Goal: Task Accomplishment & Management: Use online tool/utility

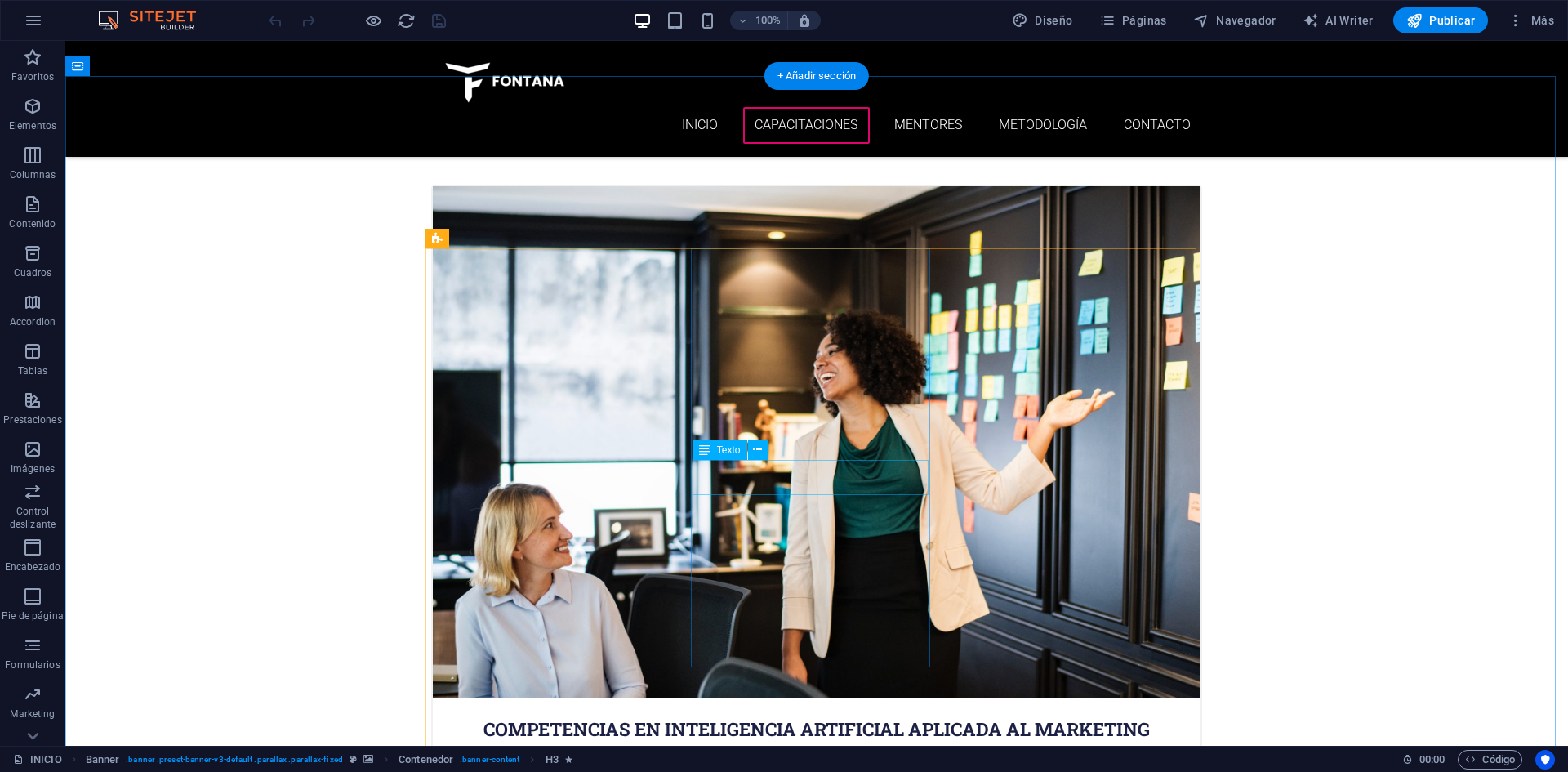
scroll to position [735, 0]
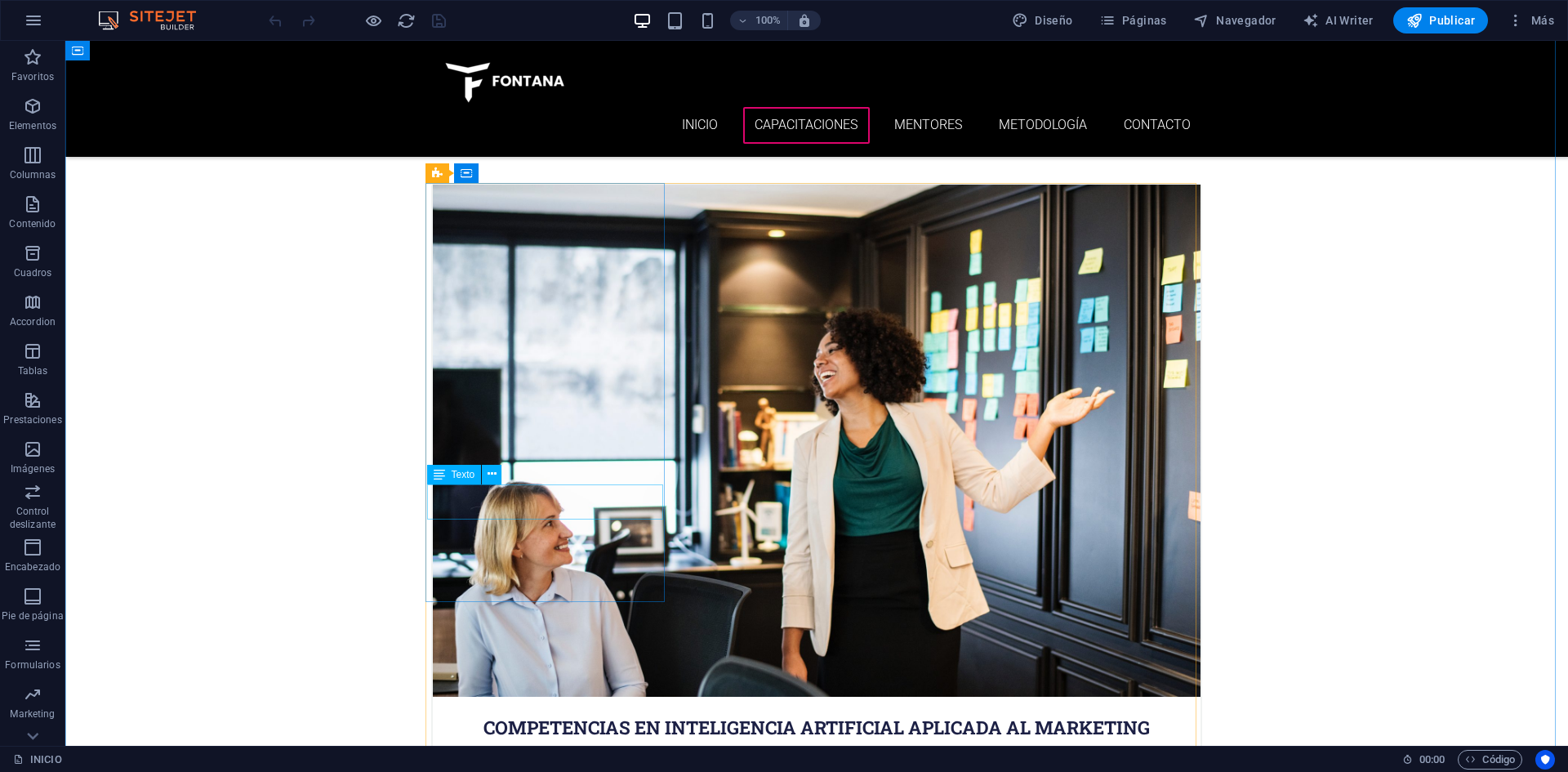
click at [534, 748] on div "[DATE] 08:00 am - 04:00 pm" at bounding box center [817, 765] width 767 height 35
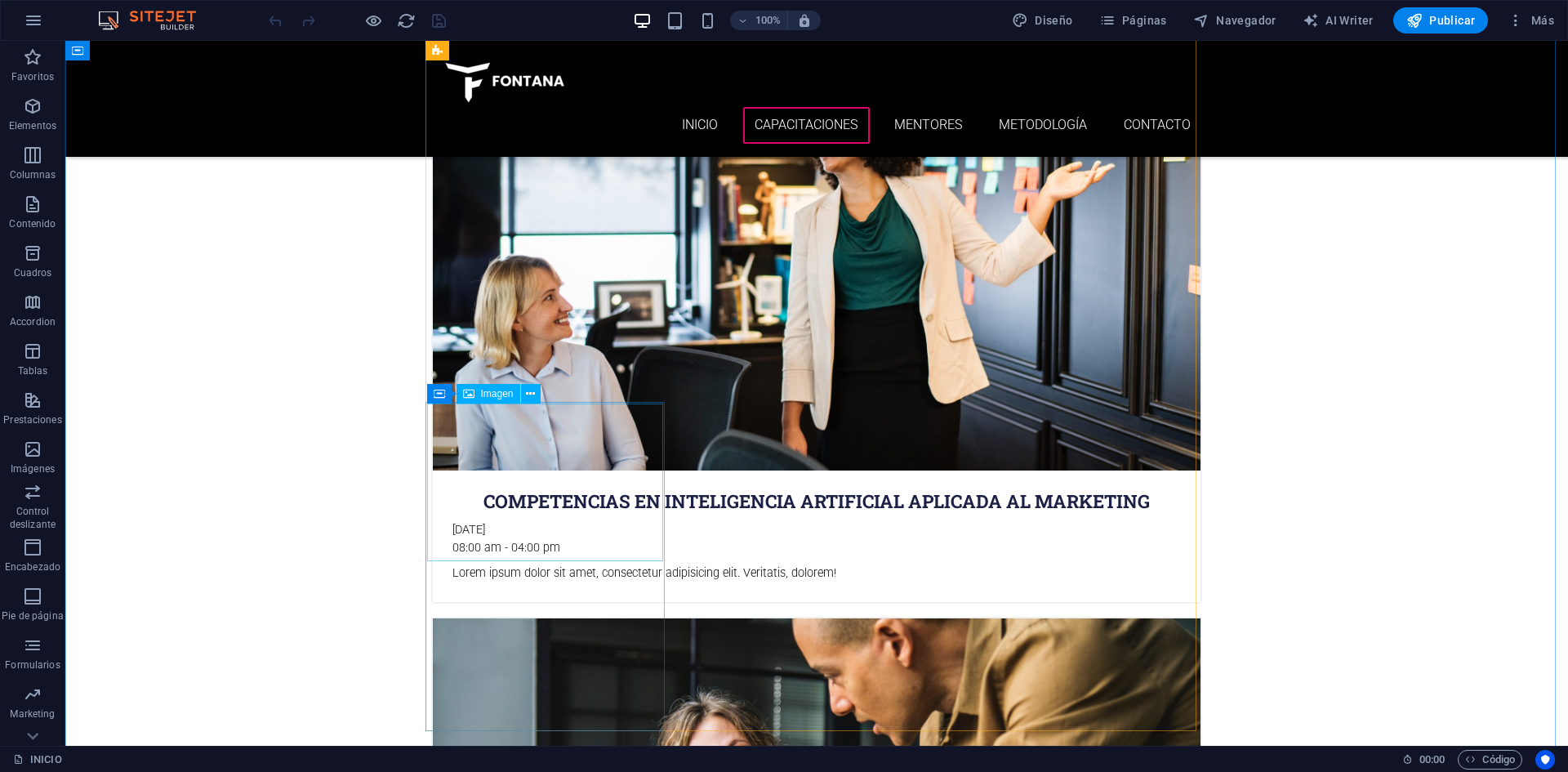
scroll to position [798, 0]
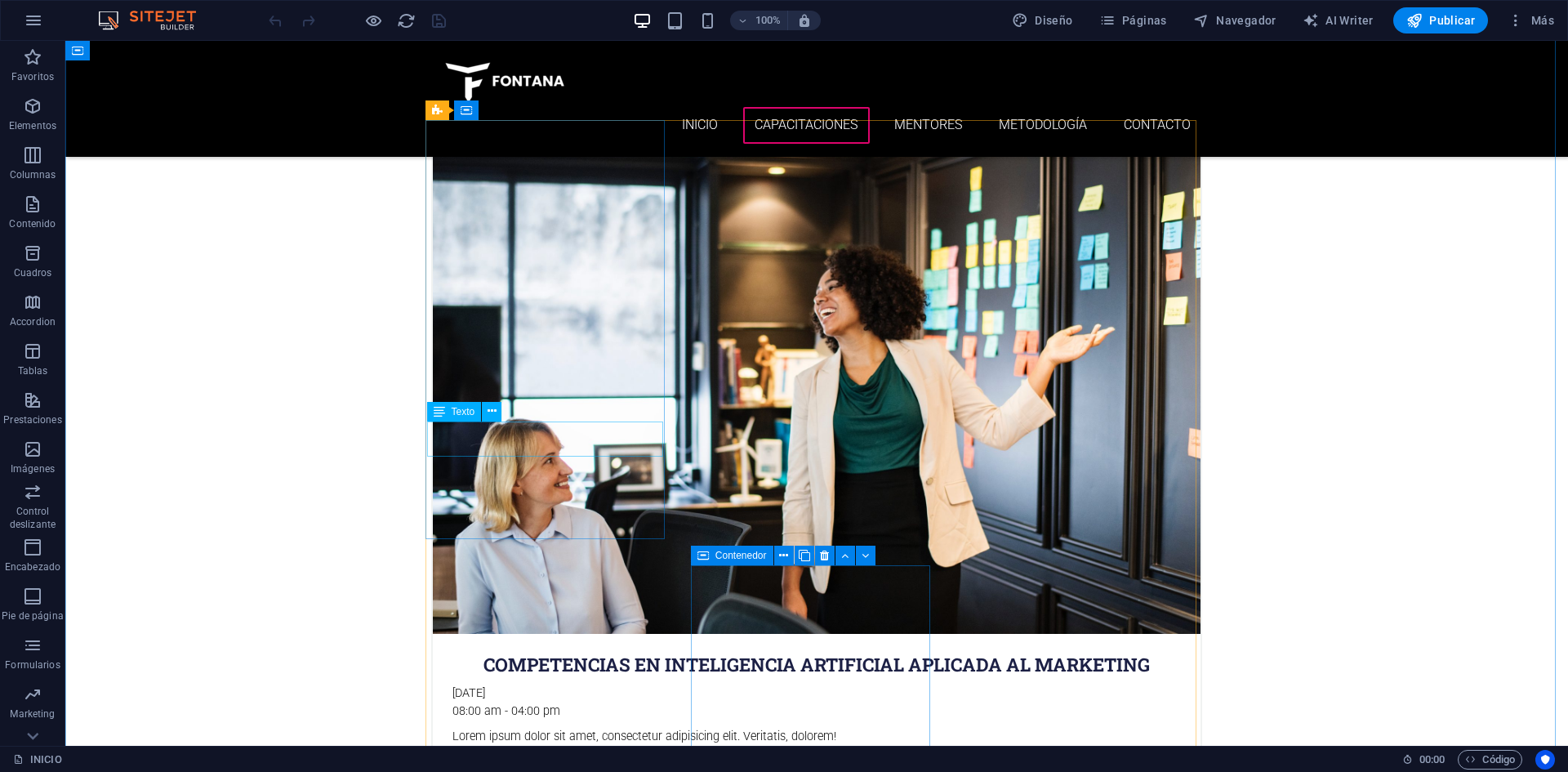
click at [495, 685] on div "[DATE] 08:00 am - 04:00 pm" at bounding box center [817, 702] width 767 height 35
click at [467, 685] on div "[DATE] 08:00 am - 04:00 pm" at bounding box center [817, 702] width 767 height 35
click at [469, 685] on div "[DATE] 08:00 am - 04:00 pm" at bounding box center [817, 702] width 767 height 35
click at [471, 685] on div "[DATE] 08:00 am - 04:00 pm" at bounding box center [817, 702] width 767 height 35
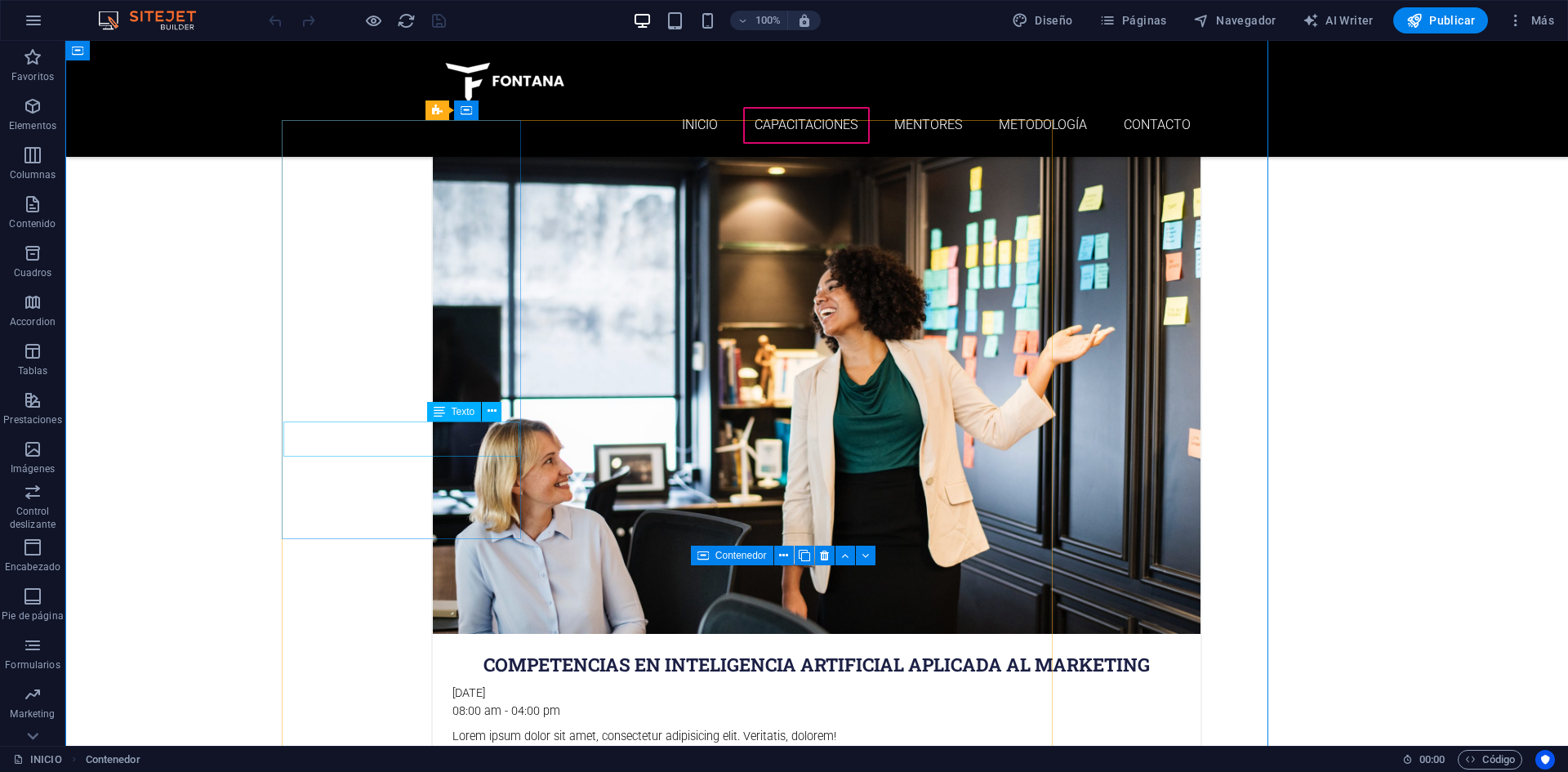
click at [610, 685] on div "[DATE] 08:00 am - 04:00 pm" at bounding box center [817, 702] width 767 height 35
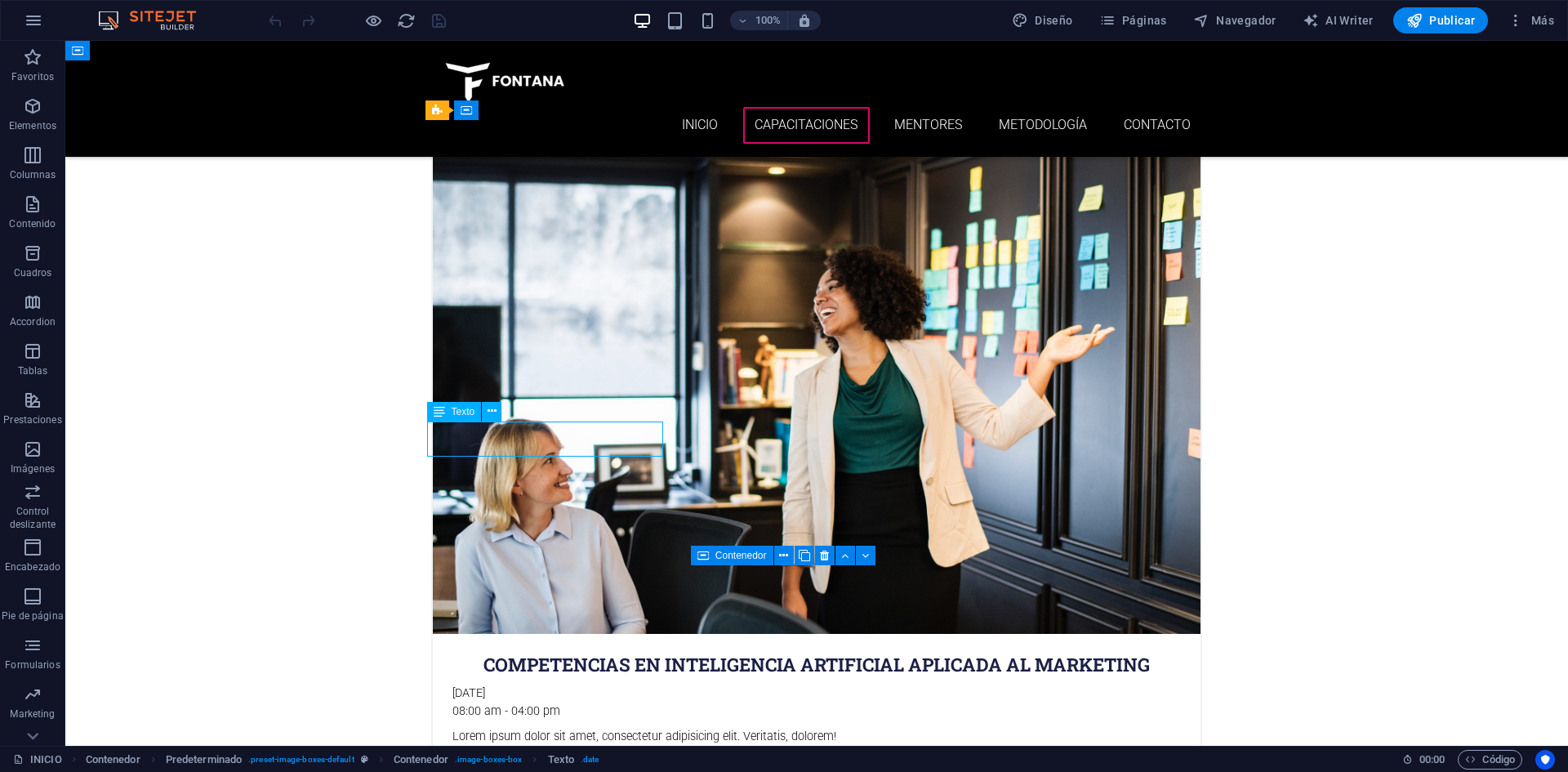
click at [540, 685] on div "[DATE] 08:00 am - 04:00 pm" at bounding box center [817, 702] width 767 height 35
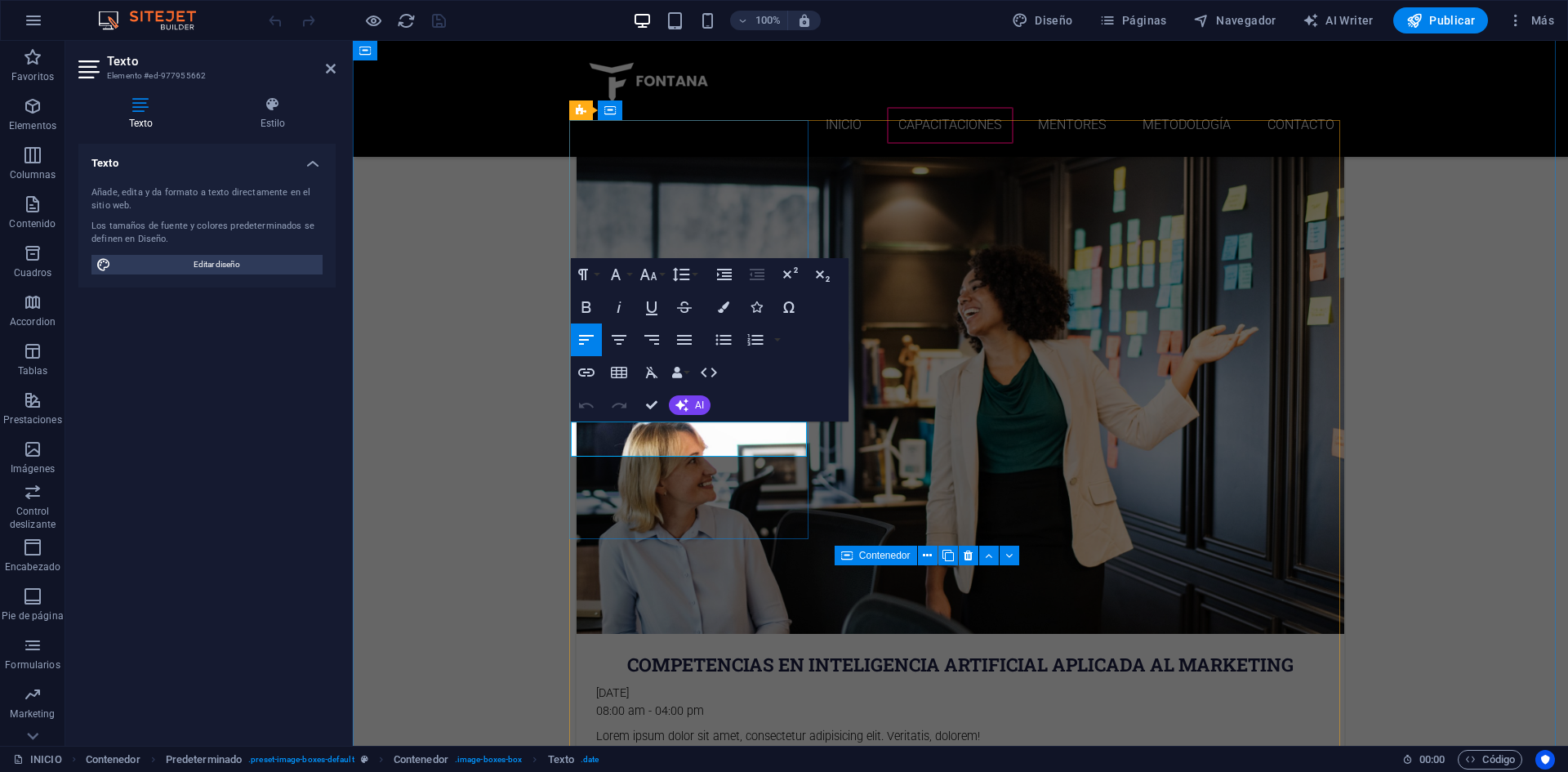
click at [643, 685] on p "[DATE]" at bounding box center [960, 694] width 729 height 18
click at [620, 685] on p "[DATE]" at bounding box center [960, 694] width 729 height 18
click at [618, 703] on p "08:00 am - 04:00 pm" at bounding box center [960, 712] width 729 height 18
click at [675, 703] on p "07:00 pm - 04:00 pm" at bounding box center [960, 712] width 729 height 18
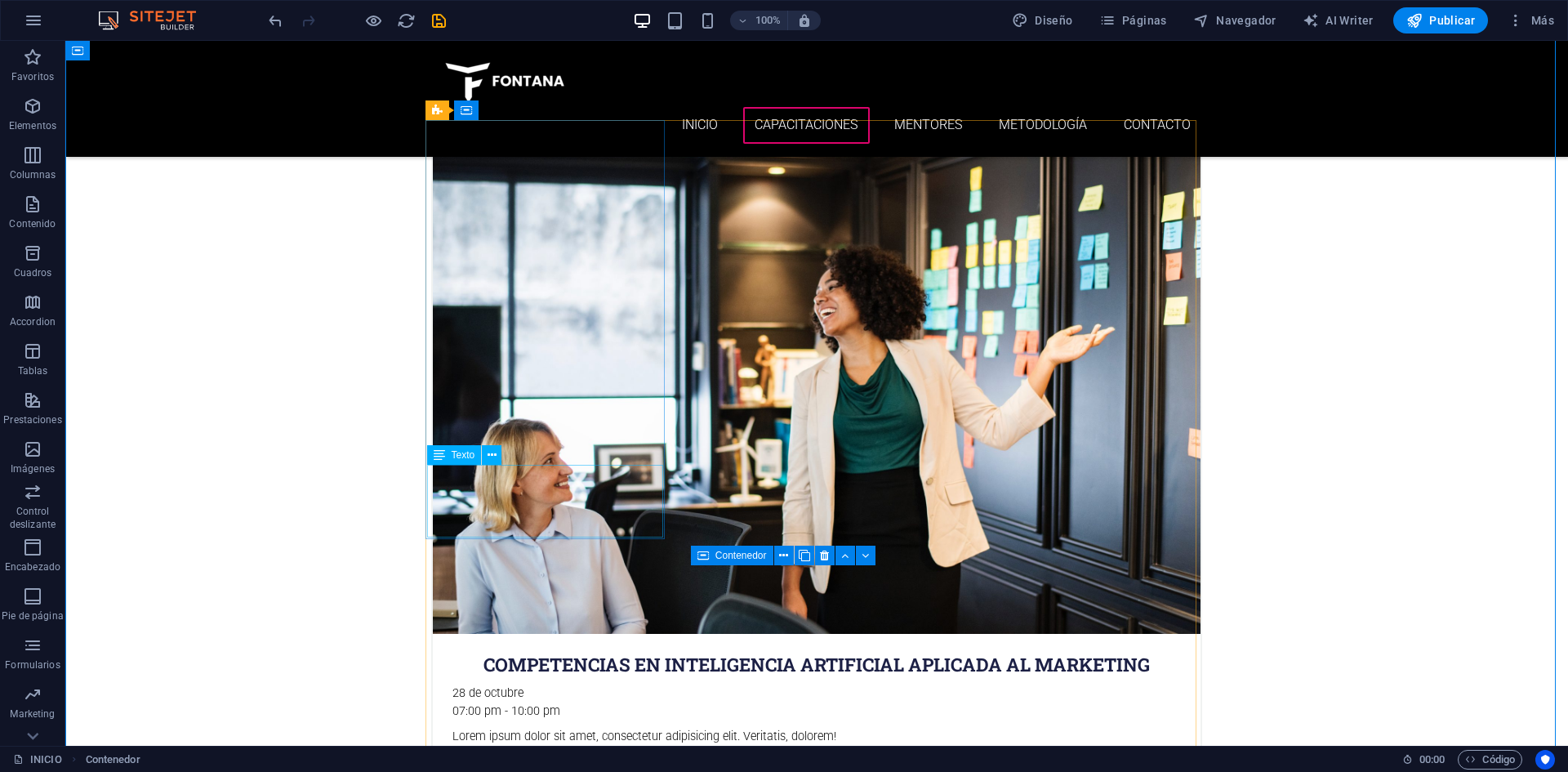
click at [452, 728] on div "Lorem ipsum dolor sit amet, consectetur adipisicing elit. Veritatis, dolorem!" at bounding box center [817, 747] width 767 height 38
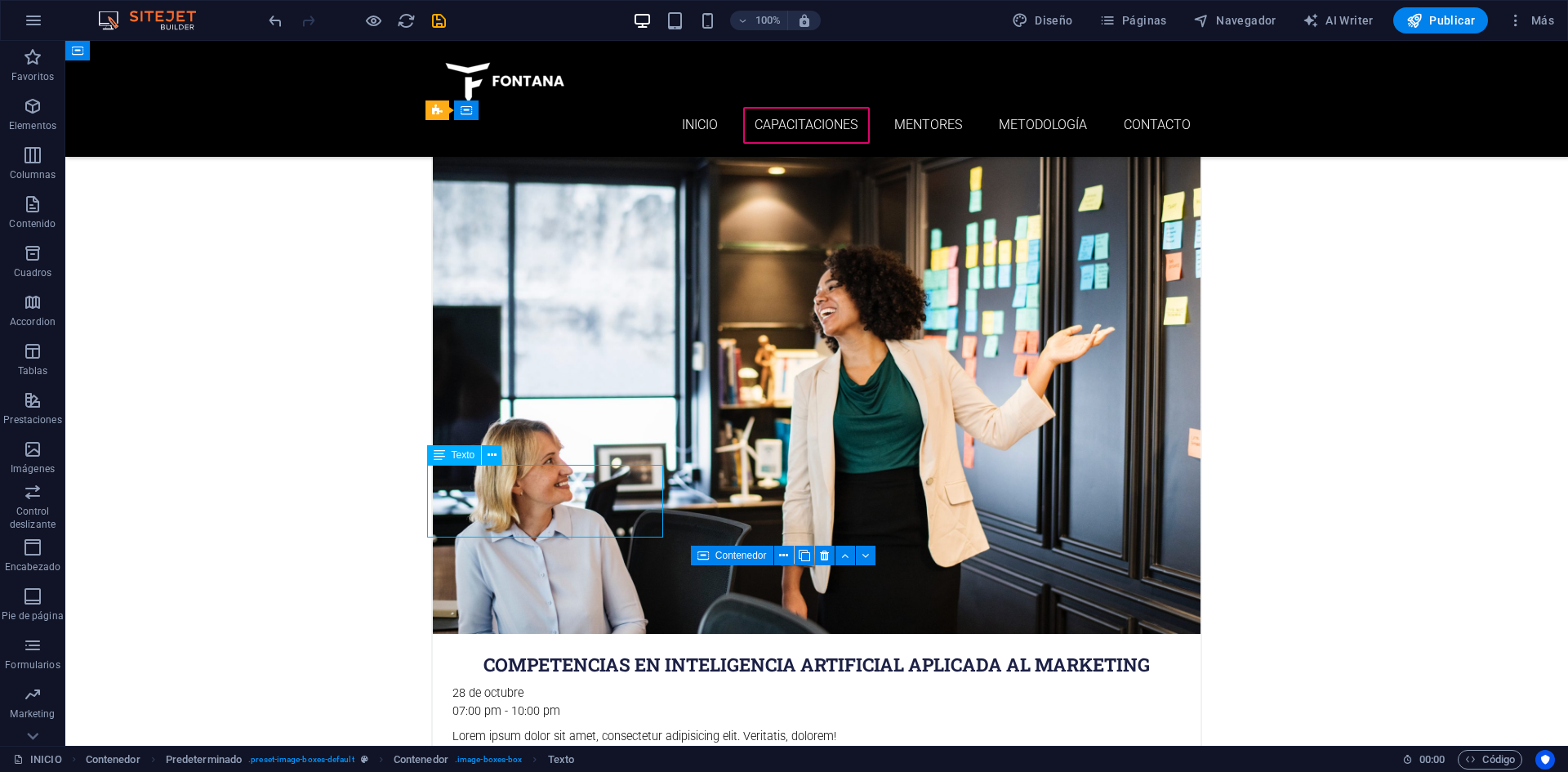
click at [486, 728] on div "Lorem ipsum dolor sit amet, consectetur adipisicing elit. Veritatis, dolorem!" at bounding box center [817, 747] width 767 height 38
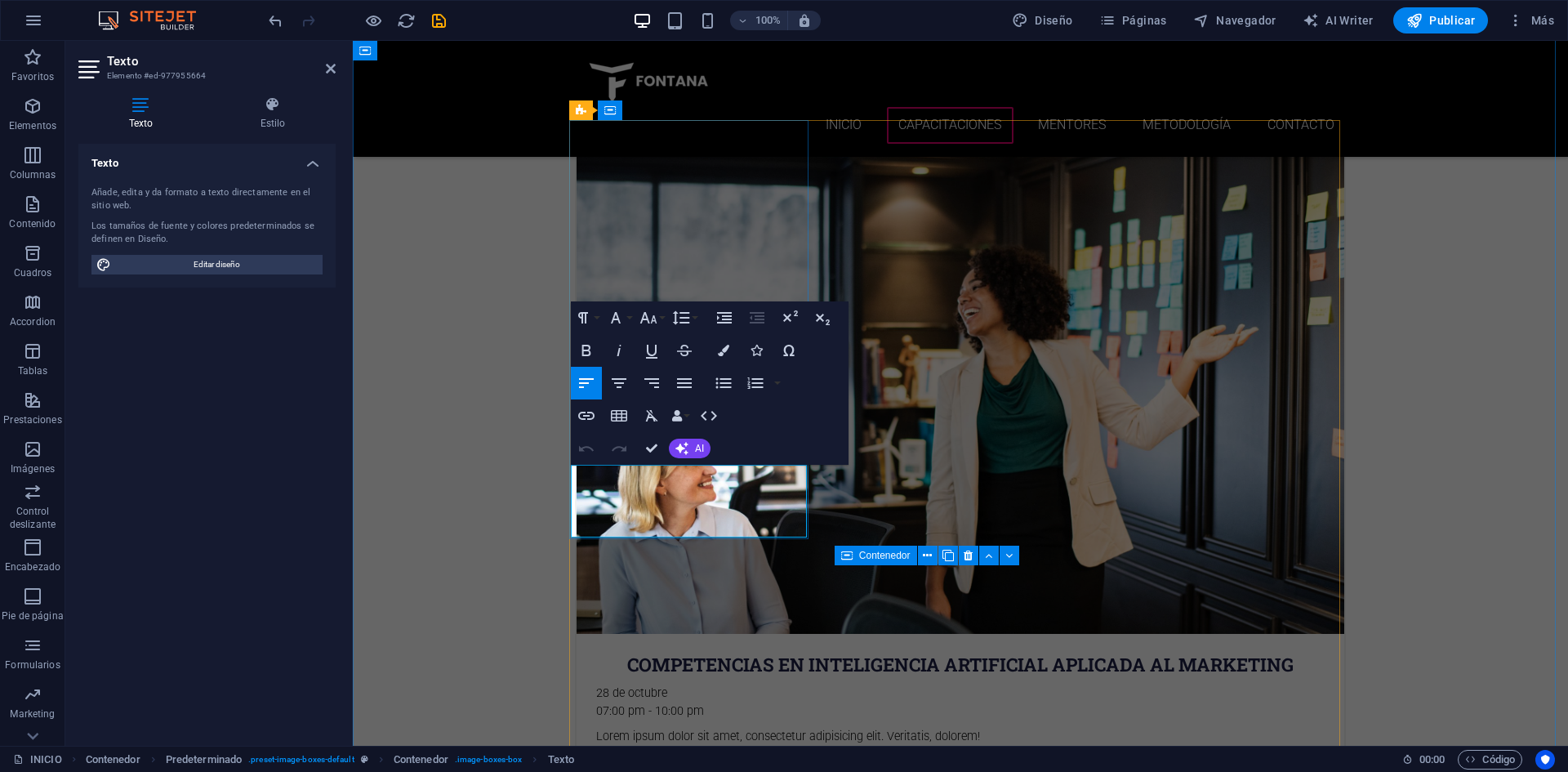
click at [644, 728] on p "Lorem ipsum dolor sit amet, consectetur adipisicing elit. Veritatis, dolorem!" at bounding box center [960, 737] width 729 height 18
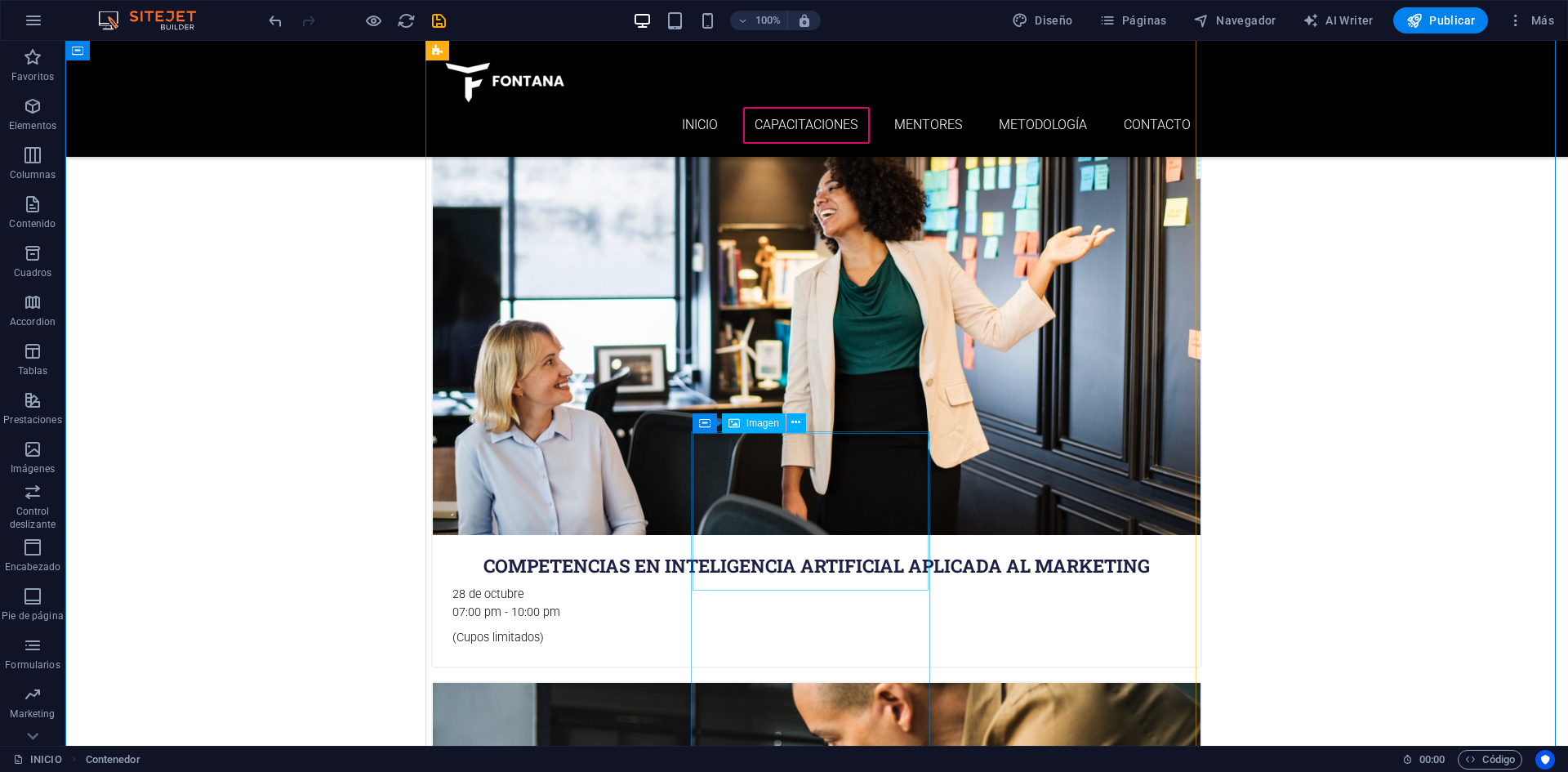
scroll to position [817, 0]
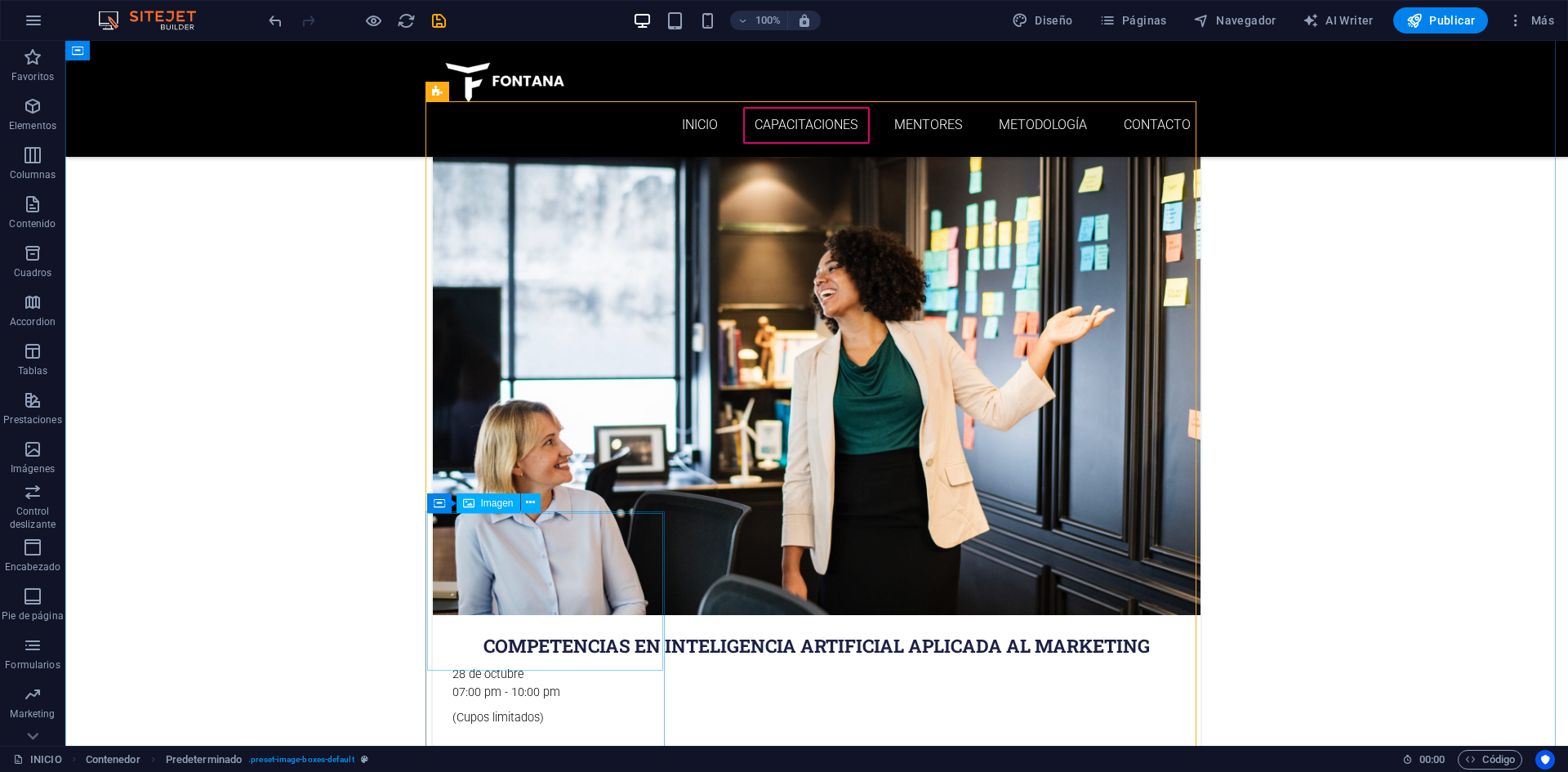
click at [557, 497] on icon at bounding box center [559, 501] width 9 height 17
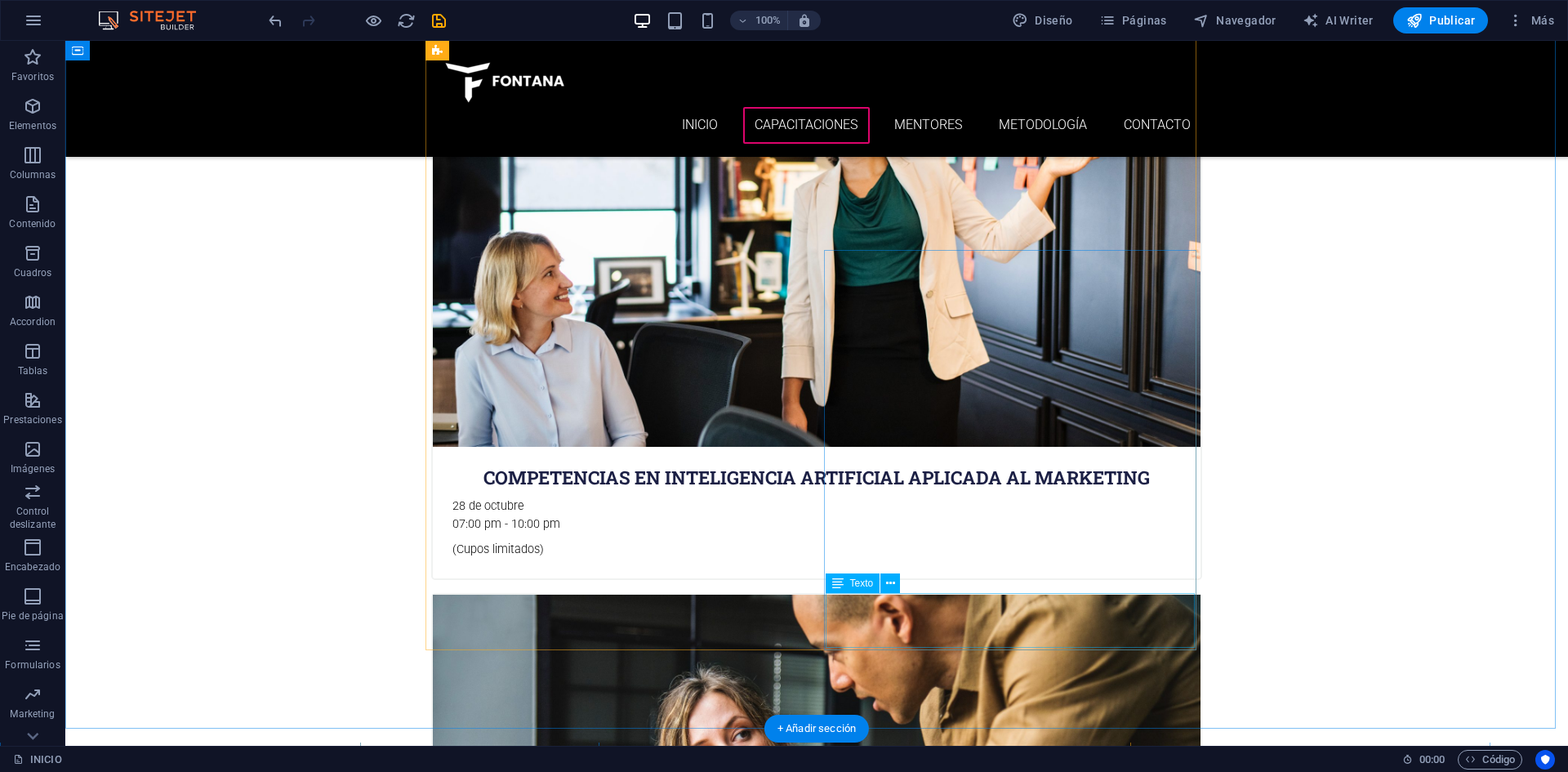
scroll to position [980, 0]
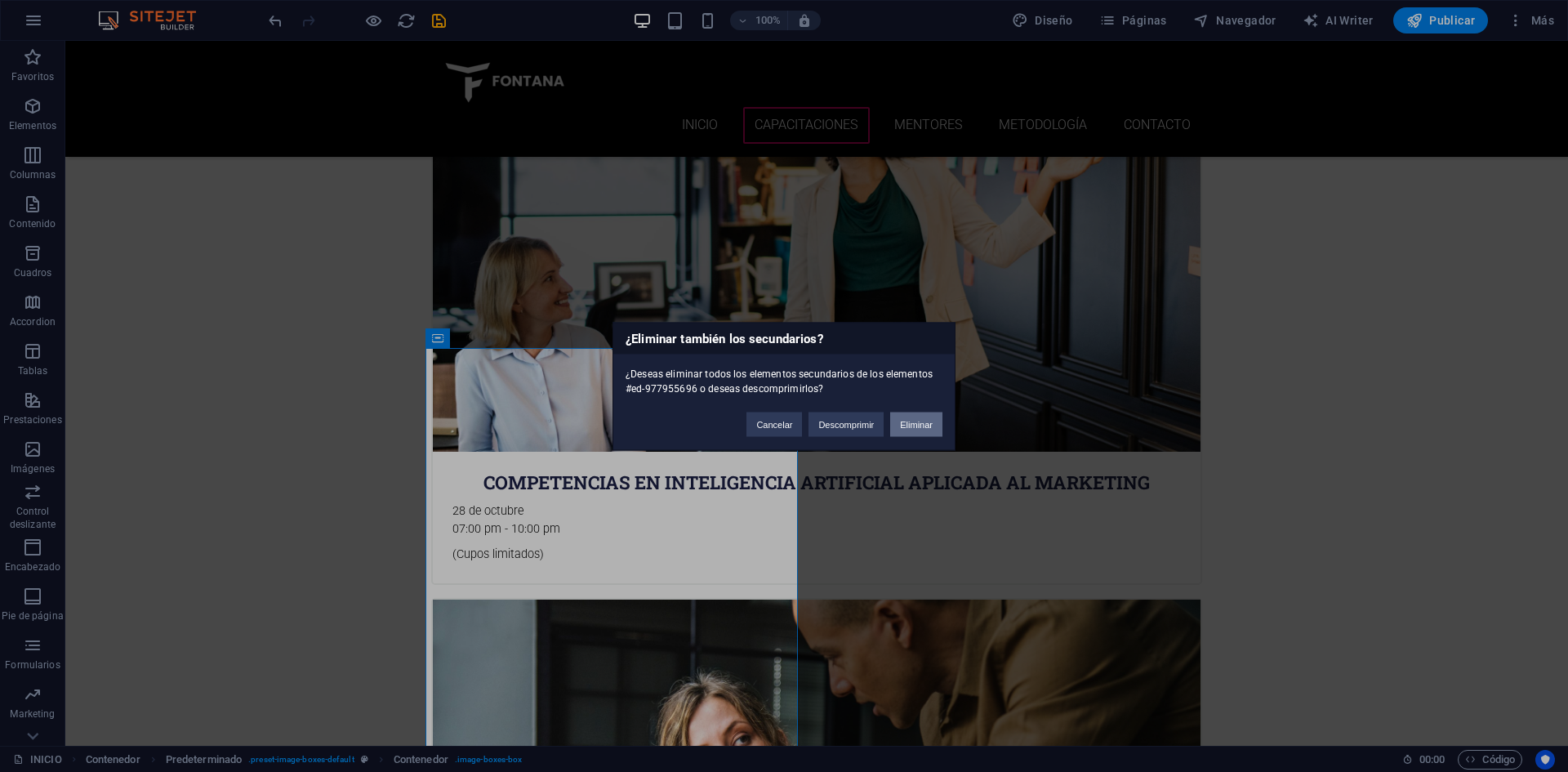
click at [909, 423] on button "Eliminar" at bounding box center [916, 423] width 52 height 24
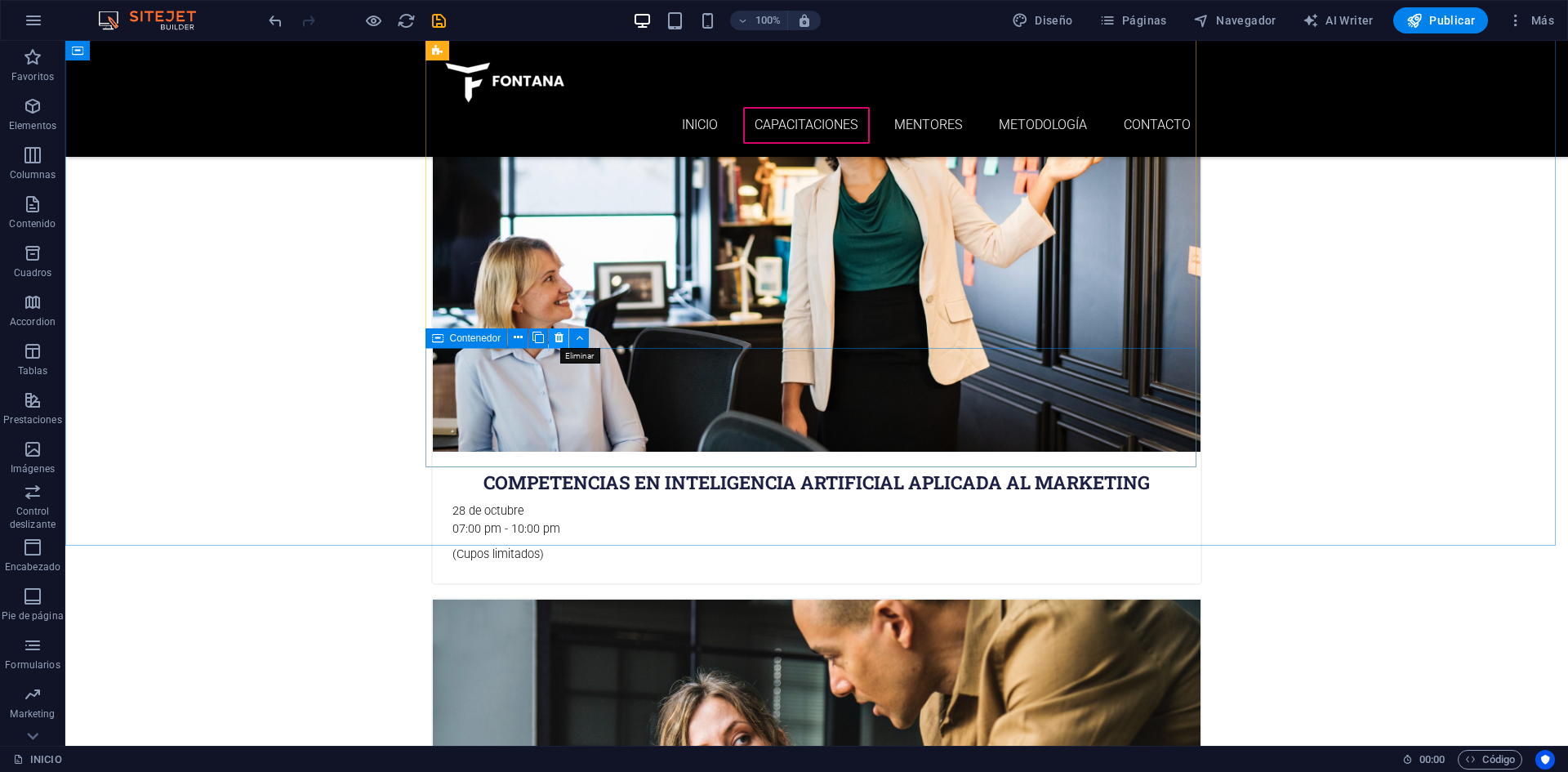
click at [561, 339] on icon at bounding box center [559, 337] width 9 height 17
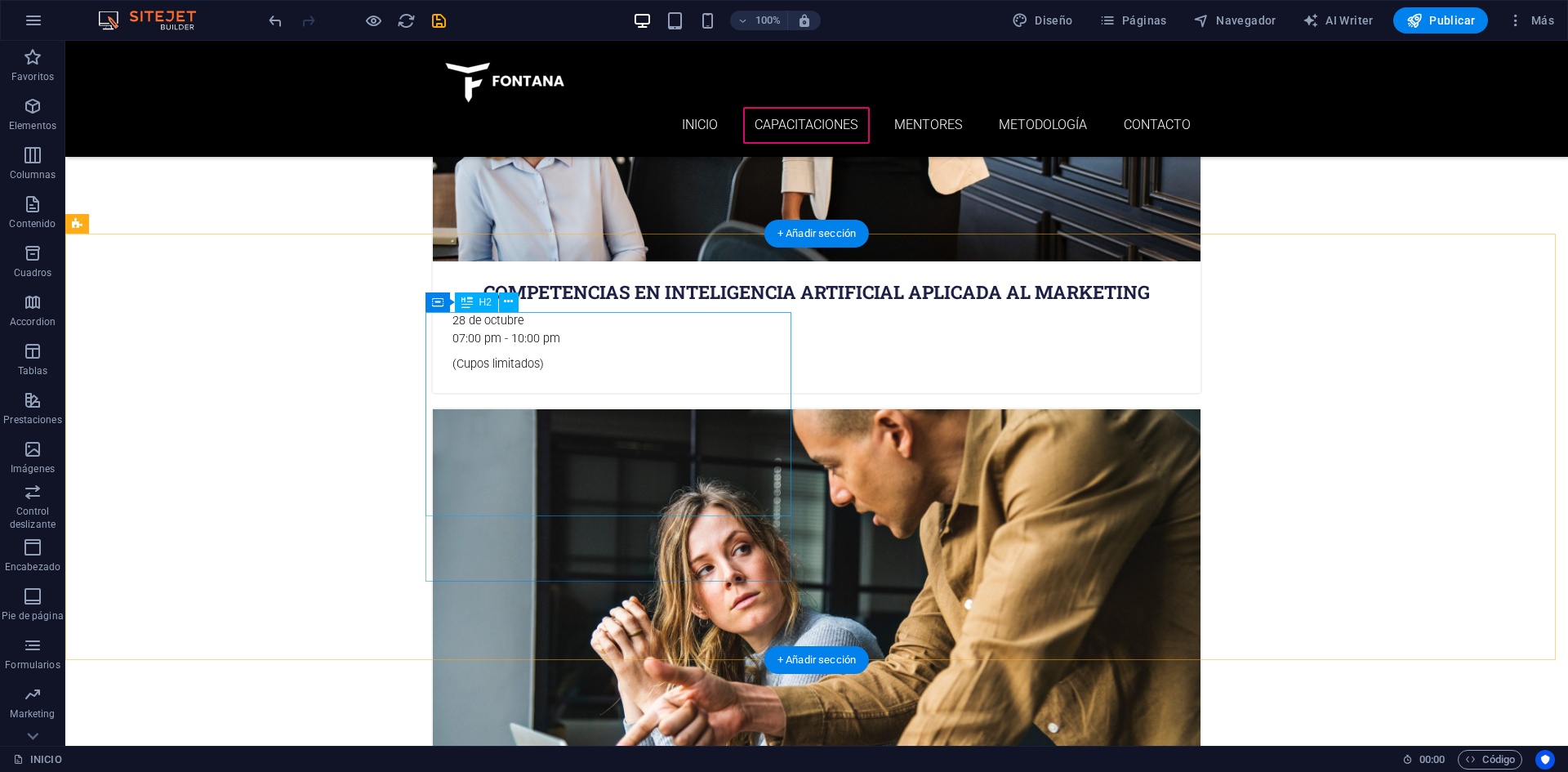
scroll to position [1144, 0]
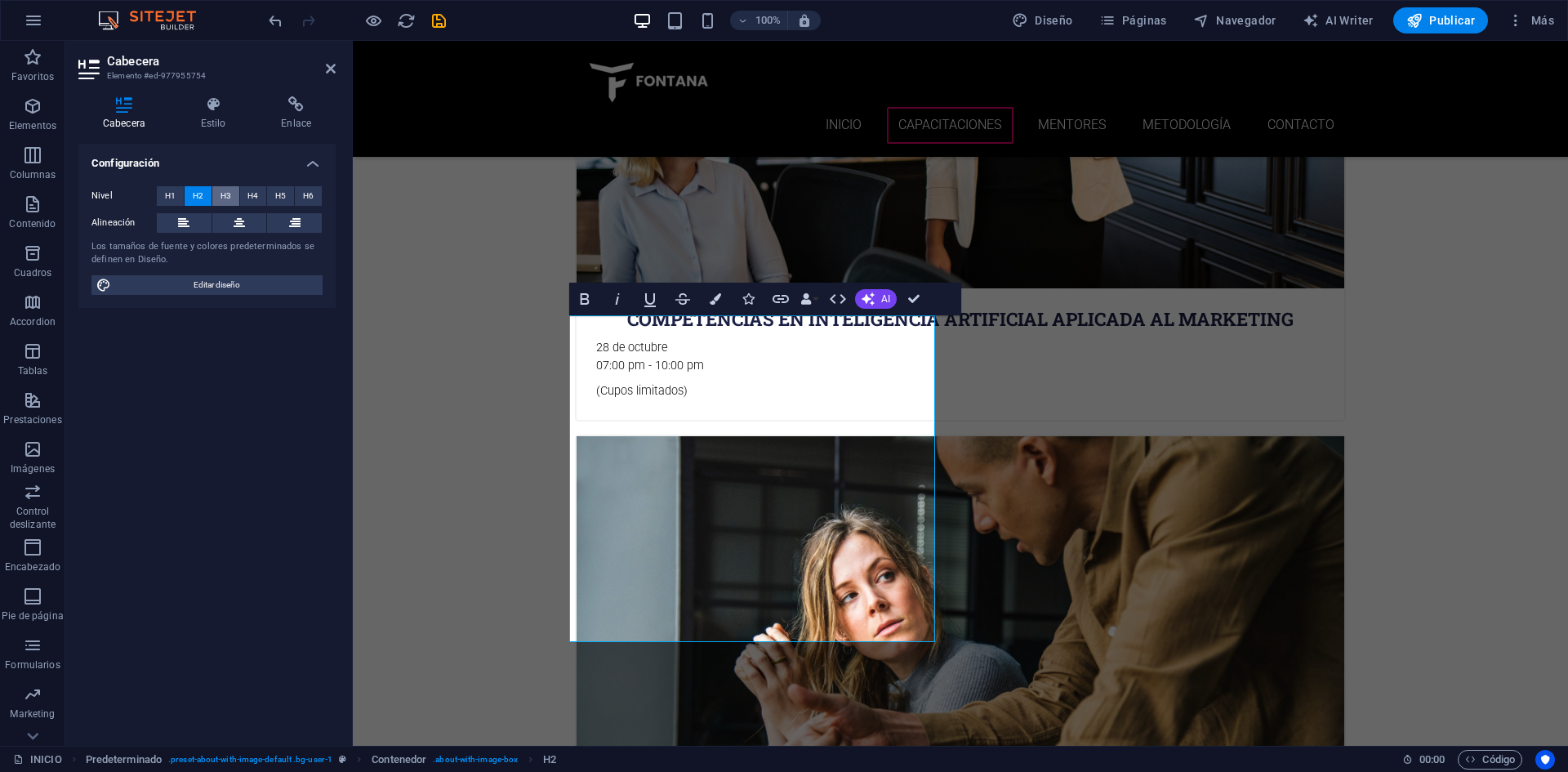
click at [222, 192] on span "H3" at bounding box center [226, 196] width 11 height 20
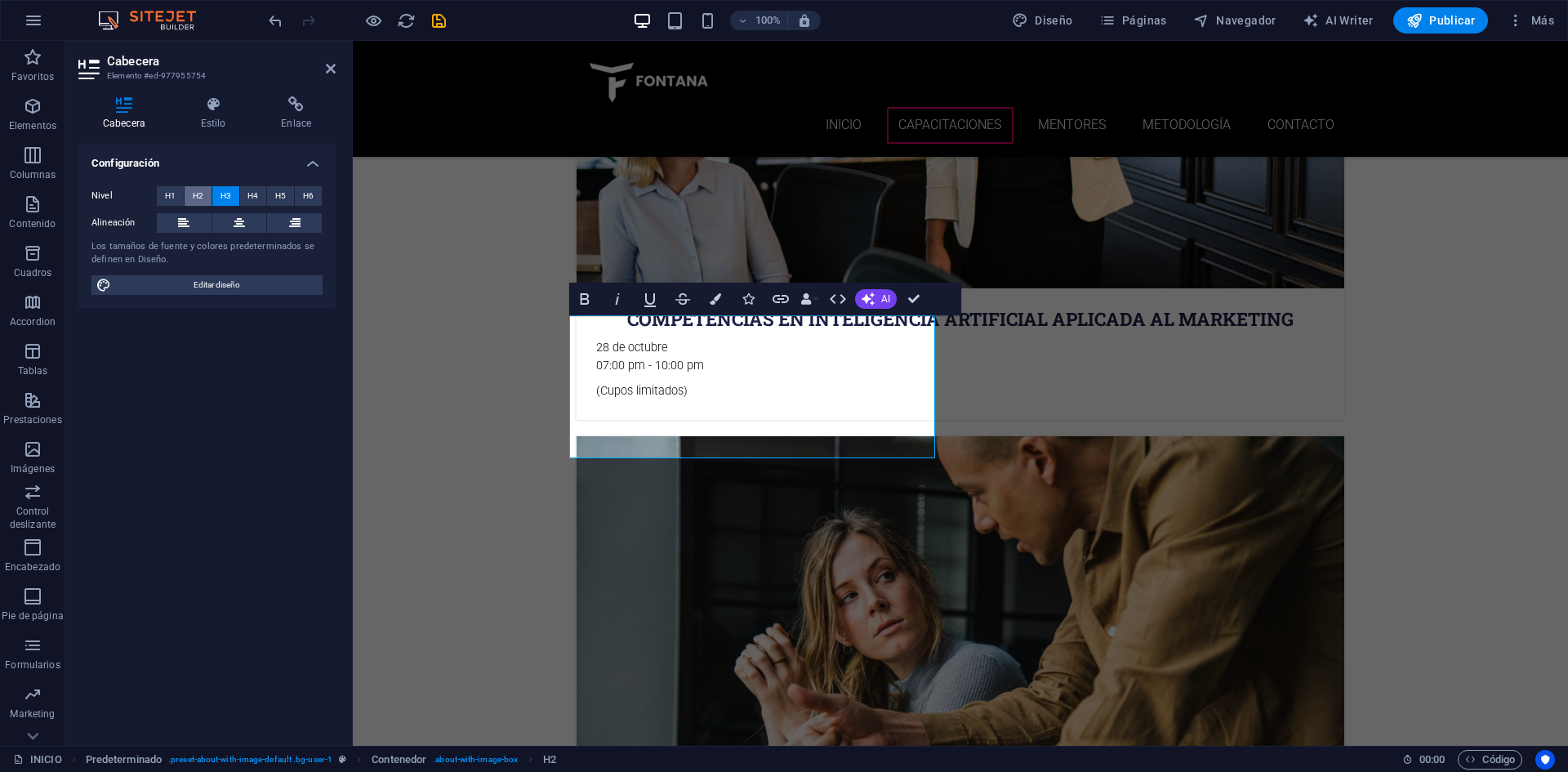
click at [204, 195] on button "H2" at bounding box center [198, 196] width 27 height 20
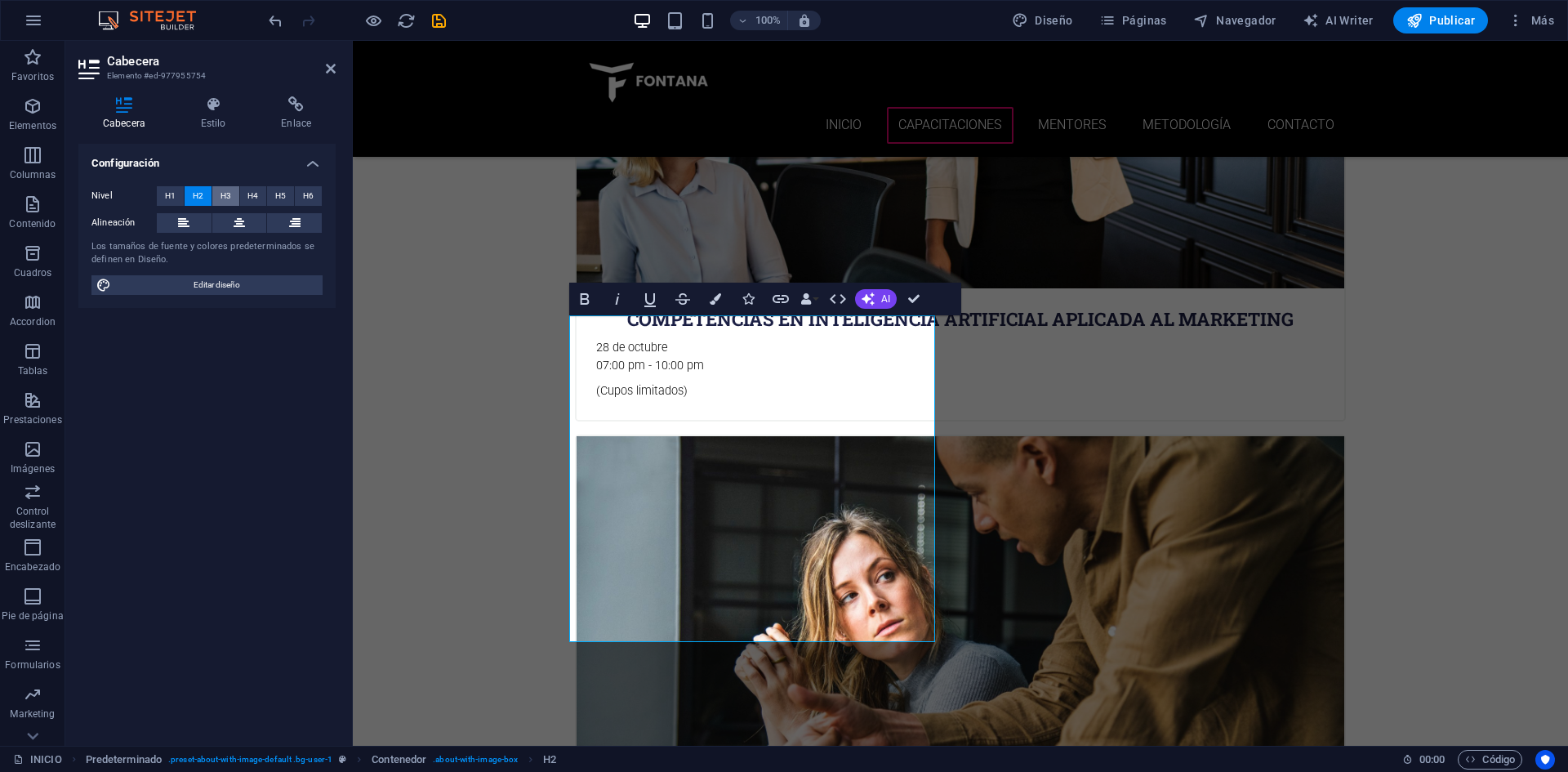
click at [221, 197] on span "H3" at bounding box center [226, 196] width 11 height 20
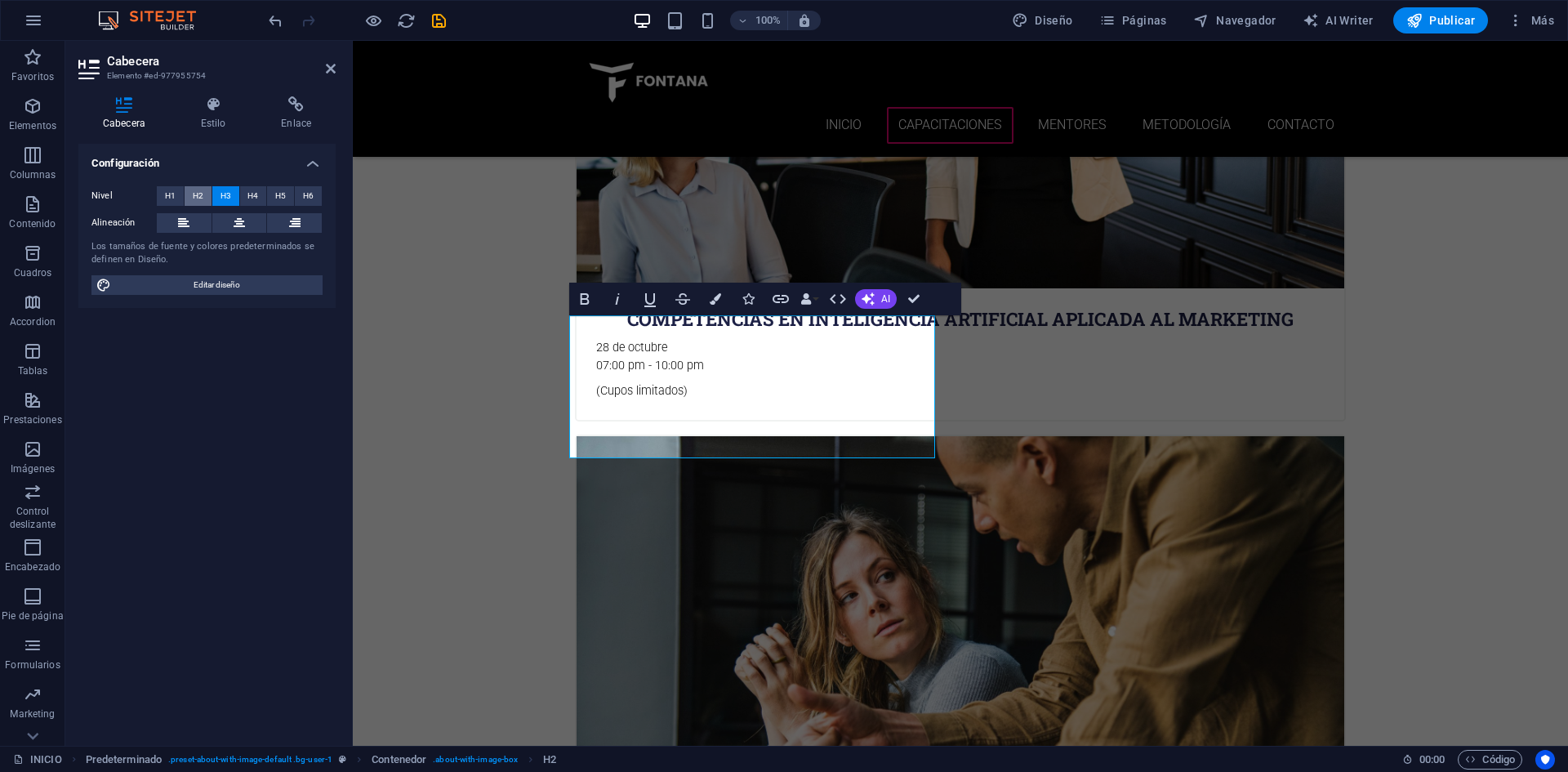
click at [204, 197] on button "H2" at bounding box center [198, 196] width 27 height 20
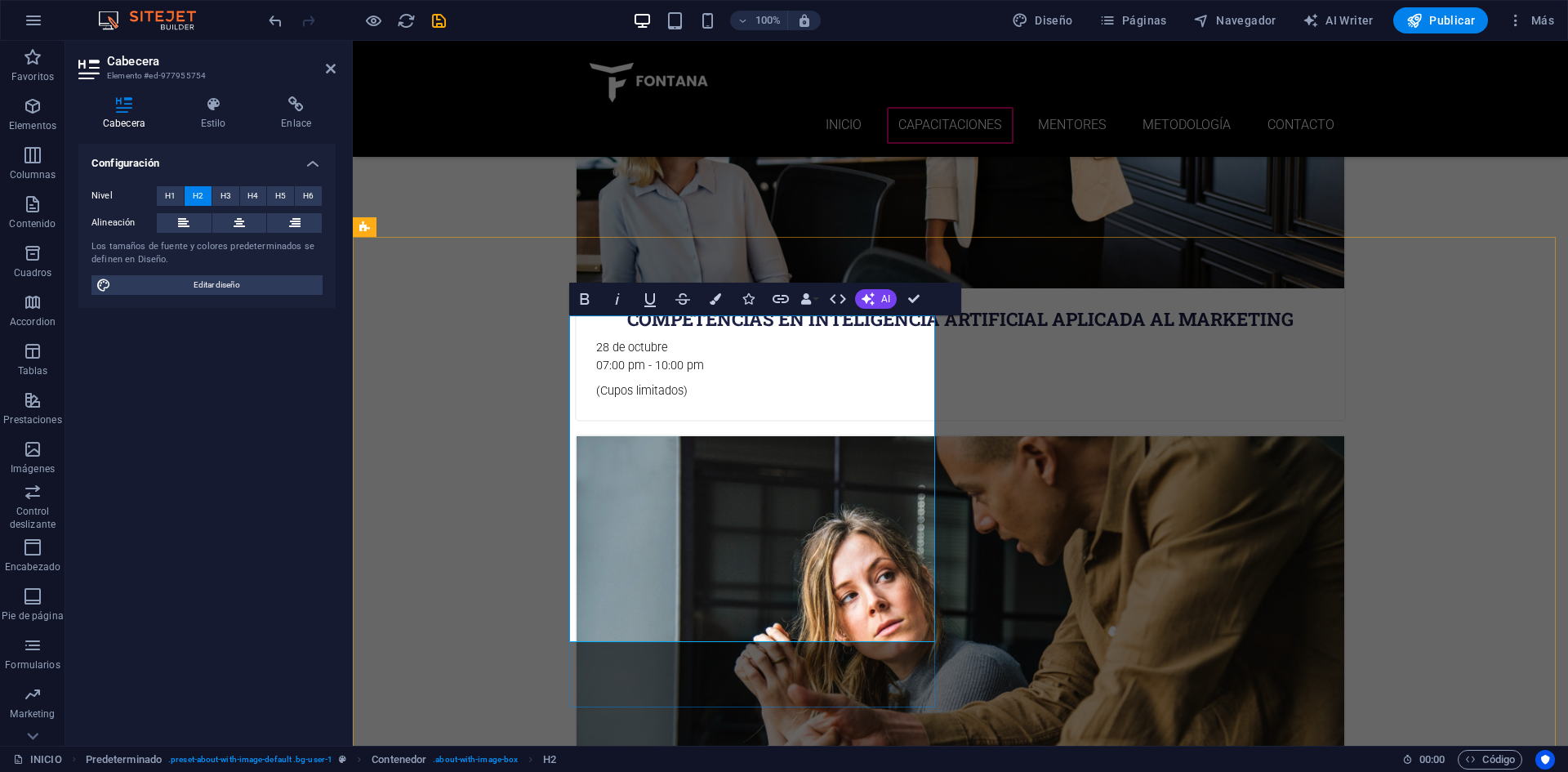
drag, startPoint x: 838, startPoint y: 388, endPoint x: 577, endPoint y: 341, distance: 265.2
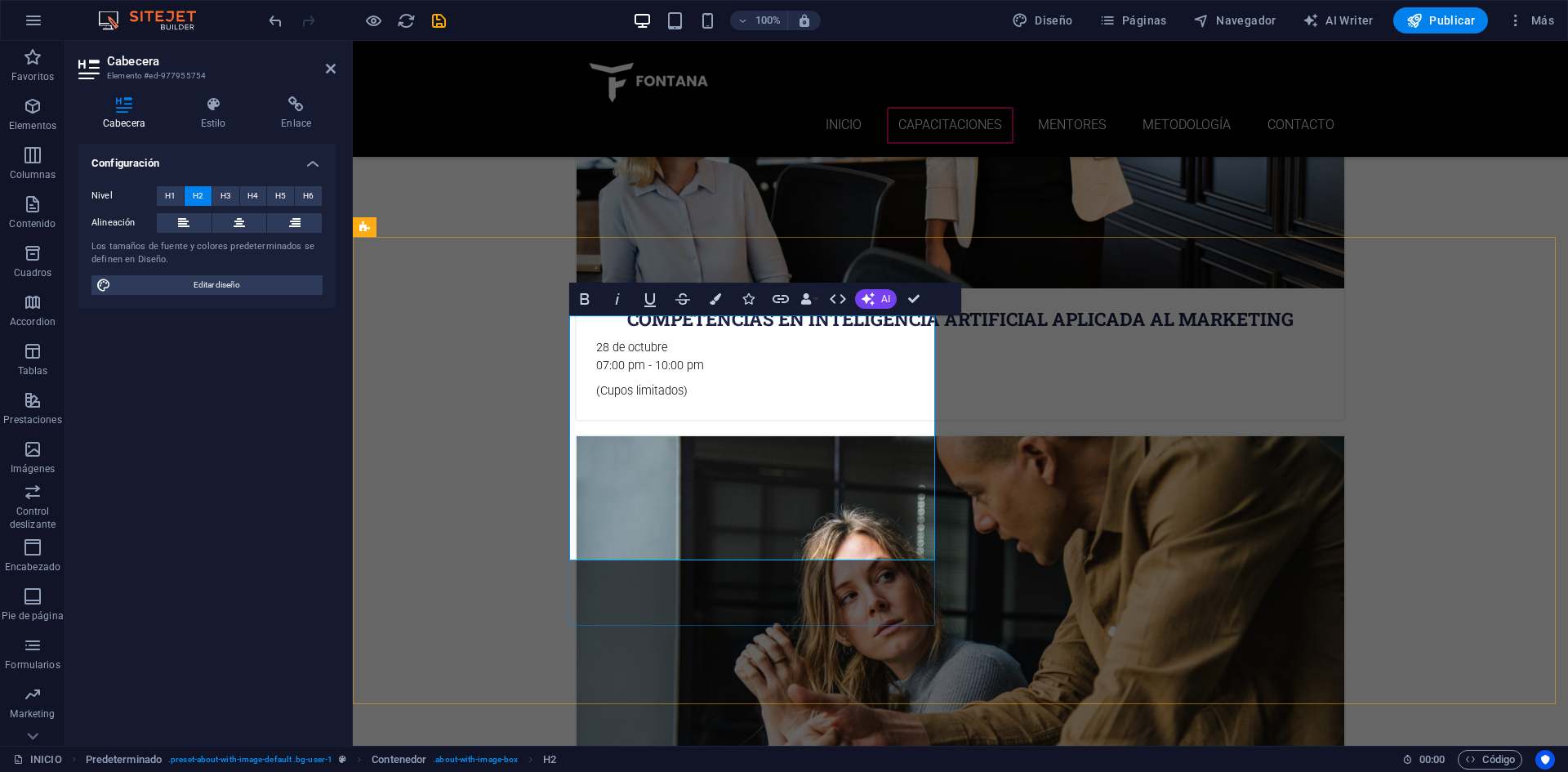
drag, startPoint x: 863, startPoint y: 421, endPoint x: 573, endPoint y: 425, distance: 290.0
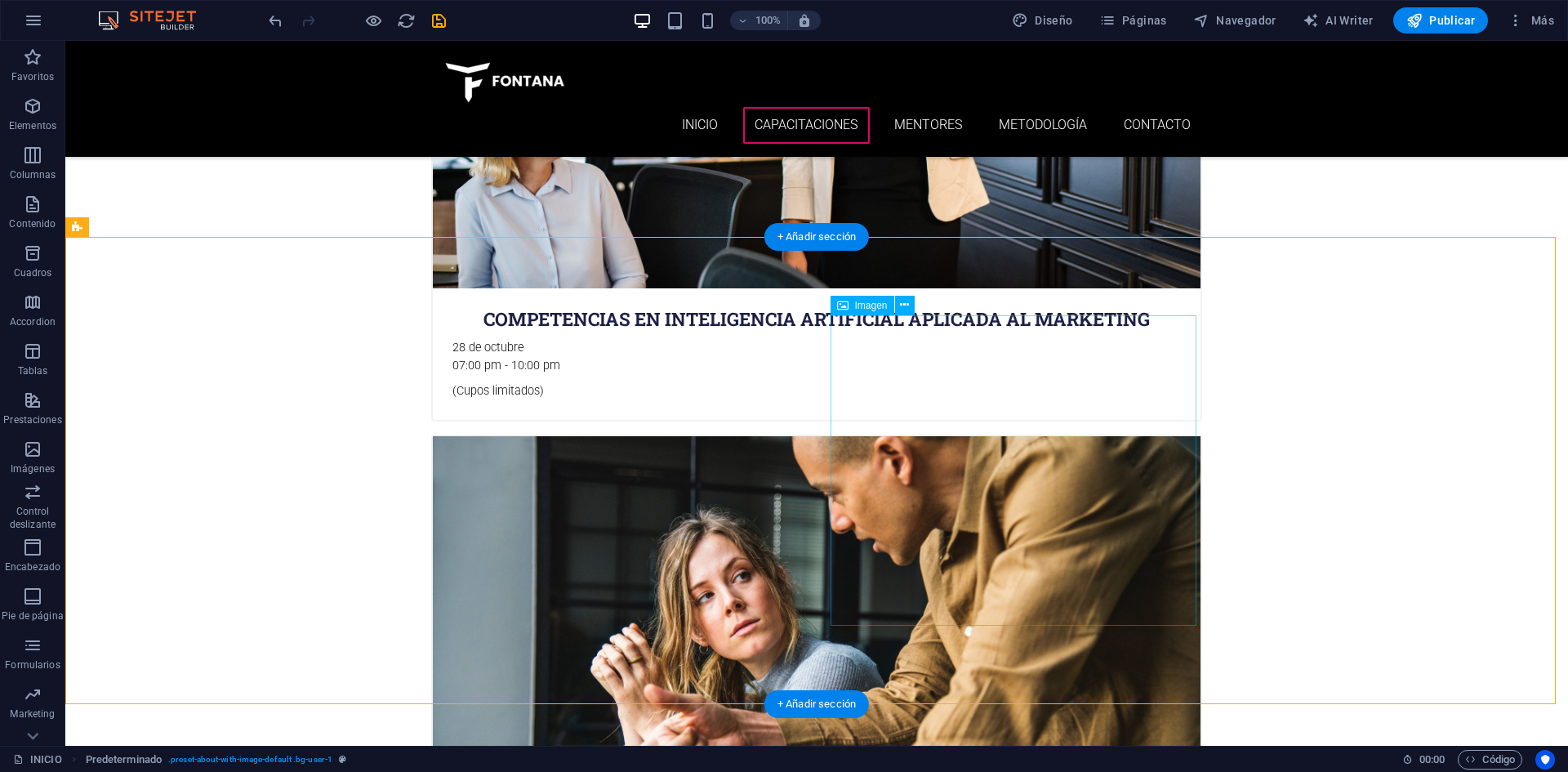
select select "%"
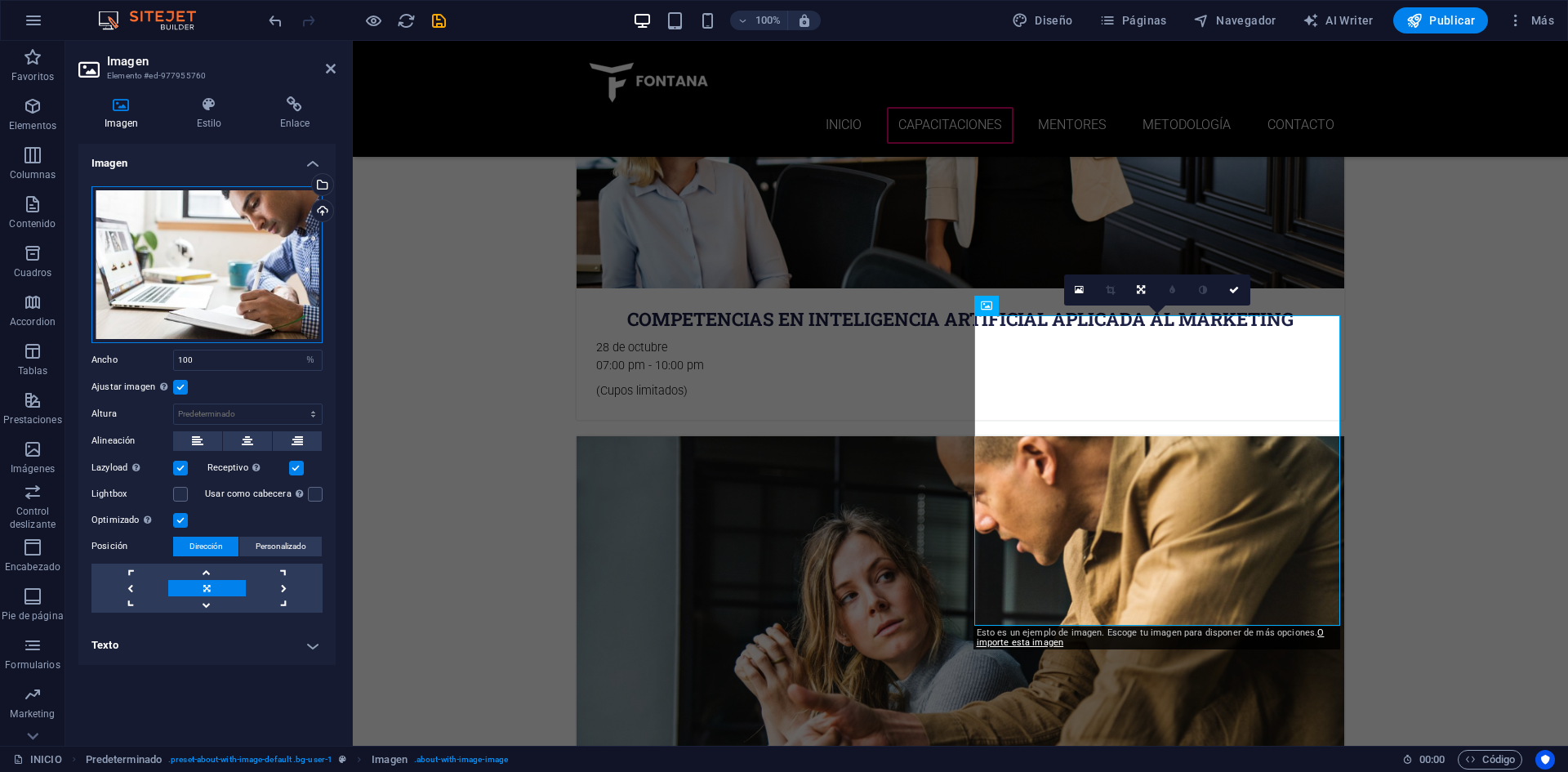
click at [127, 218] on div "Arrastra archivos aquí, haz clic para escoger archivos o selecciona archivos de…" at bounding box center [207, 265] width 231 height 157
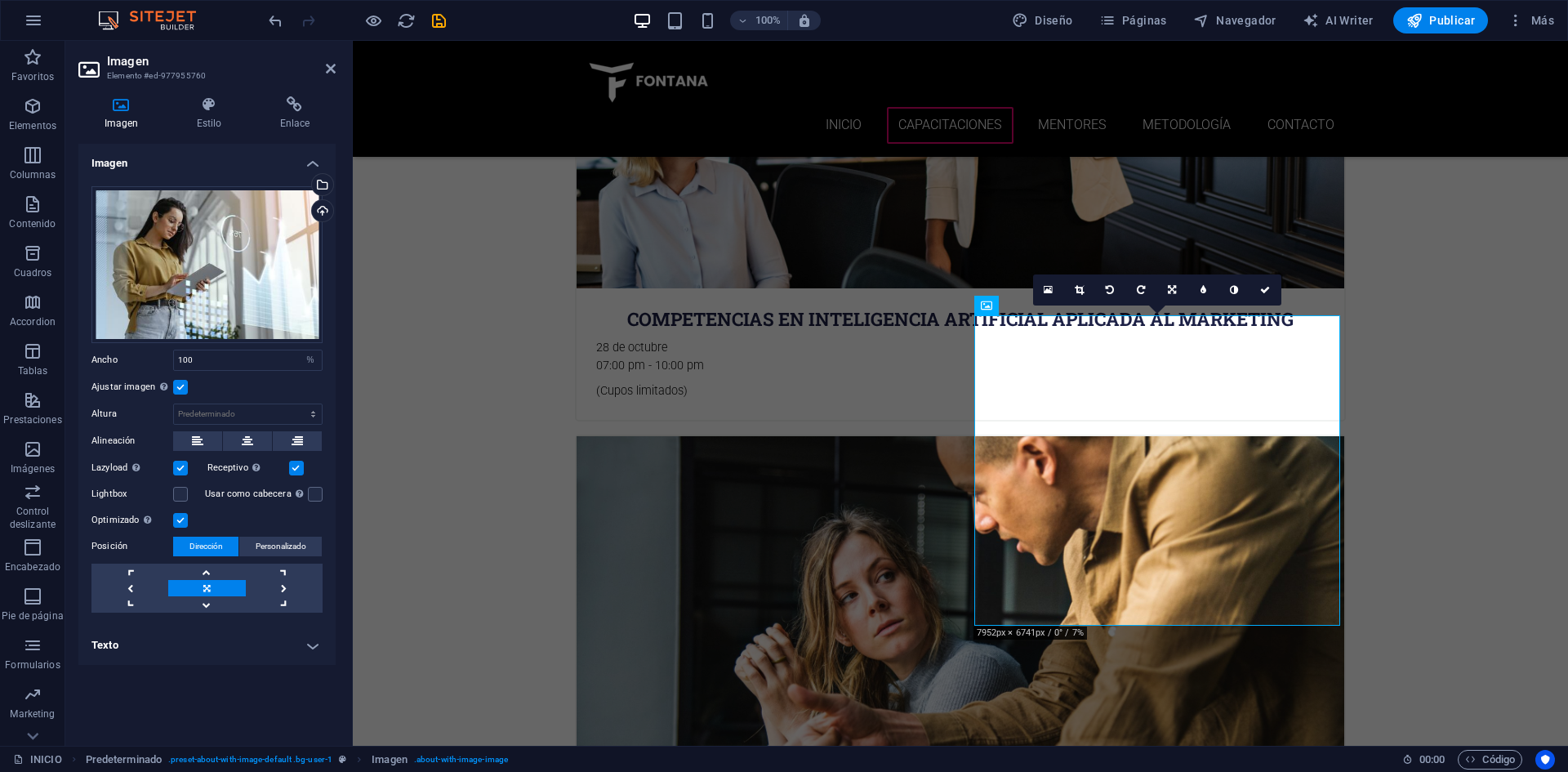
drag, startPoint x: 1244, startPoint y: 633, endPoint x: 891, endPoint y: 592, distance: 355.4
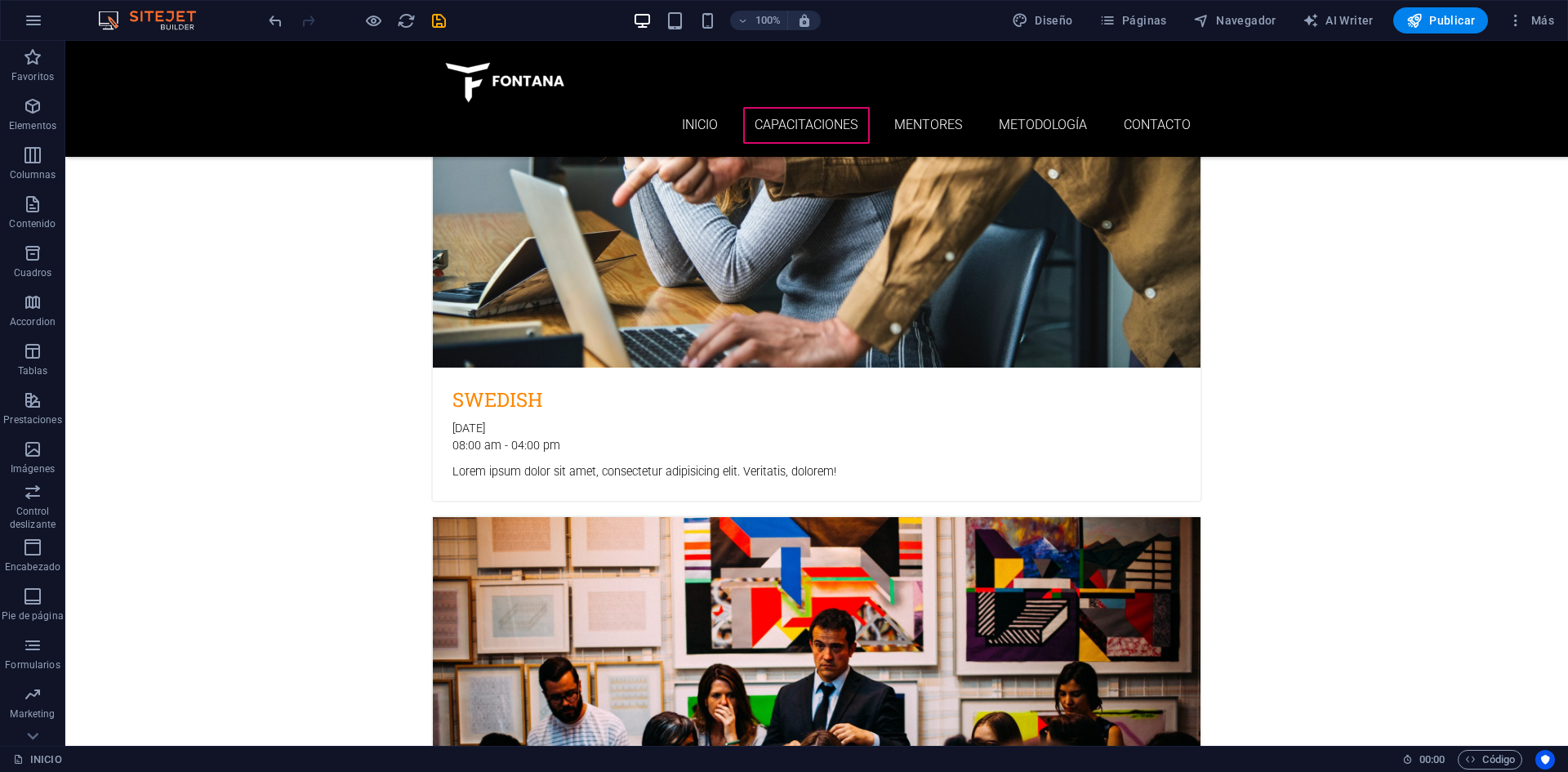
scroll to position [1552, 0]
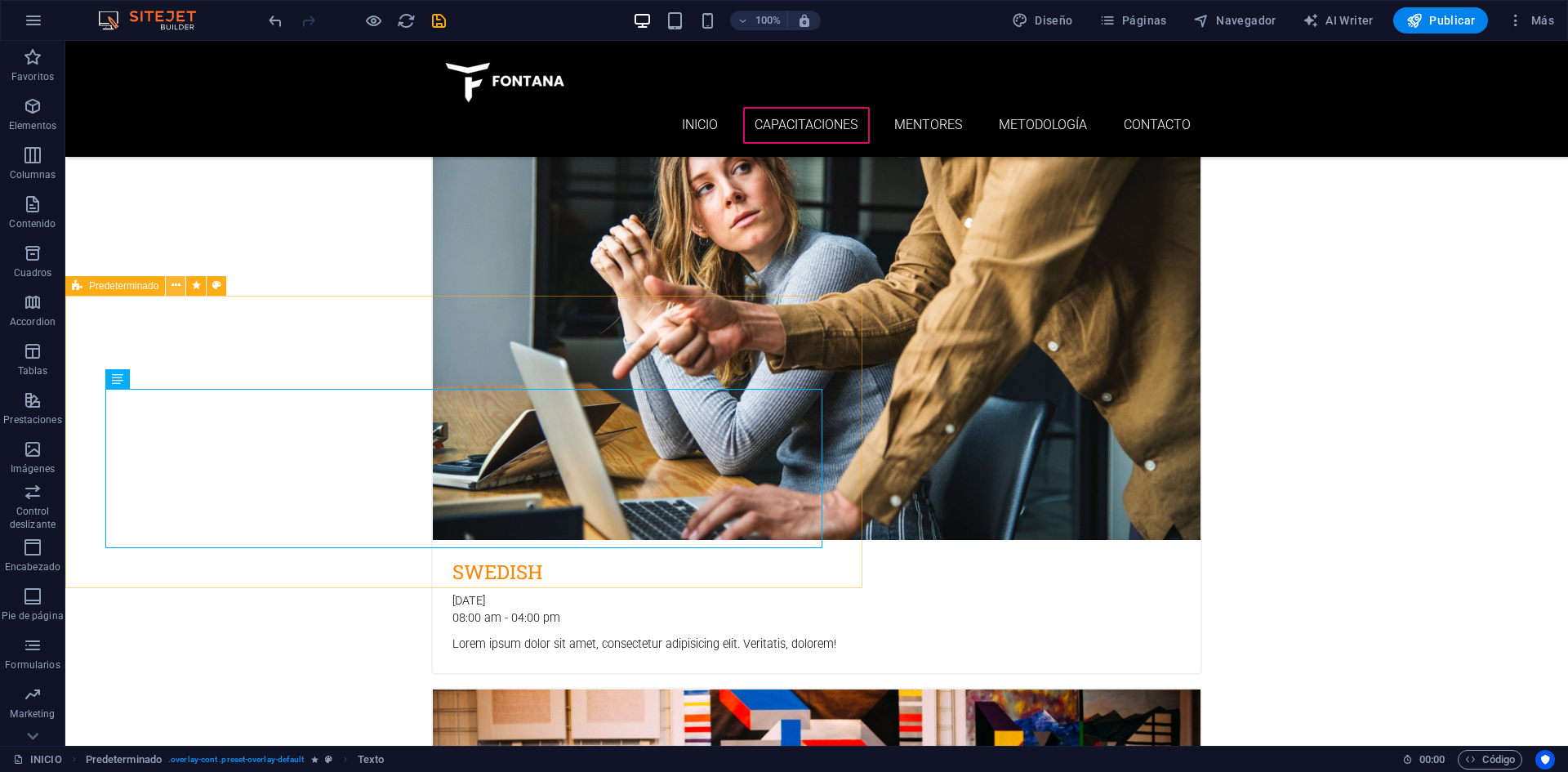
click at [171, 286] on icon at bounding box center [176, 285] width 9 height 17
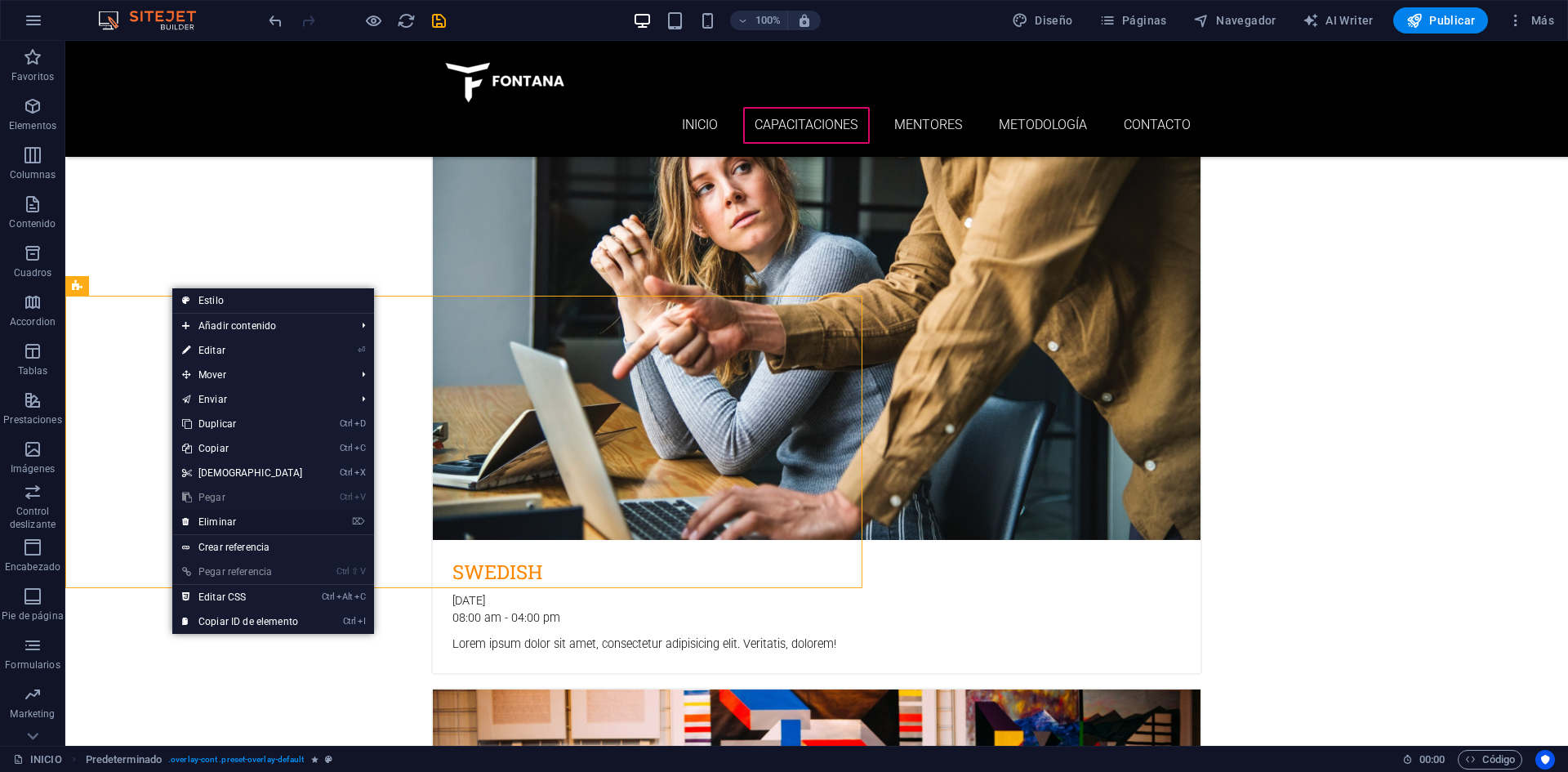
click at [234, 523] on link "⌦ Eliminar" at bounding box center [242, 522] width 140 height 24
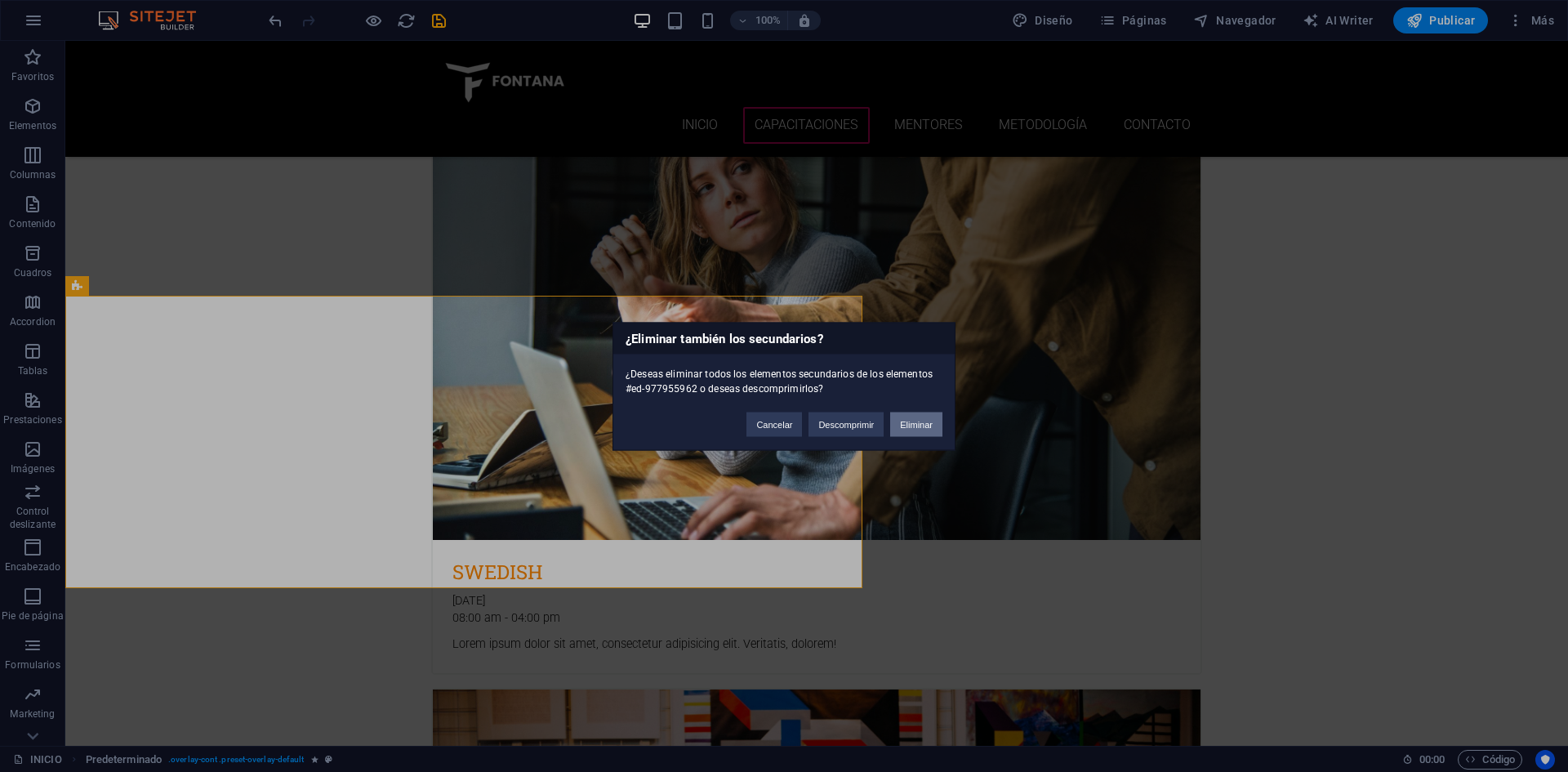
click at [896, 424] on button "Eliminar" at bounding box center [916, 423] width 52 height 24
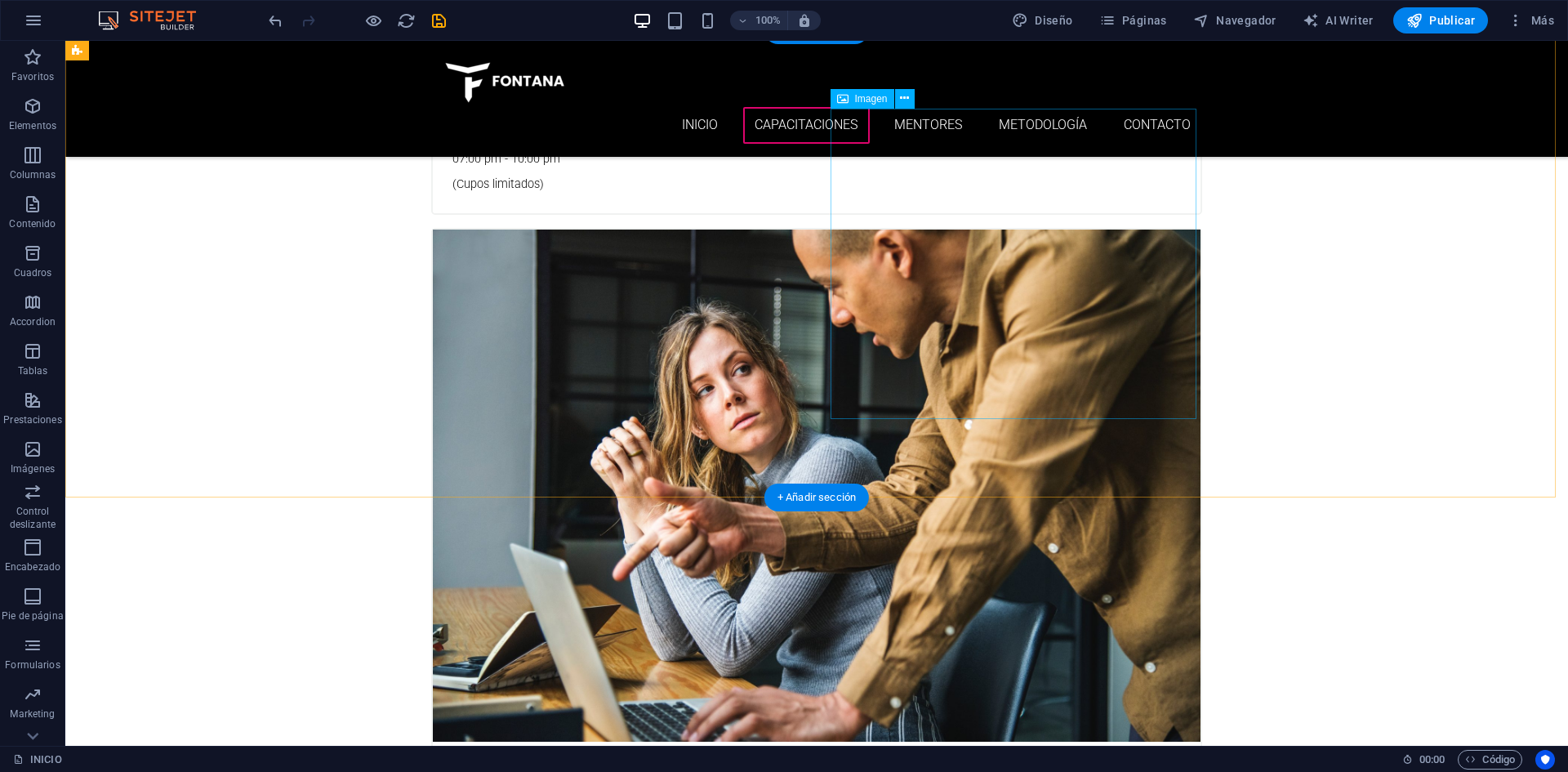
scroll to position [1225, 0]
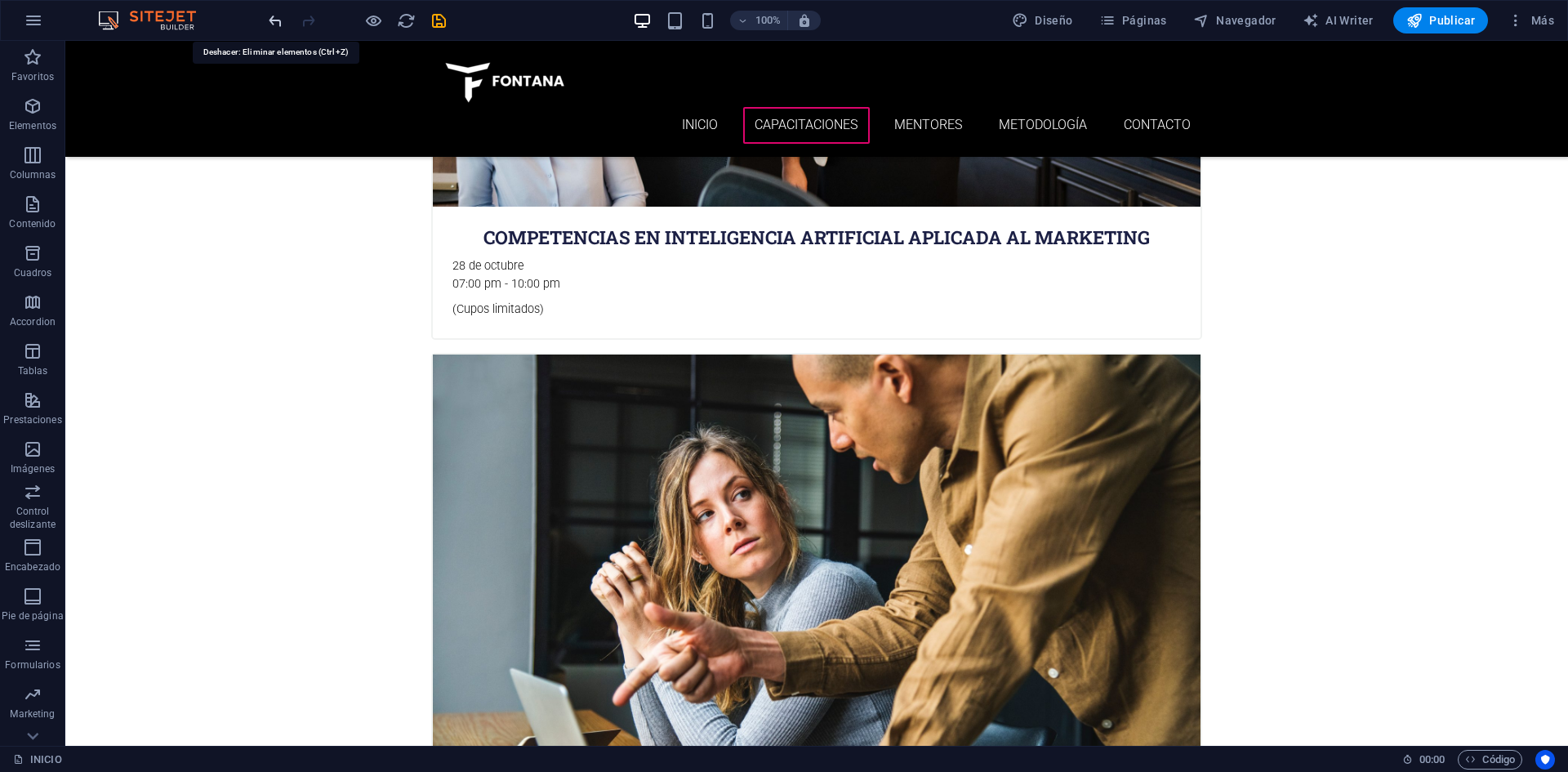
click at [267, 17] on icon "undo" at bounding box center [276, 21] width 19 height 19
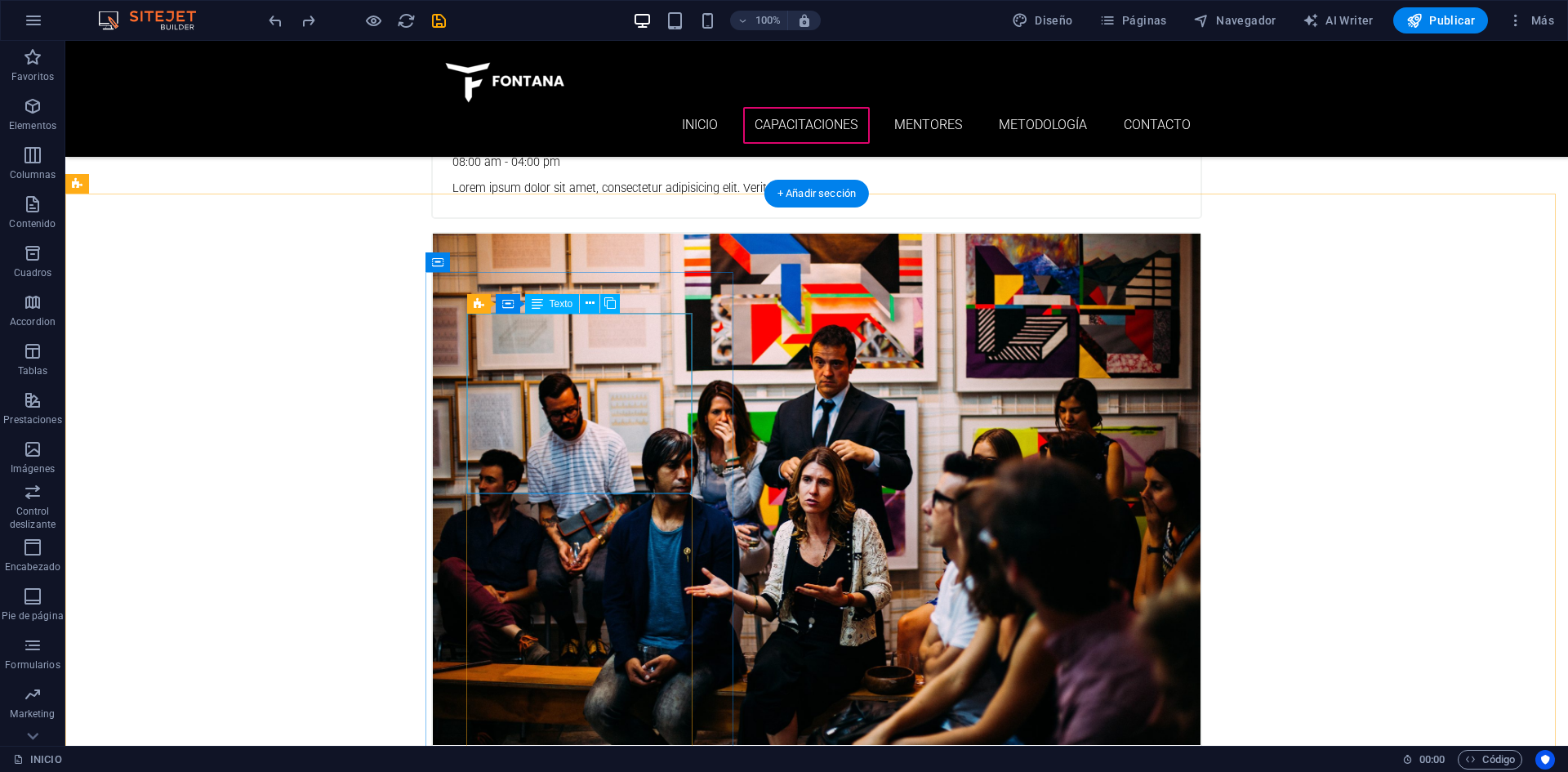
scroll to position [2042, 0]
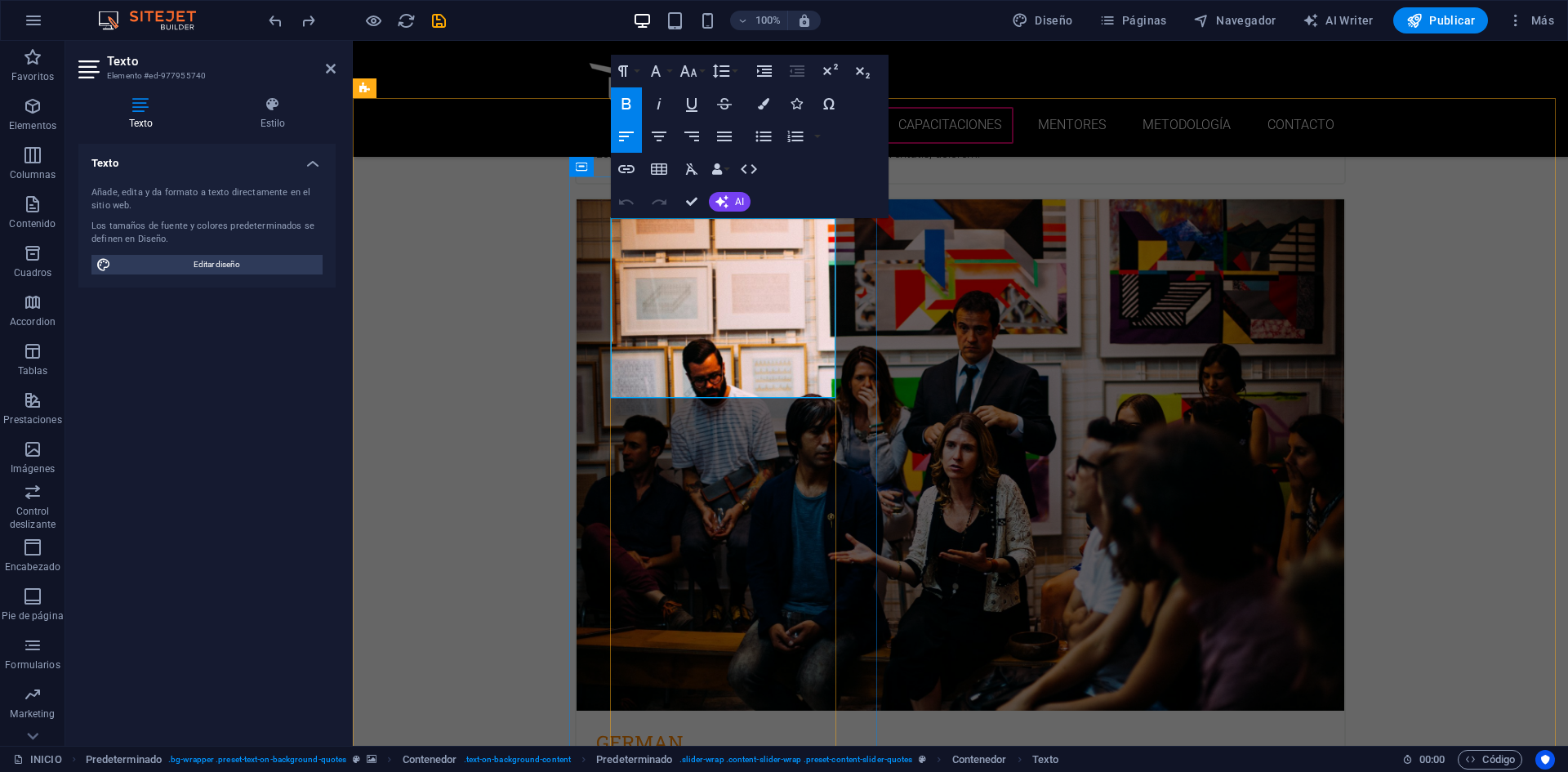
drag, startPoint x: 651, startPoint y: 366, endPoint x: 609, endPoint y: 370, distance: 42.2
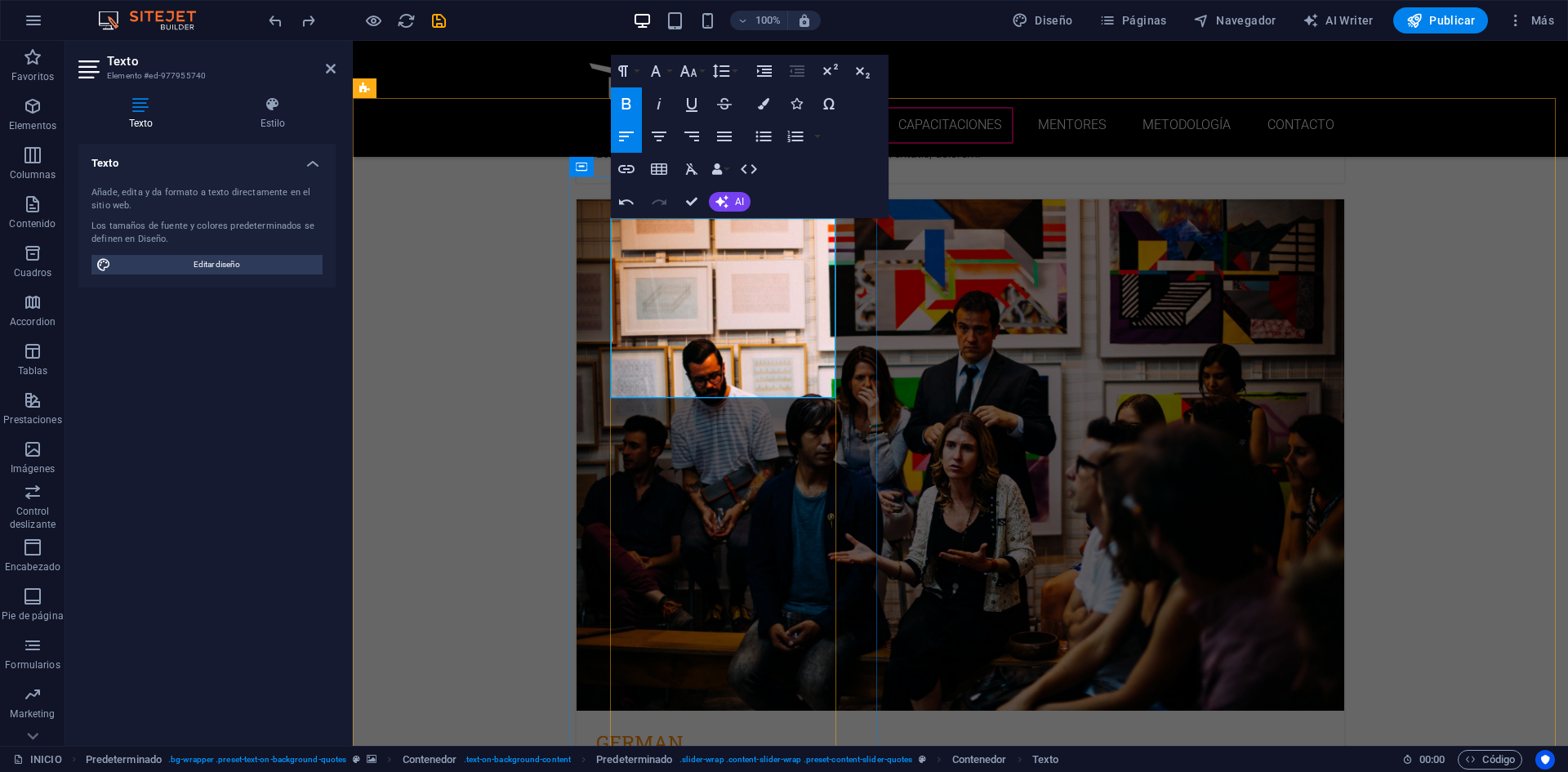
drag, startPoint x: 766, startPoint y: 364, endPoint x: 721, endPoint y: 368, distance: 45.2
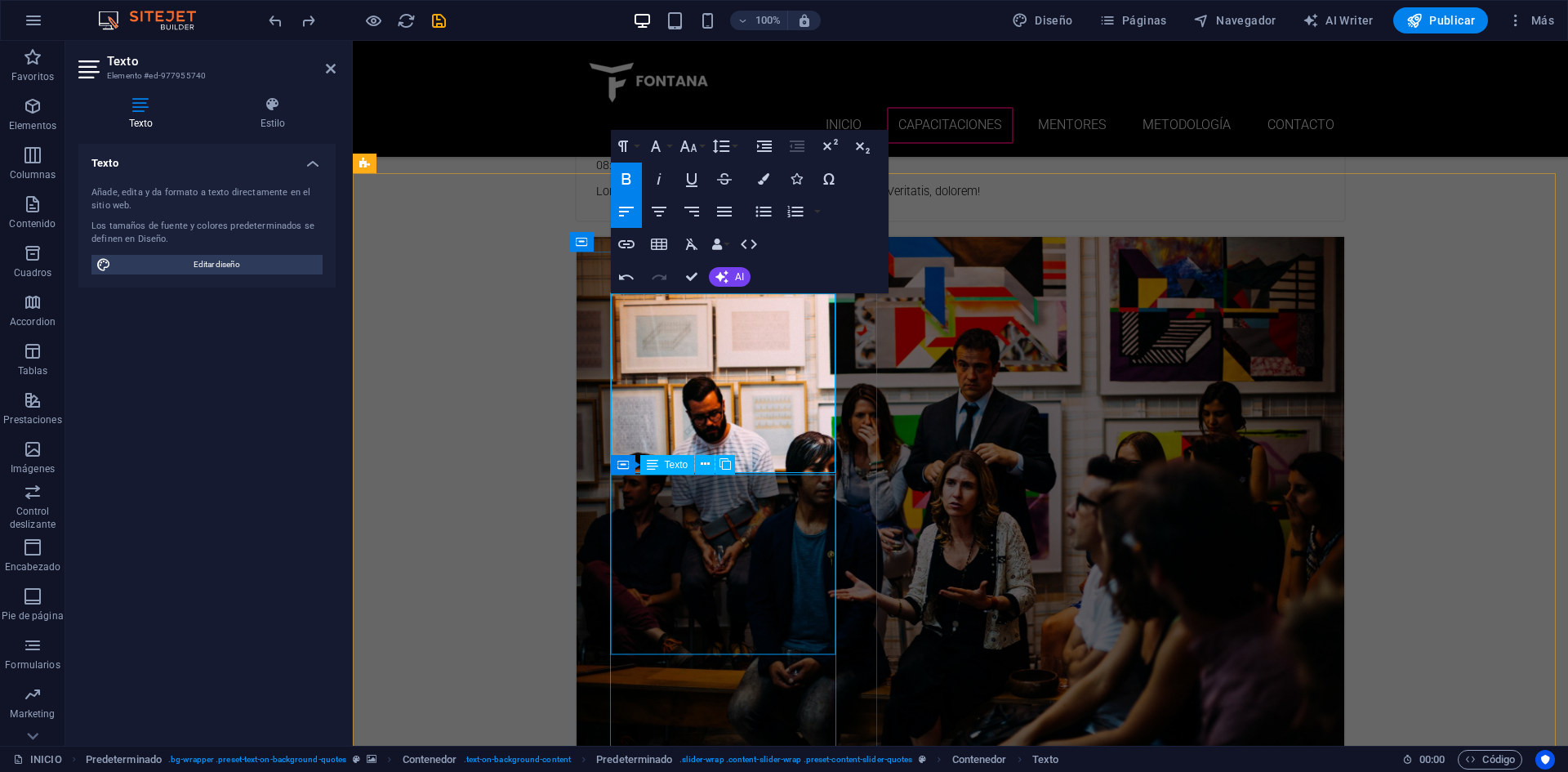
scroll to position [2124, 0]
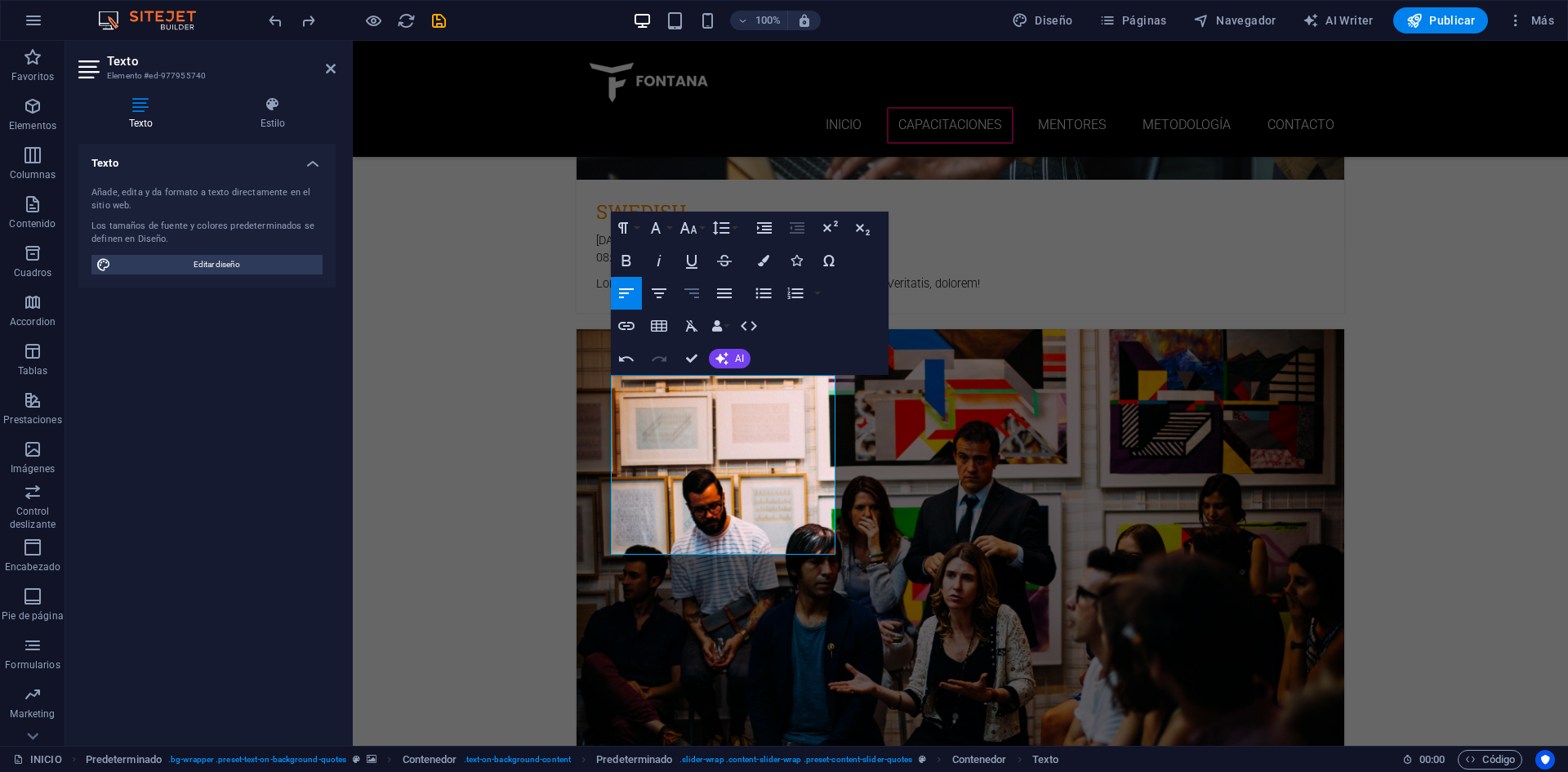
scroll to position [1879, 0]
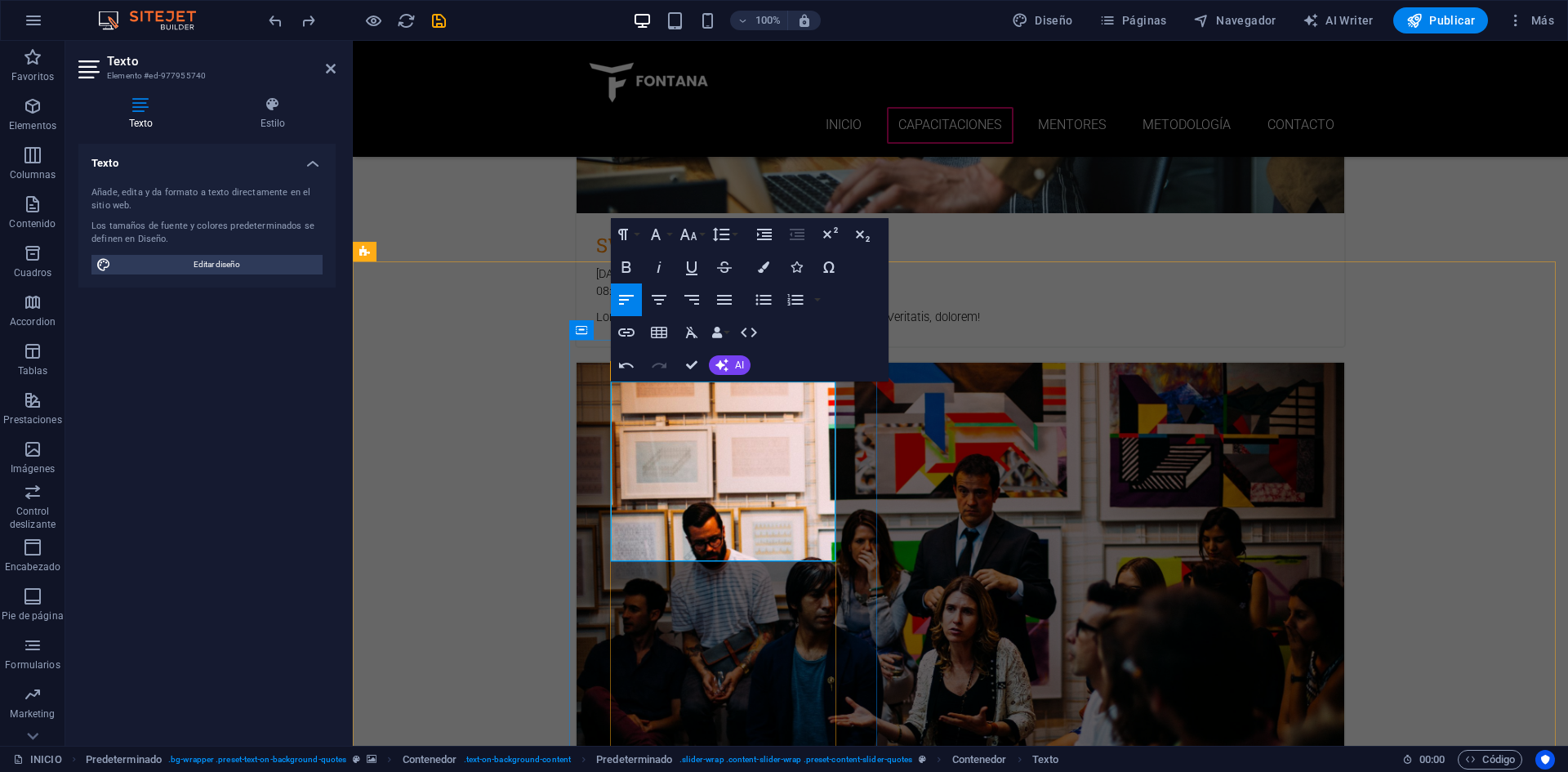
drag, startPoint x: 779, startPoint y: 494, endPoint x: 611, endPoint y: 399, distance: 193.0
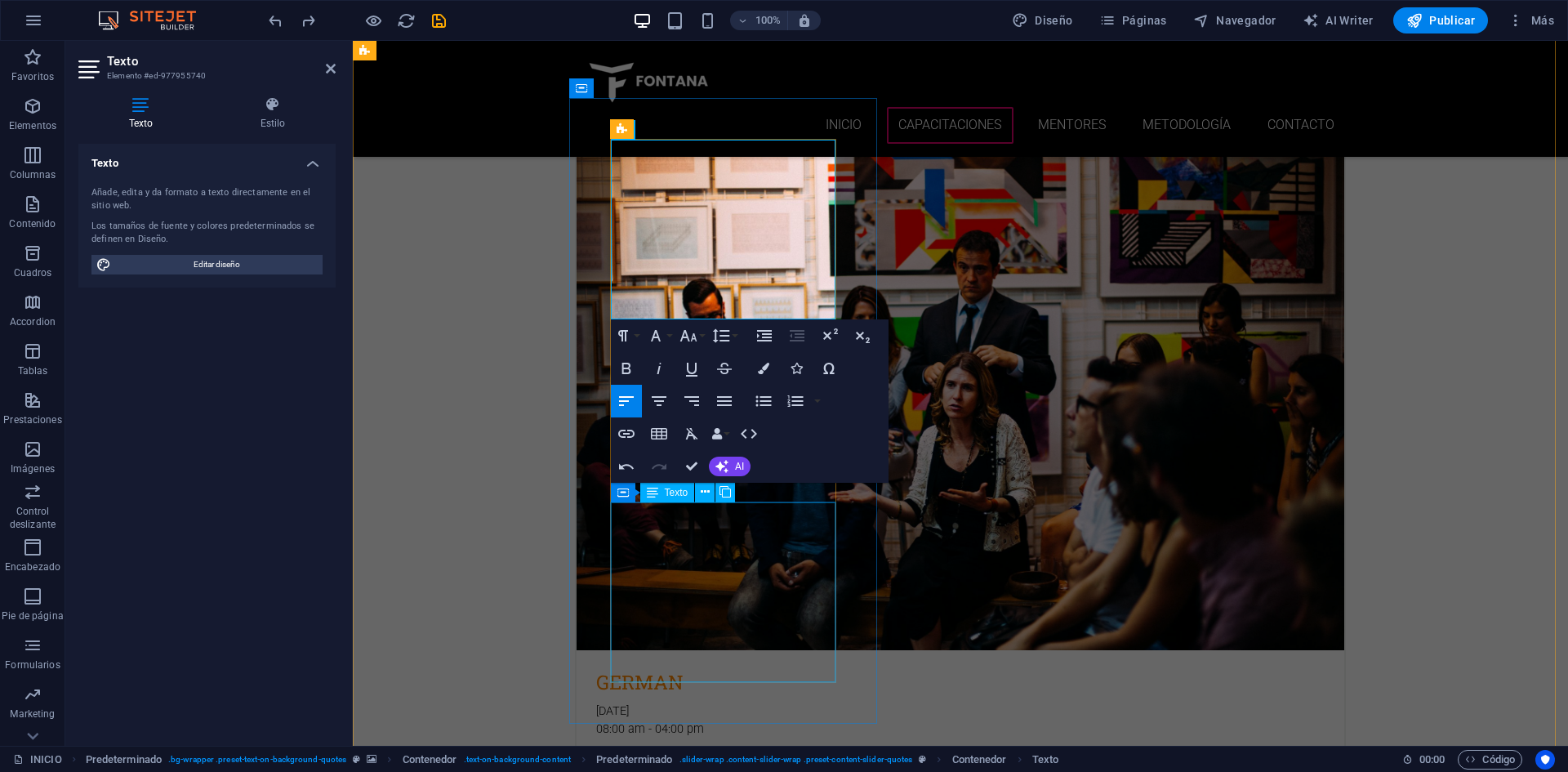
scroll to position [2124, 0]
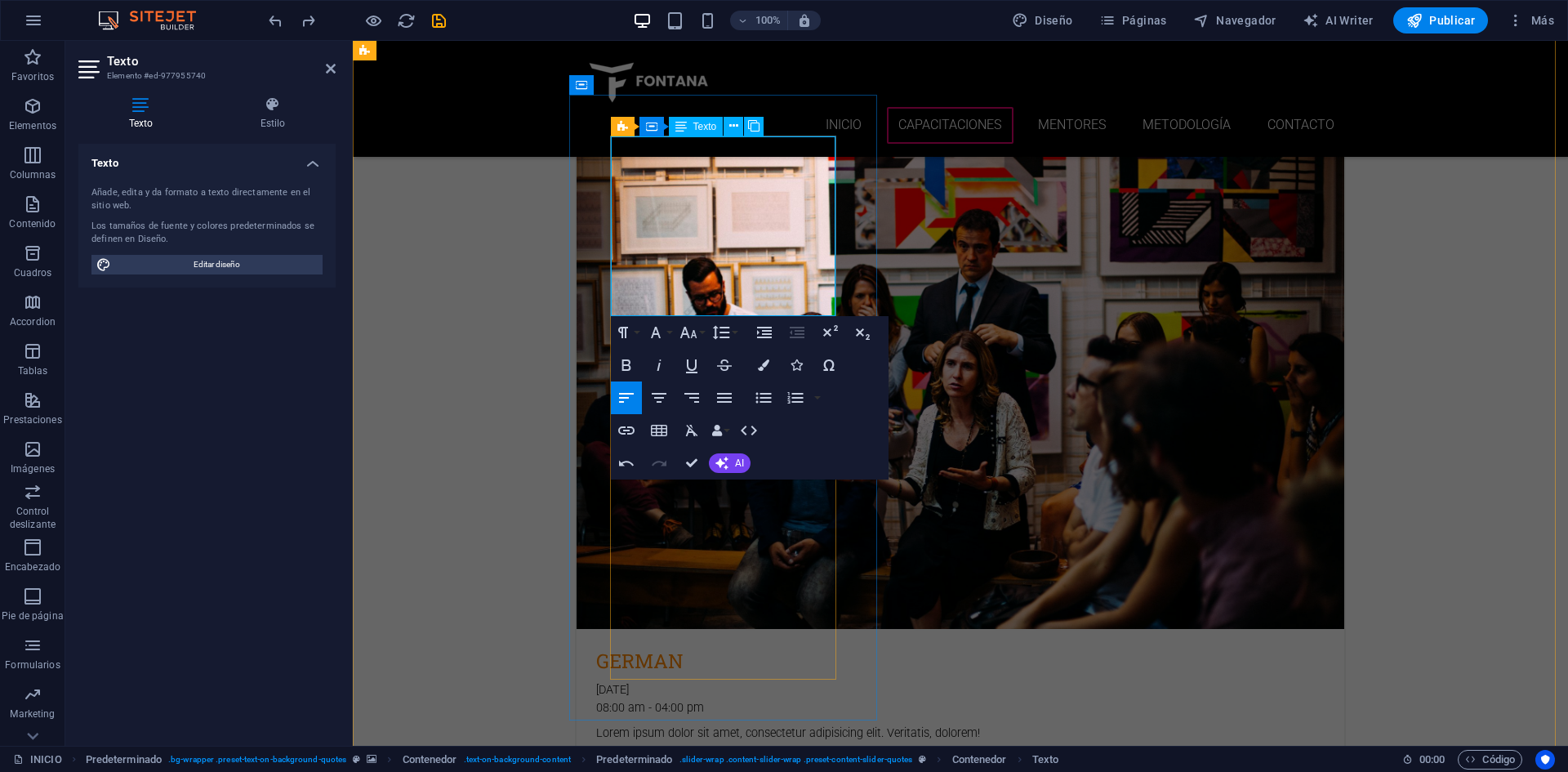
drag, startPoint x: 702, startPoint y: 285, endPoint x: 612, endPoint y: 287, distance: 90.0
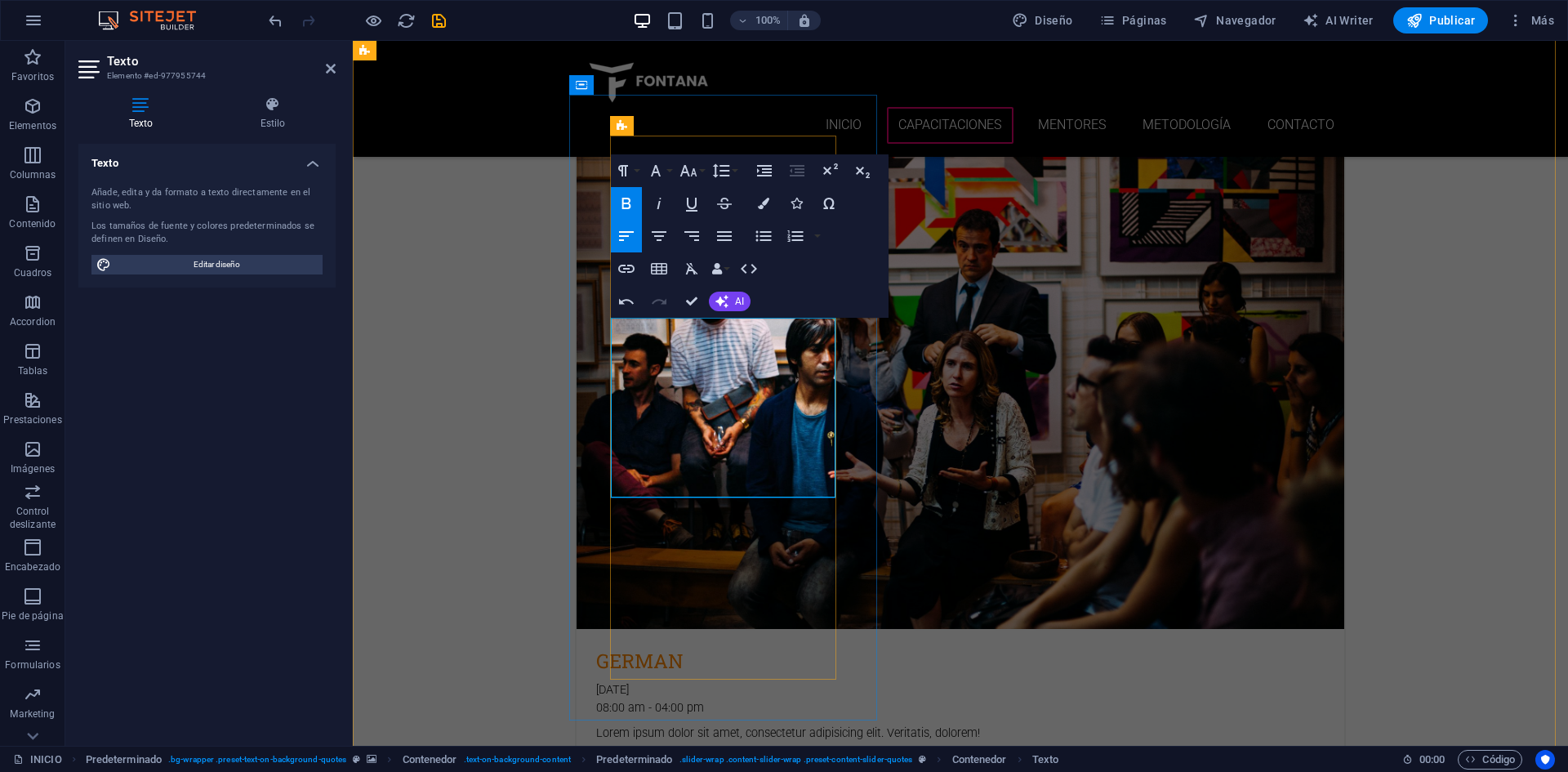
drag, startPoint x: 686, startPoint y: 469, endPoint x: 612, endPoint y: 470, distance: 74.0
drag, startPoint x: 784, startPoint y: 430, endPoint x: 601, endPoint y: 330, distance: 208.5
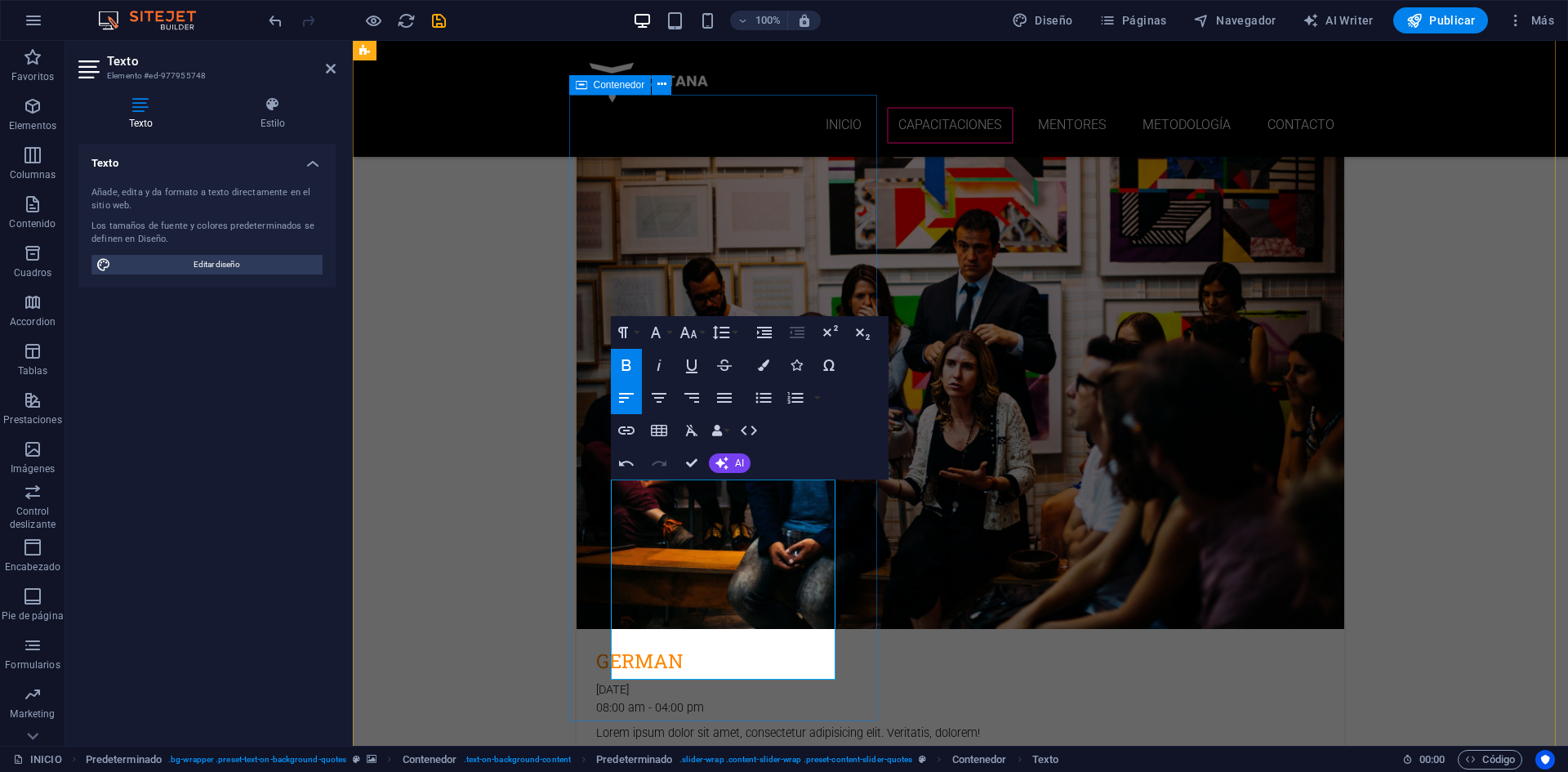
drag, startPoint x: 679, startPoint y: 626, endPoint x: 607, endPoint y: 627, distance: 72.0
drag, startPoint x: 790, startPoint y: 591, endPoint x: 603, endPoint y: 496, distance: 209.7
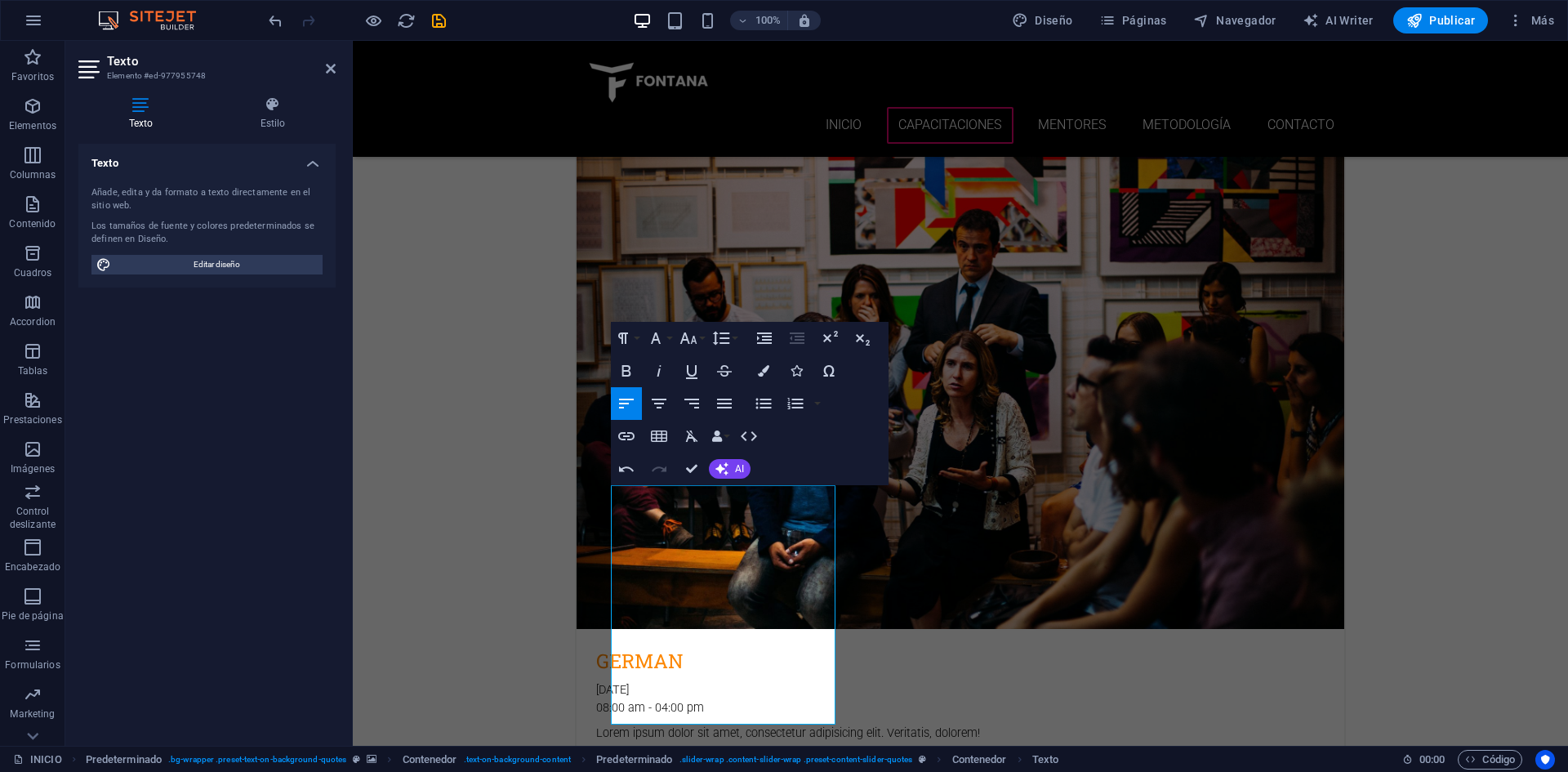
scroll to position [1960, 0]
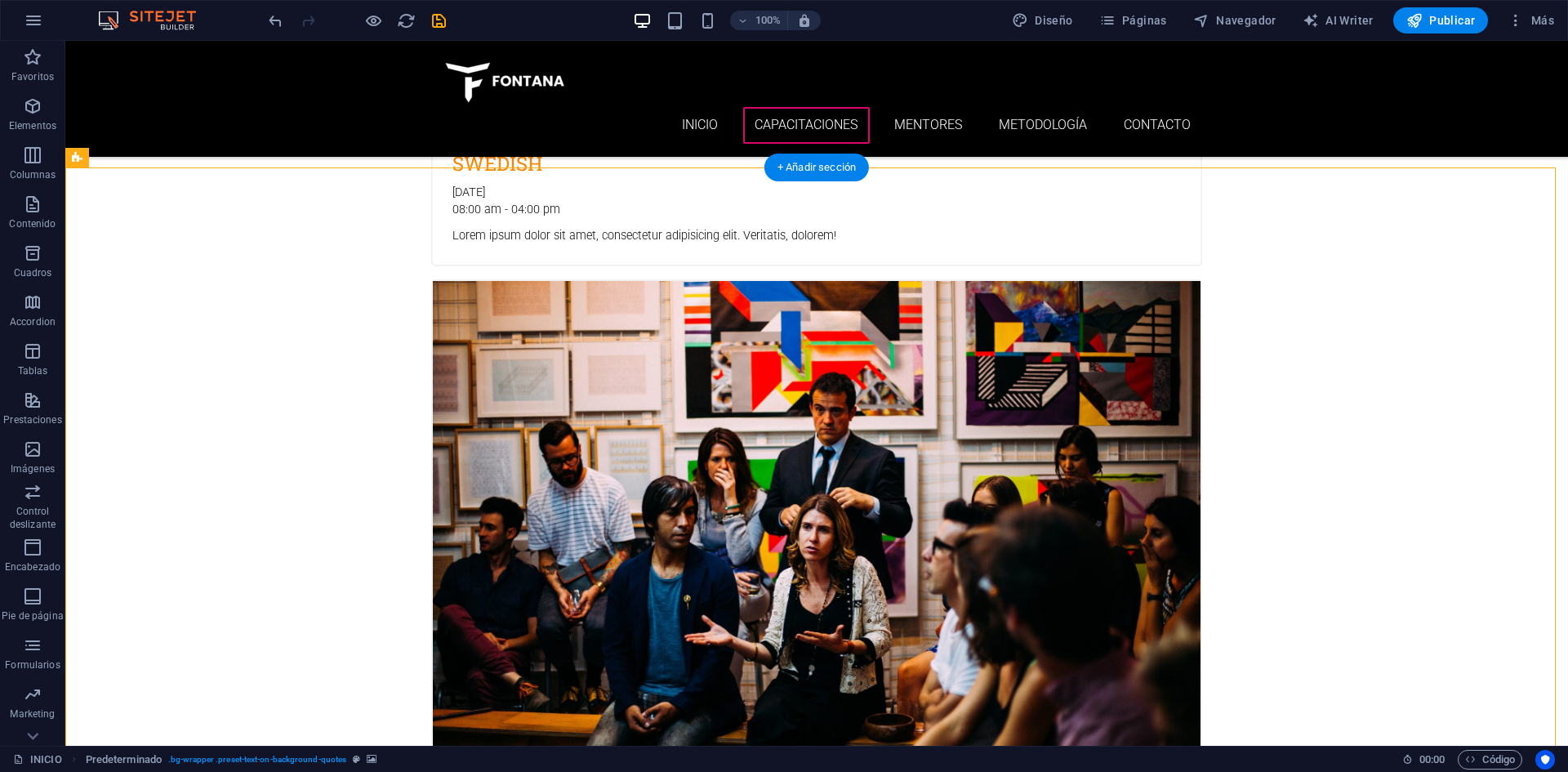
scroll to position [2042, 0]
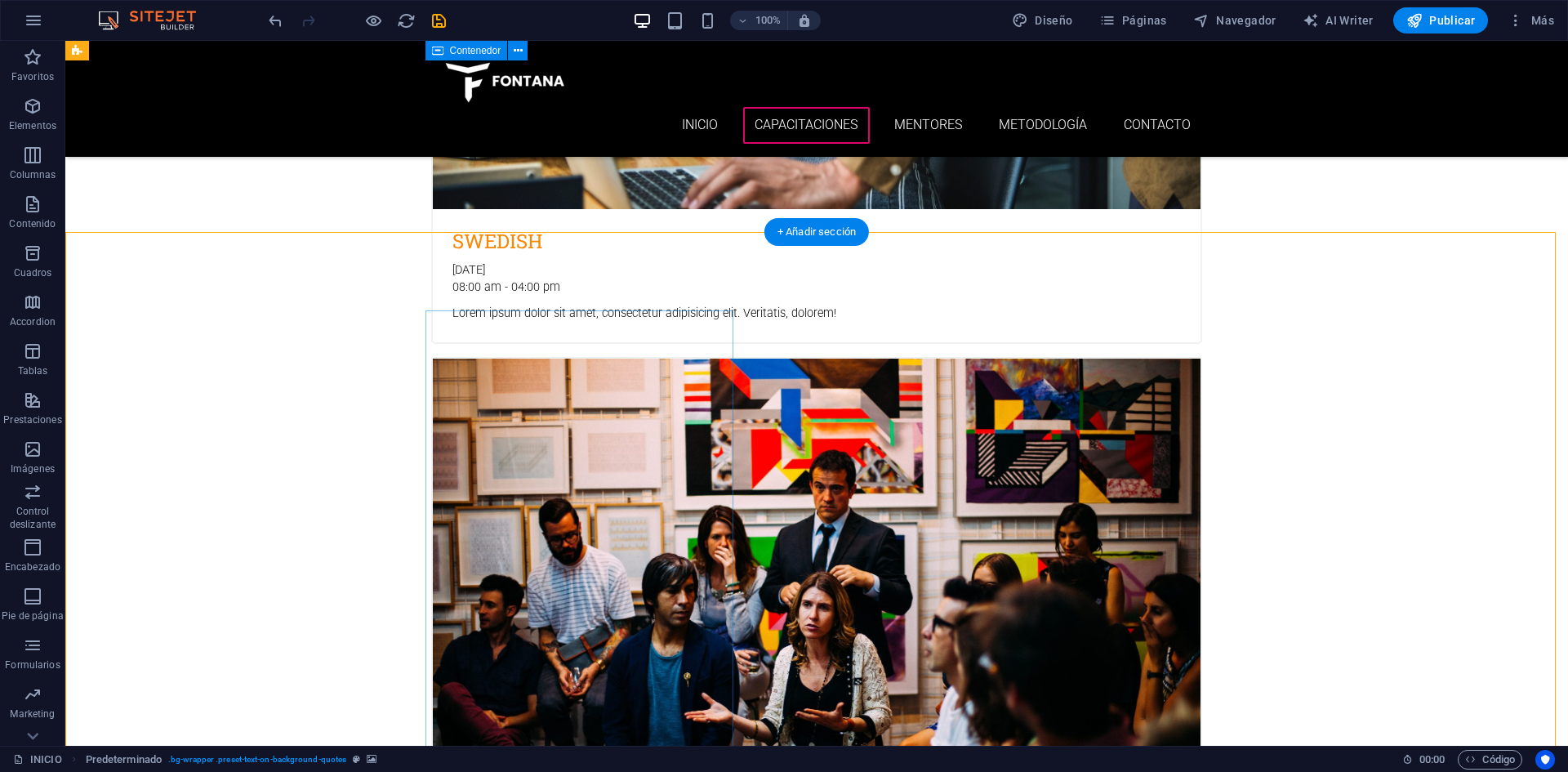
scroll to position [1879, 0]
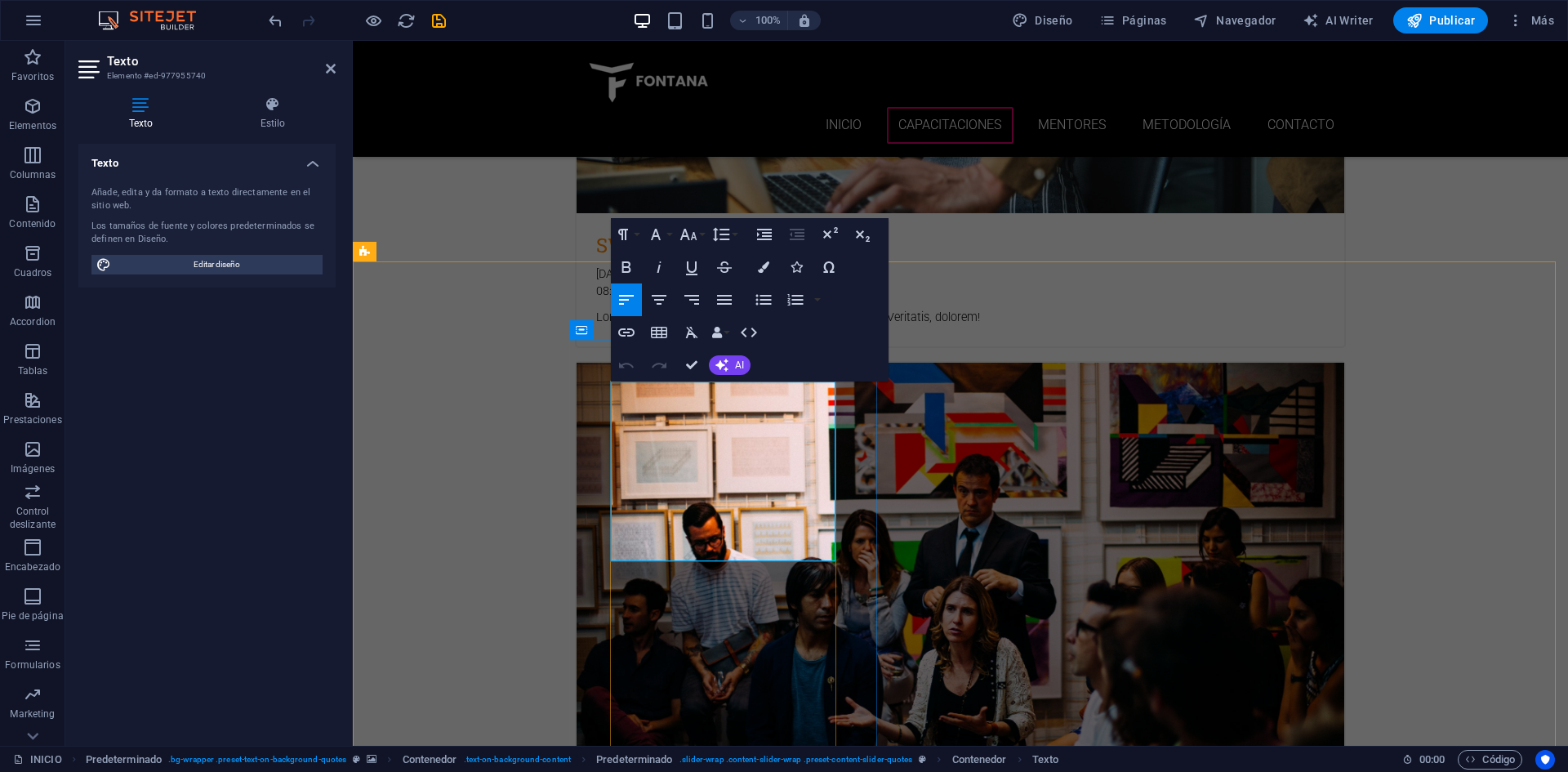
drag, startPoint x: 696, startPoint y: 526, endPoint x: 721, endPoint y: 531, distance: 25.5
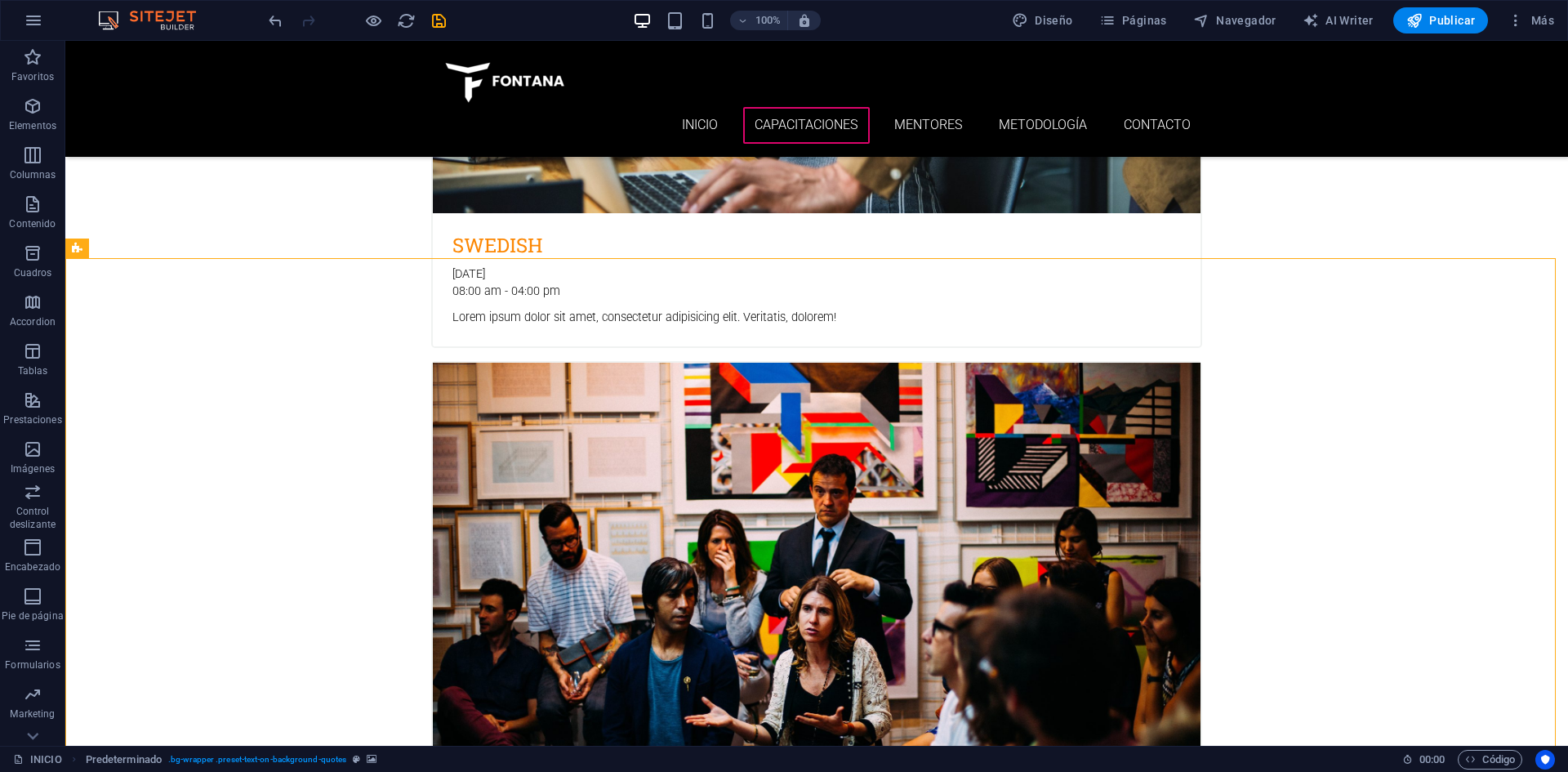
scroll to position [2206, 0]
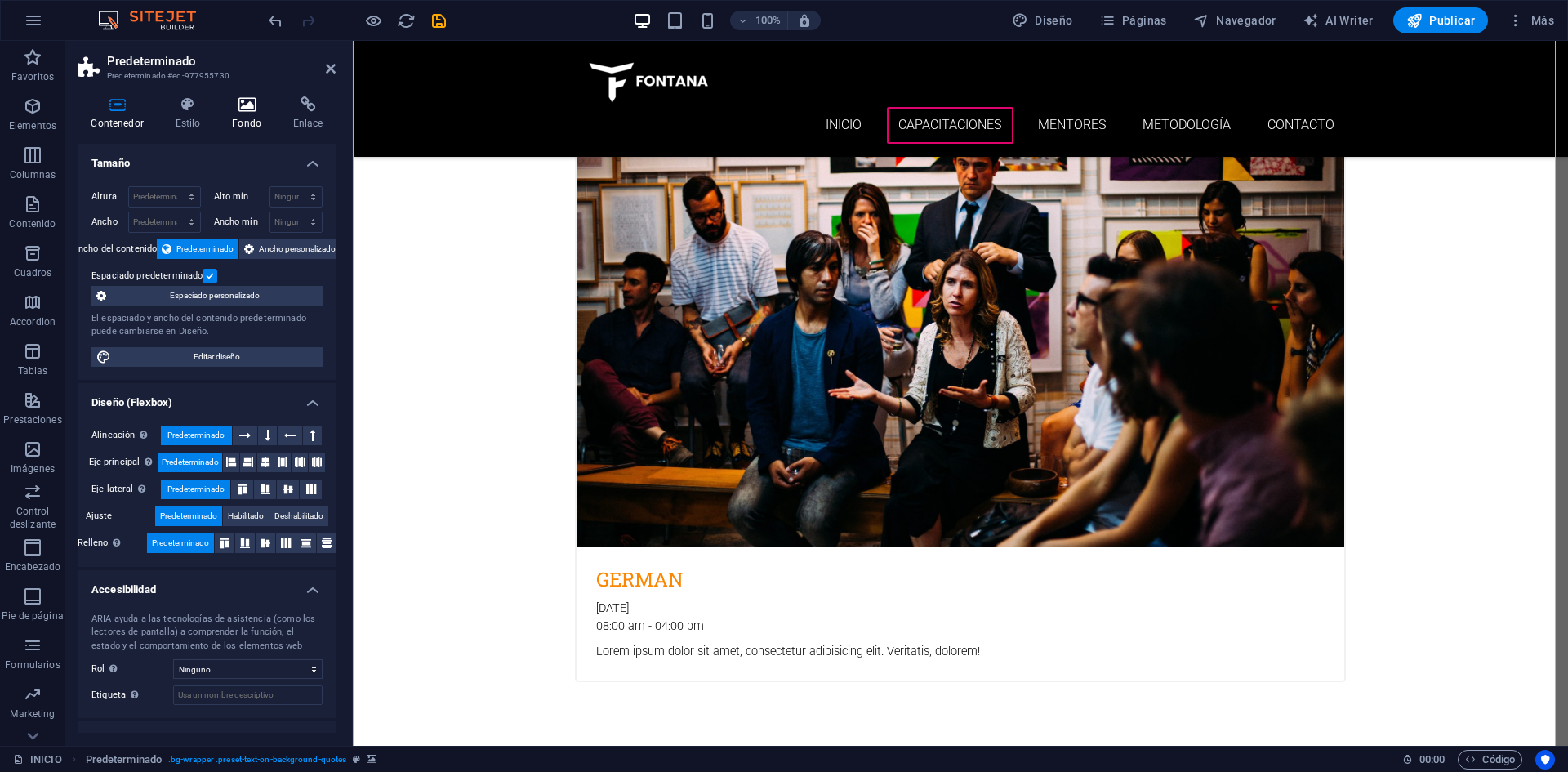
click at [244, 128] on h4 "Fondo" at bounding box center [250, 114] width 61 height 34
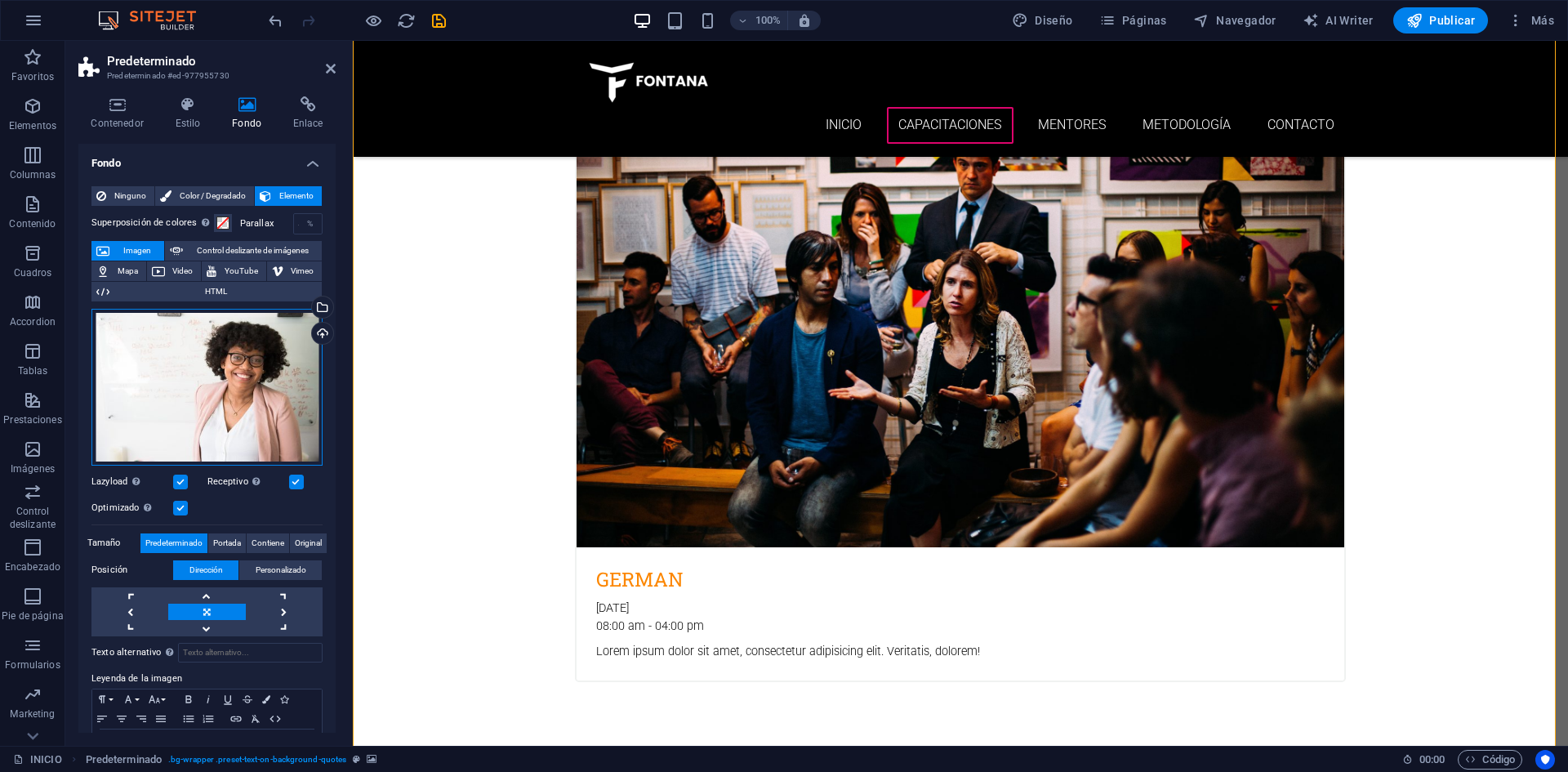
click at [162, 372] on div "Arrastra archivos aquí, haz clic para escoger archivos o selecciona archivos de…" at bounding box center [207, 387] width 231 height 157
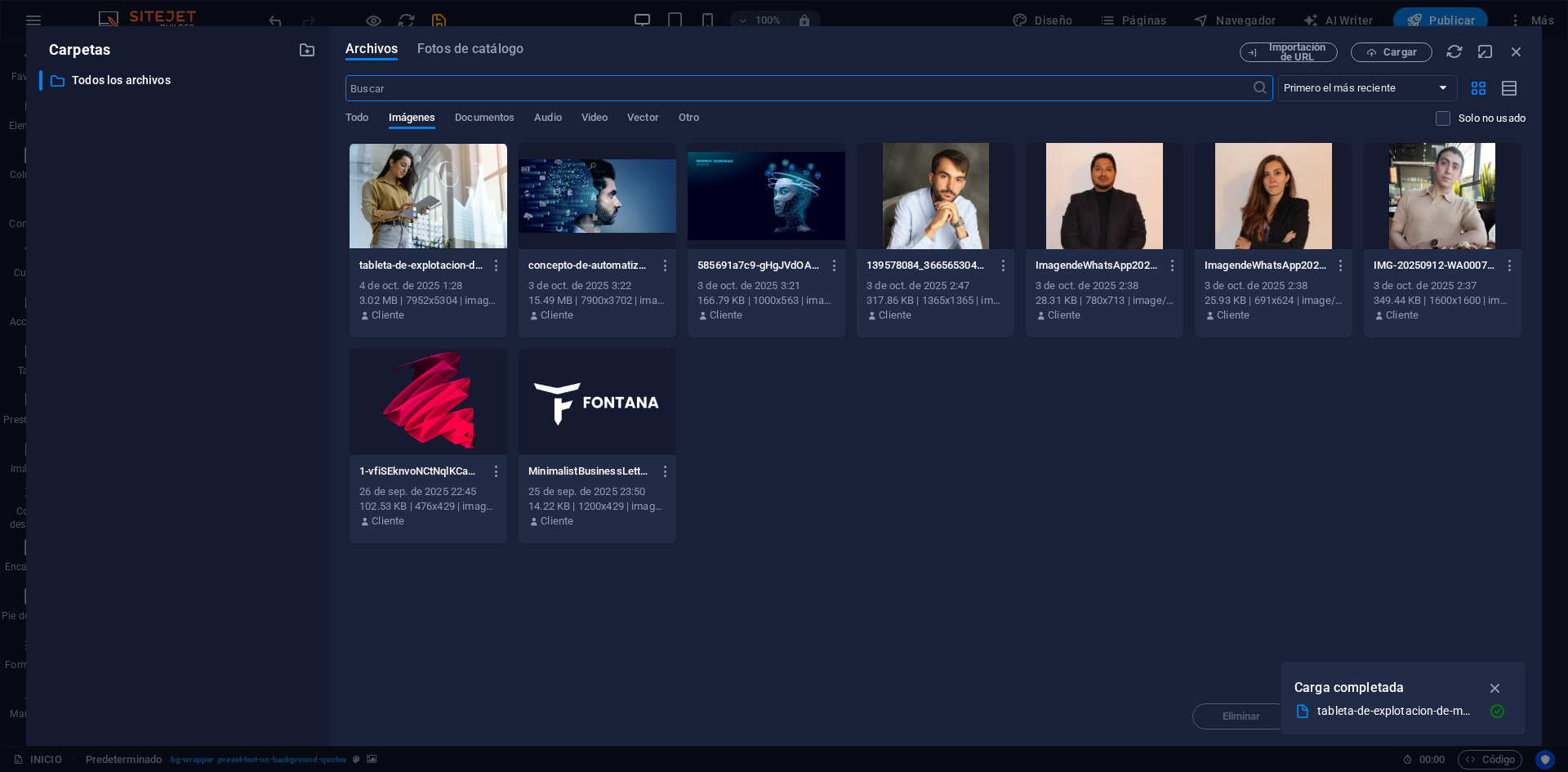
click at [775, 216] on div at bounding box center [766, 196] width 158 height 106
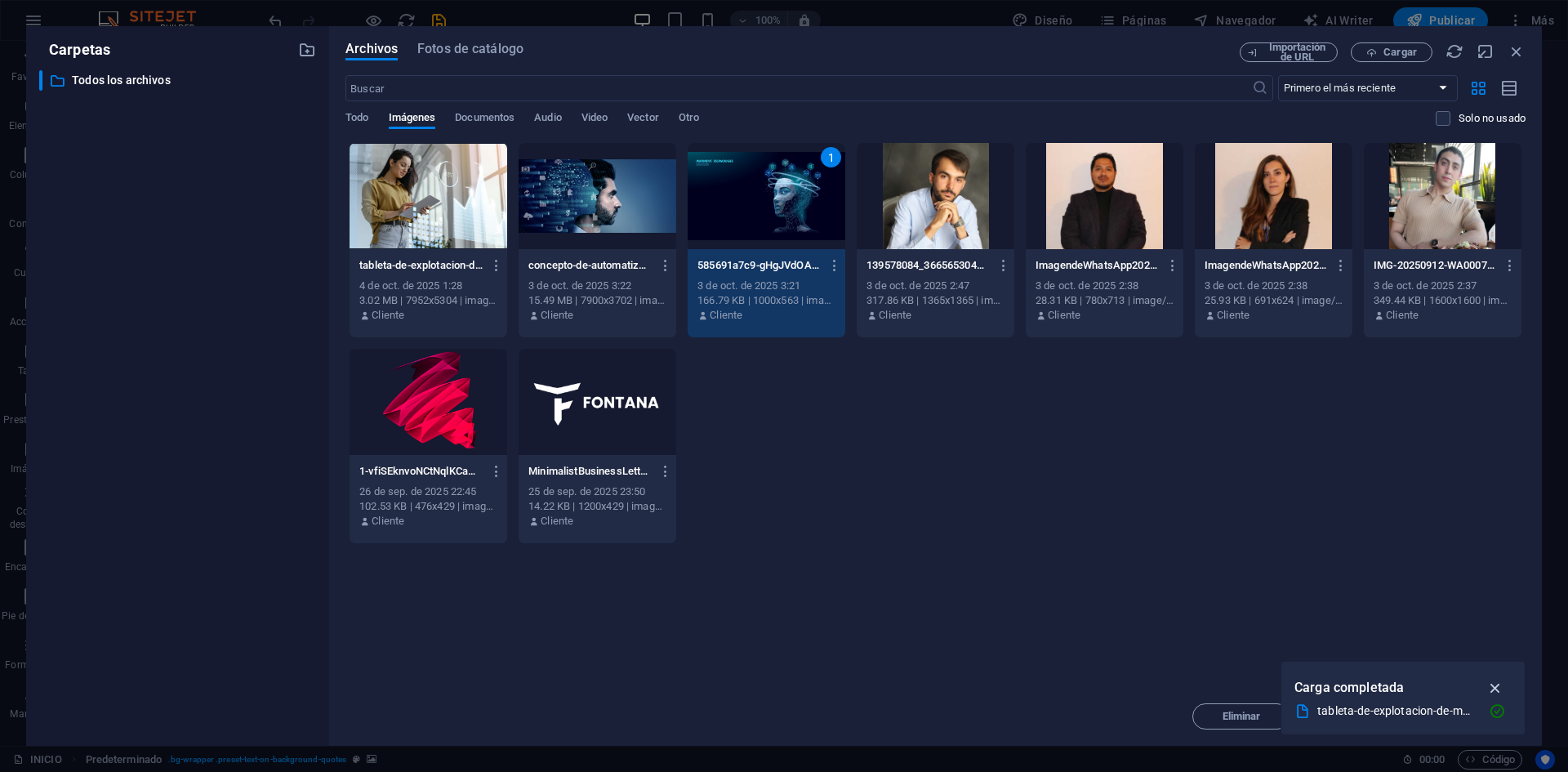
click at [1495, 690] on icon "button" at bounding box center [1496, 688] width 19 height 18
click at [1465, 717] on span "Insertar" at bounding box center [1477, 716] width 39 height 10
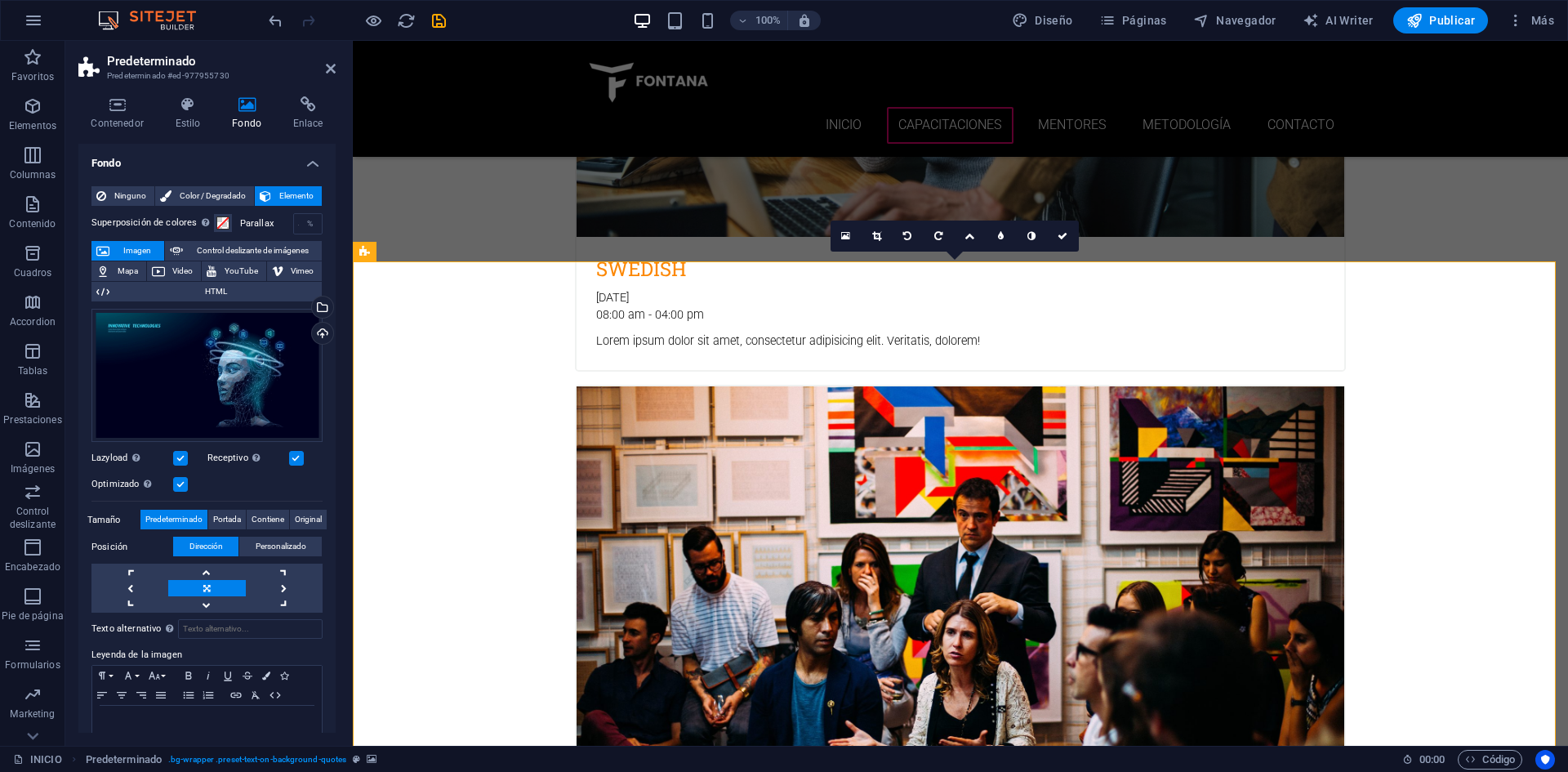
scroll to position [1879, 0]
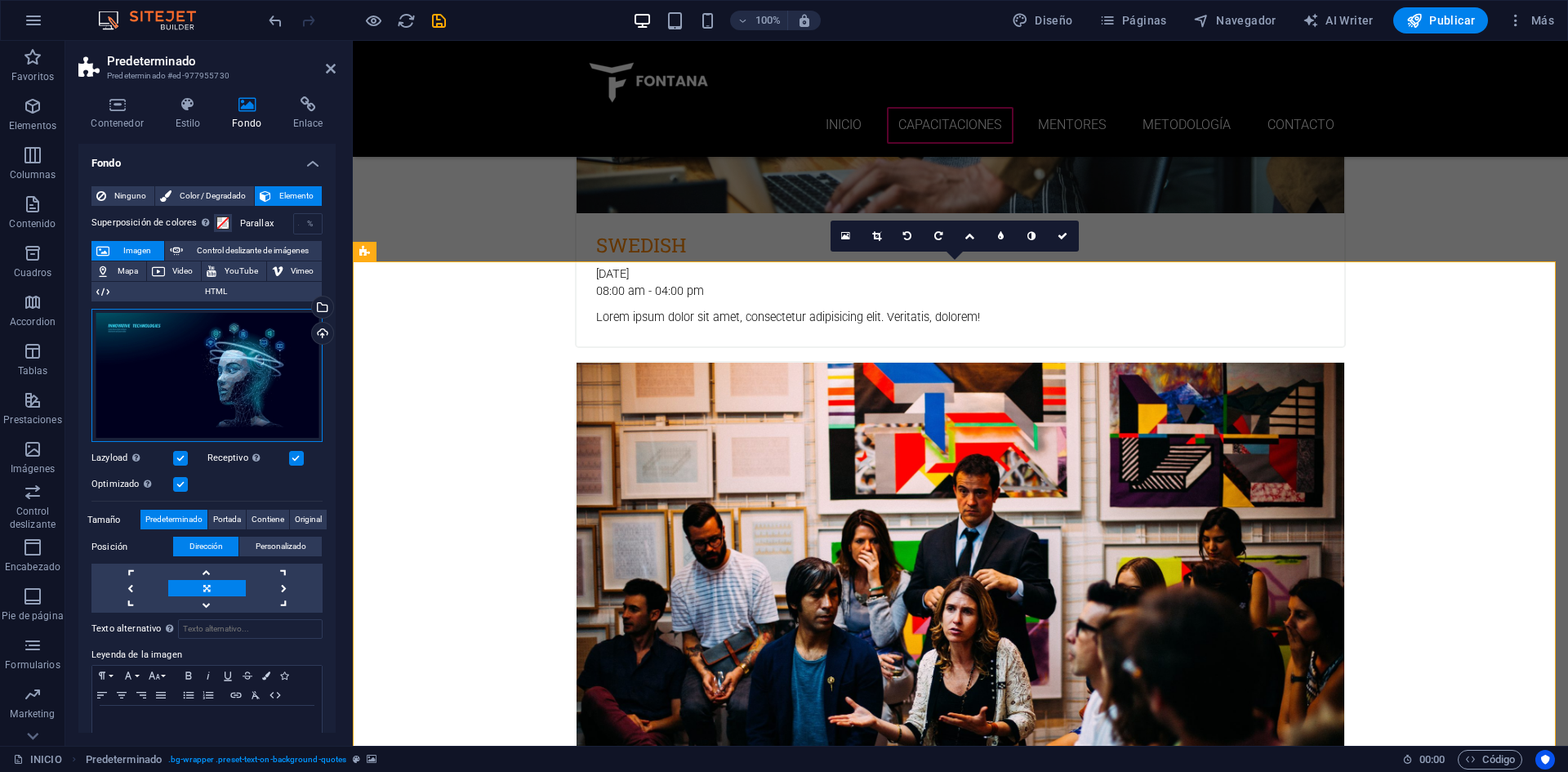
click at [186, 344] on div "Arrastra archivos aquí, haz clic para escoger archivos o selecciona archivos de…" at bounding box center [207, 376] width 231 height 134
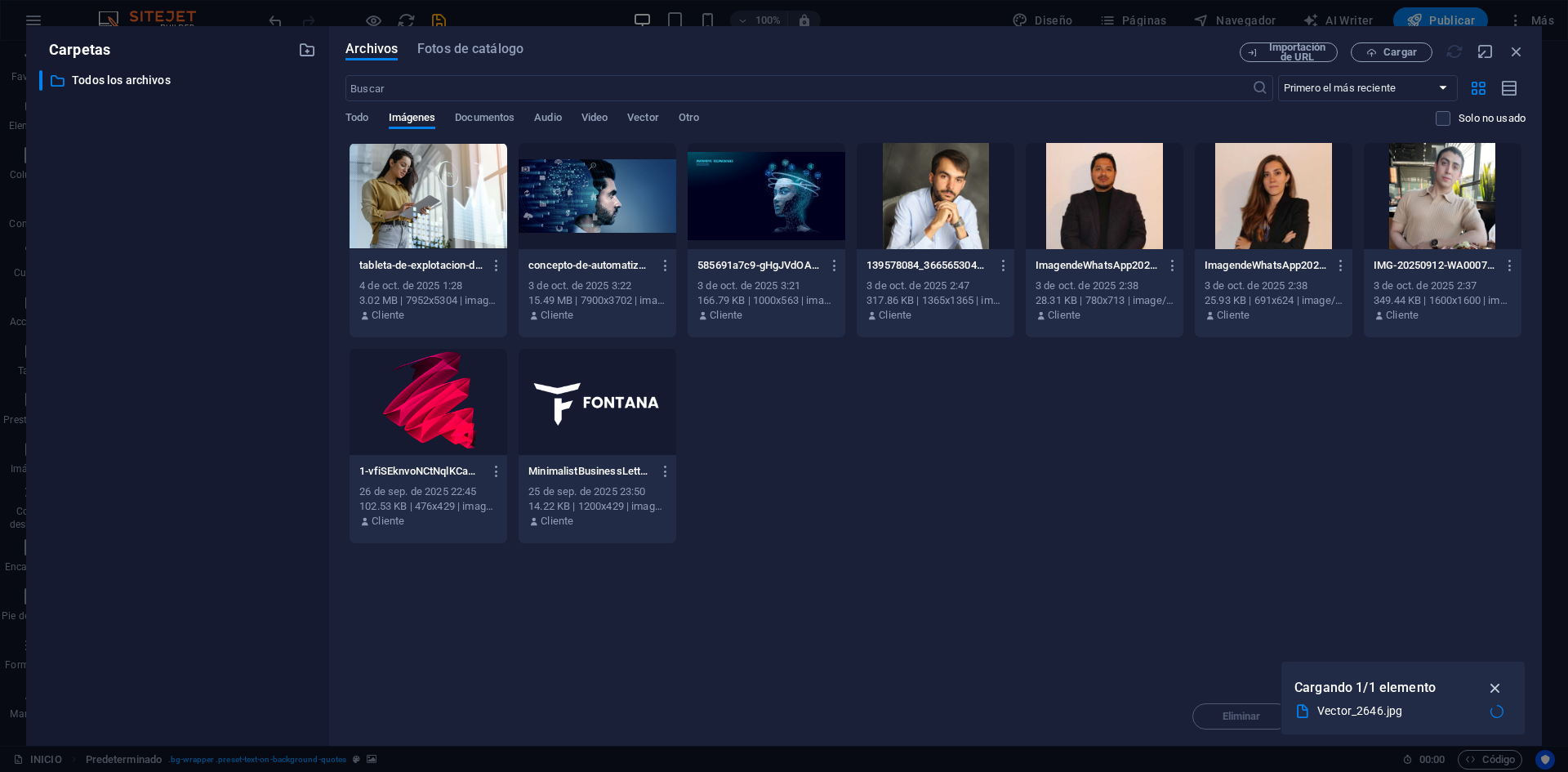
click at [1502, 685] on icon "button" at bounding box center [1496, 688] width 19 height 18
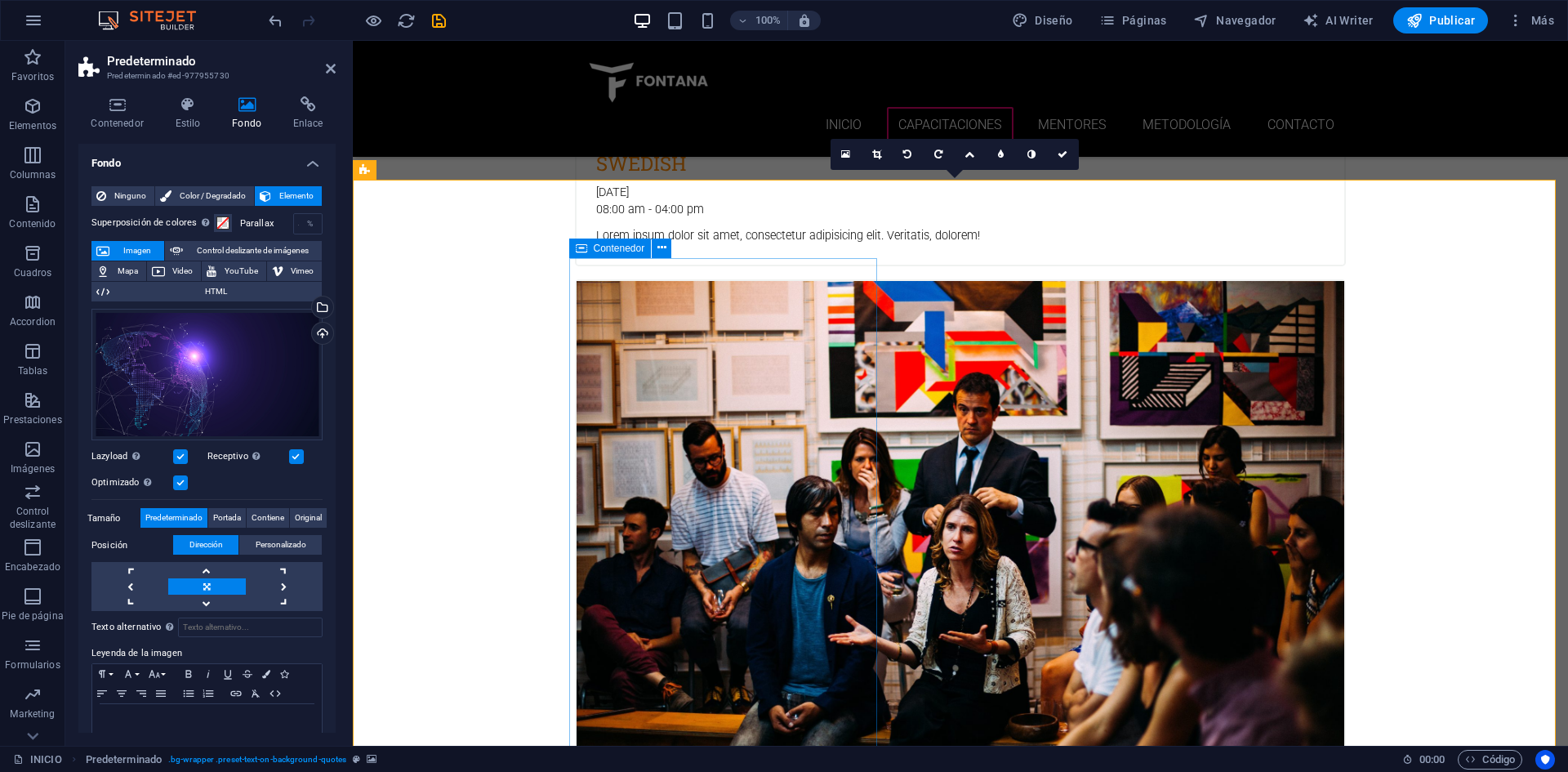
scroll to position [2042, 0]
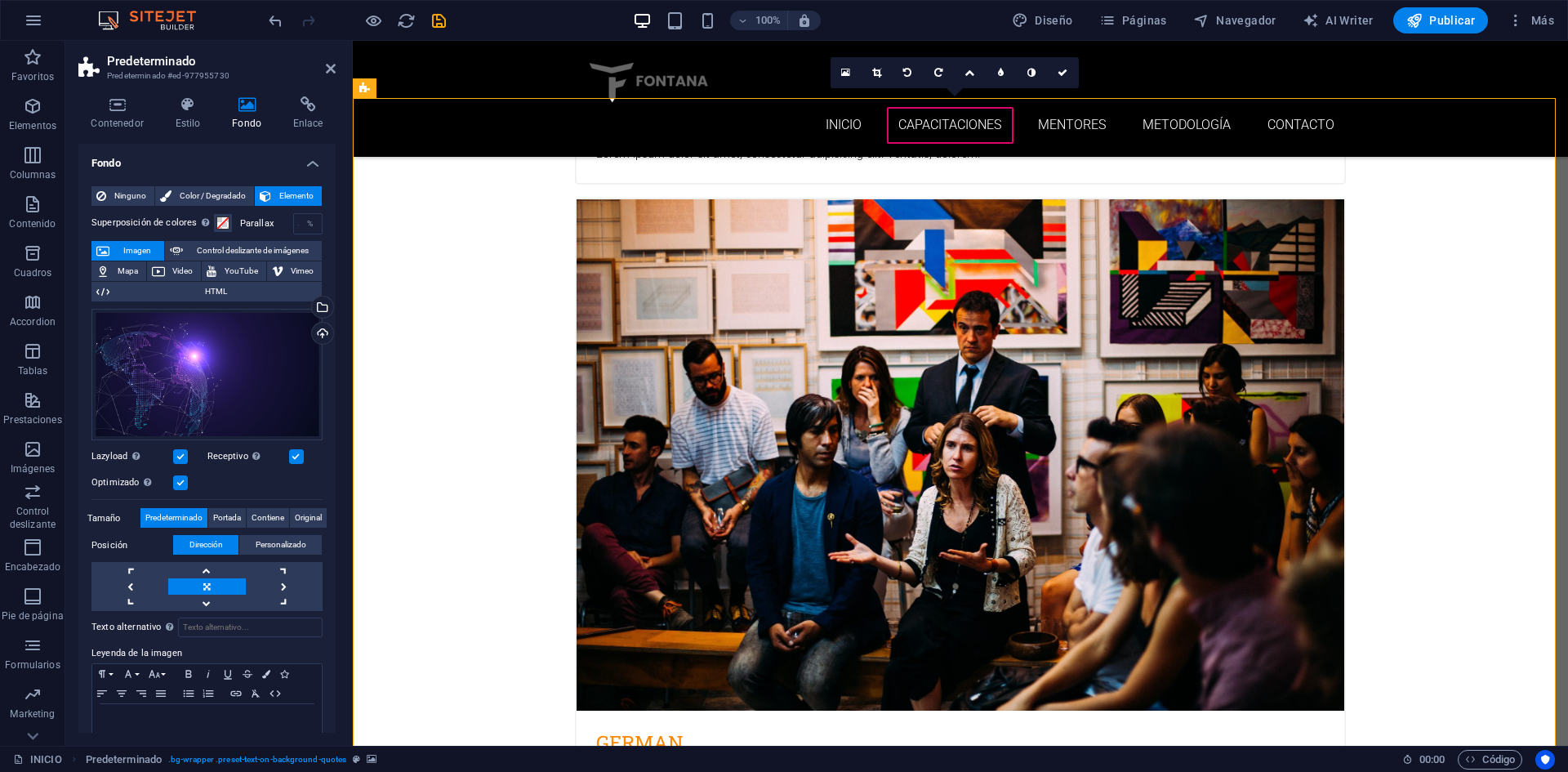
drag, startPoint x: 178, startPoint y: 386, endPoint x: 163, endPoint y: 387, distance: 15.0
click at [163, 387] on div "Arrastra archivos aquí, haz clic para escoger archivos o selecciona archivos de…" at bounding box center [207, 375] width 231 height 132
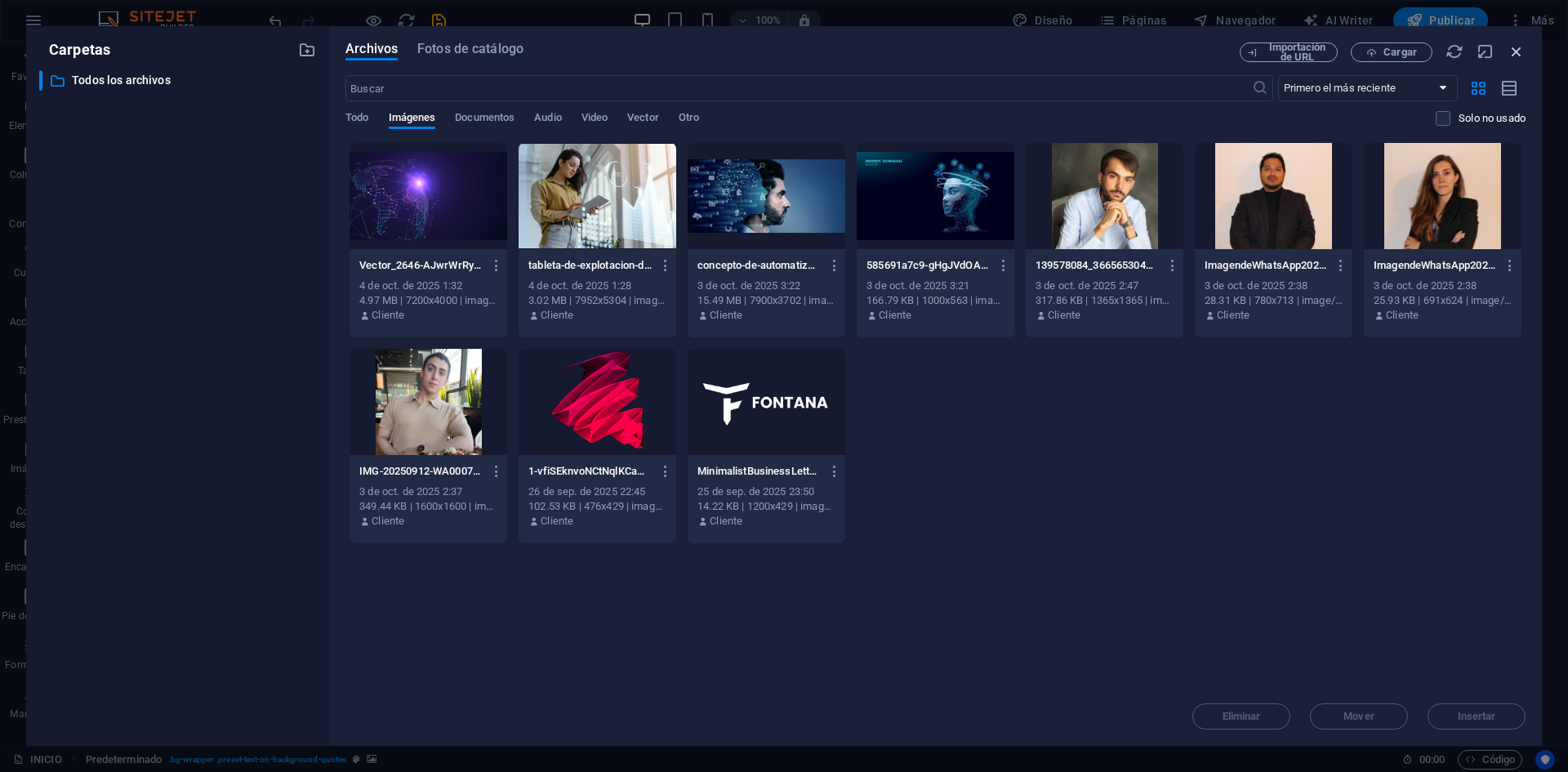
click at [1523, 58] on icon "button" at bounding box center [1517, 51] width 18 height 18
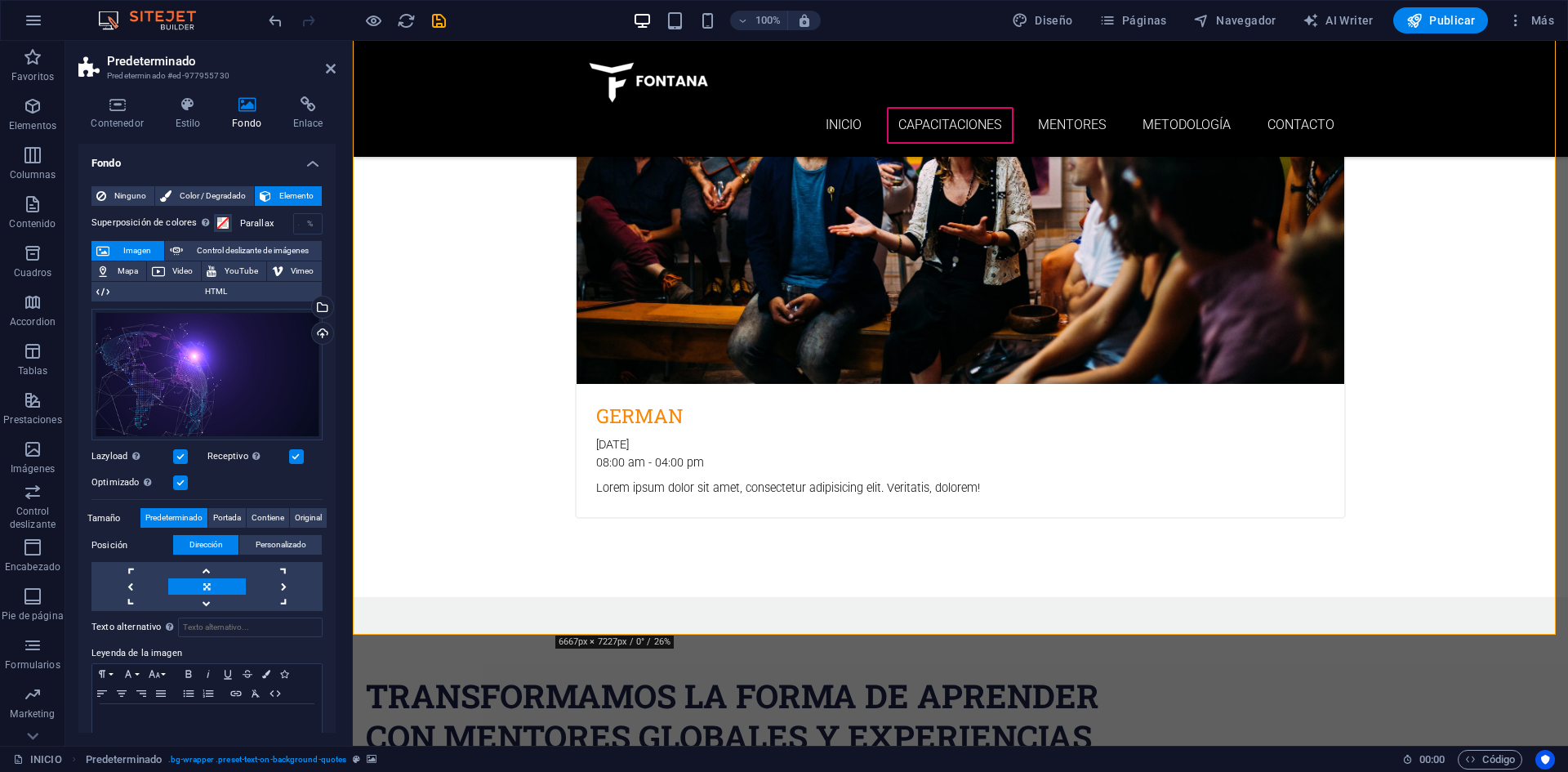
scroll to position [2206, 0]
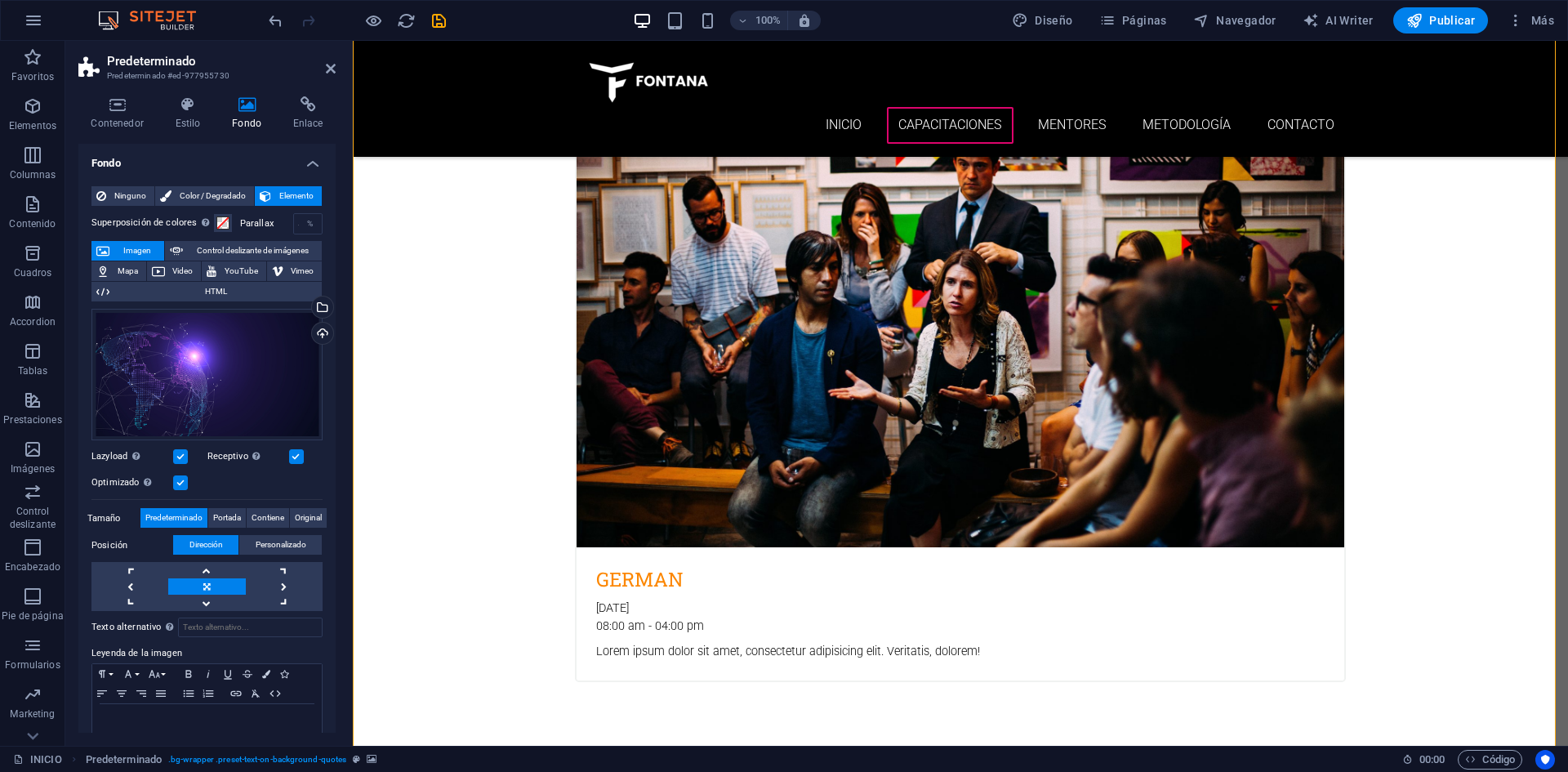
click at [294, 454] on label at bounding box center [296, 457] width 14 height 14
click at [0, 0] on input "Receptivo Automáticamente cargar tamaños optimizados de smartphone e imagen ret…" at bounding box center [0, 0] width 0 height 0
click at [294, 454] on label at bounding box center [296, 457] width 14 height 14
click at [0, 0] on input "Receptivo Automáticamente cargar tamaños optimizados de smartphone e imagen ret…" at bounding box center [0, 0] width 0 height 0
click at [288, 584] on link at bounding box center [284, 586] width 77 height 16
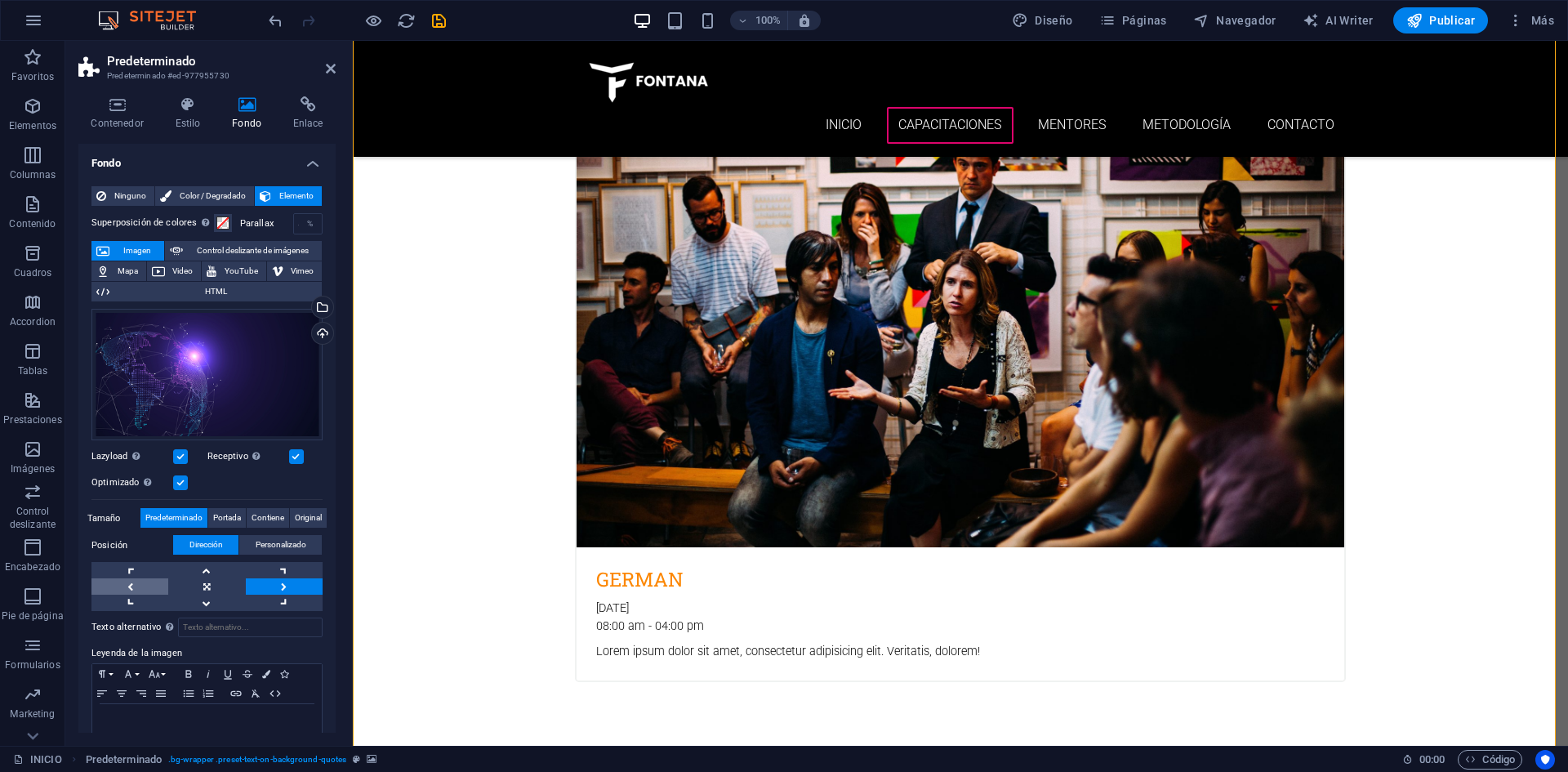
click at [131, 584] on link at bounding box center [130, 586] width 77 height 16
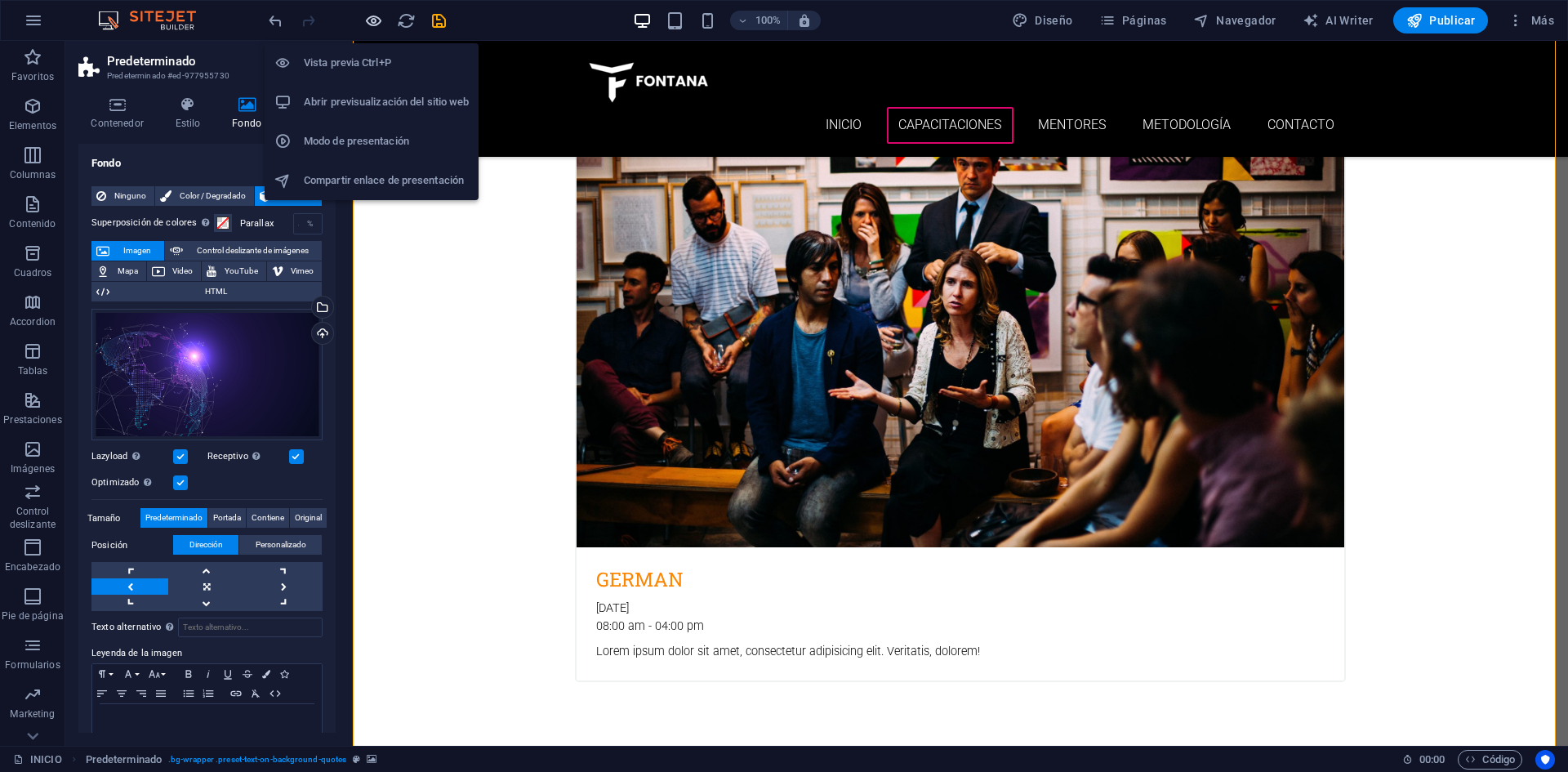
click at [376, 21] on icon "button" at bounding box center [373, 21] width 19 height 19
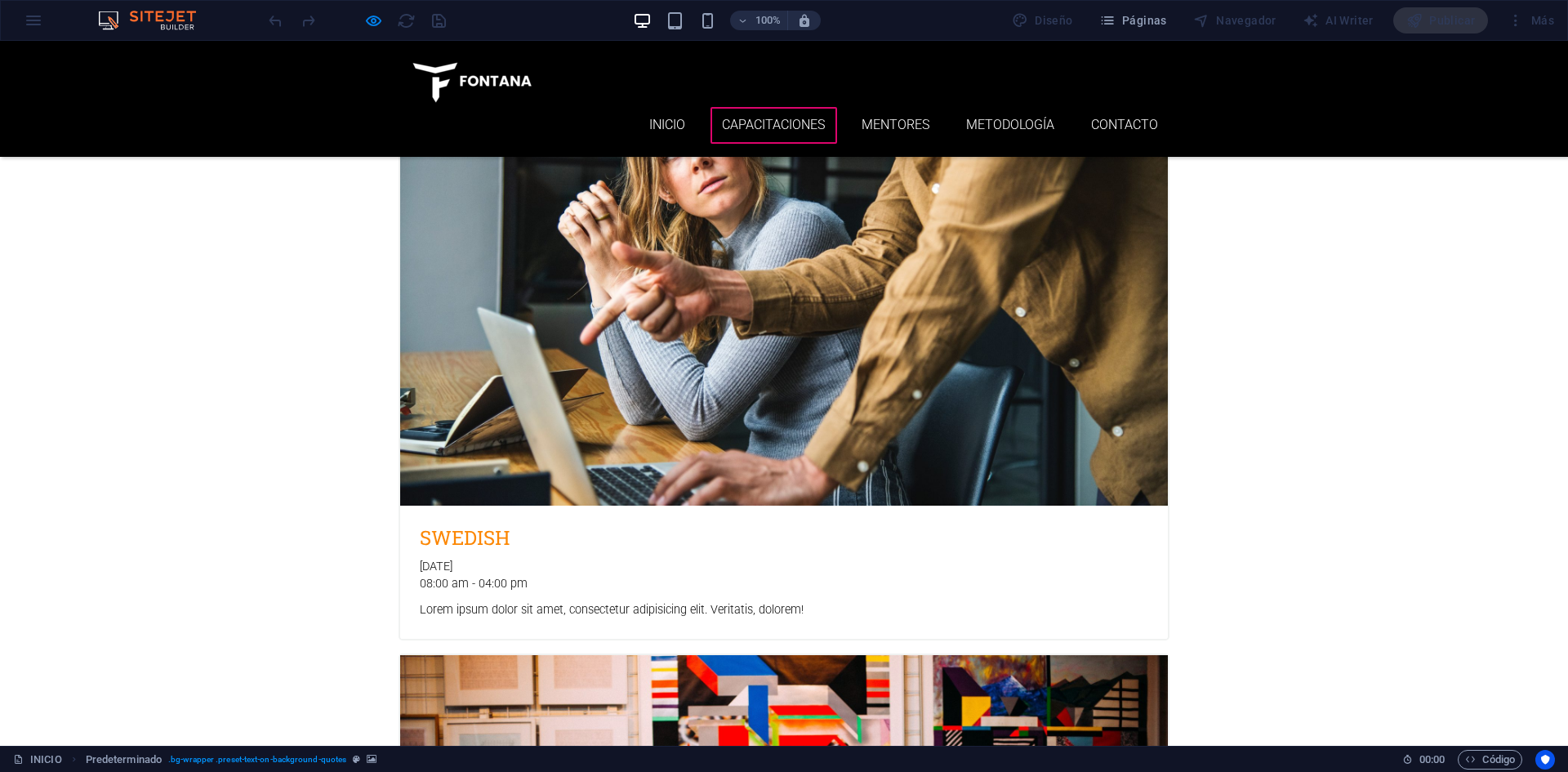
scroll to position [1341, 0]
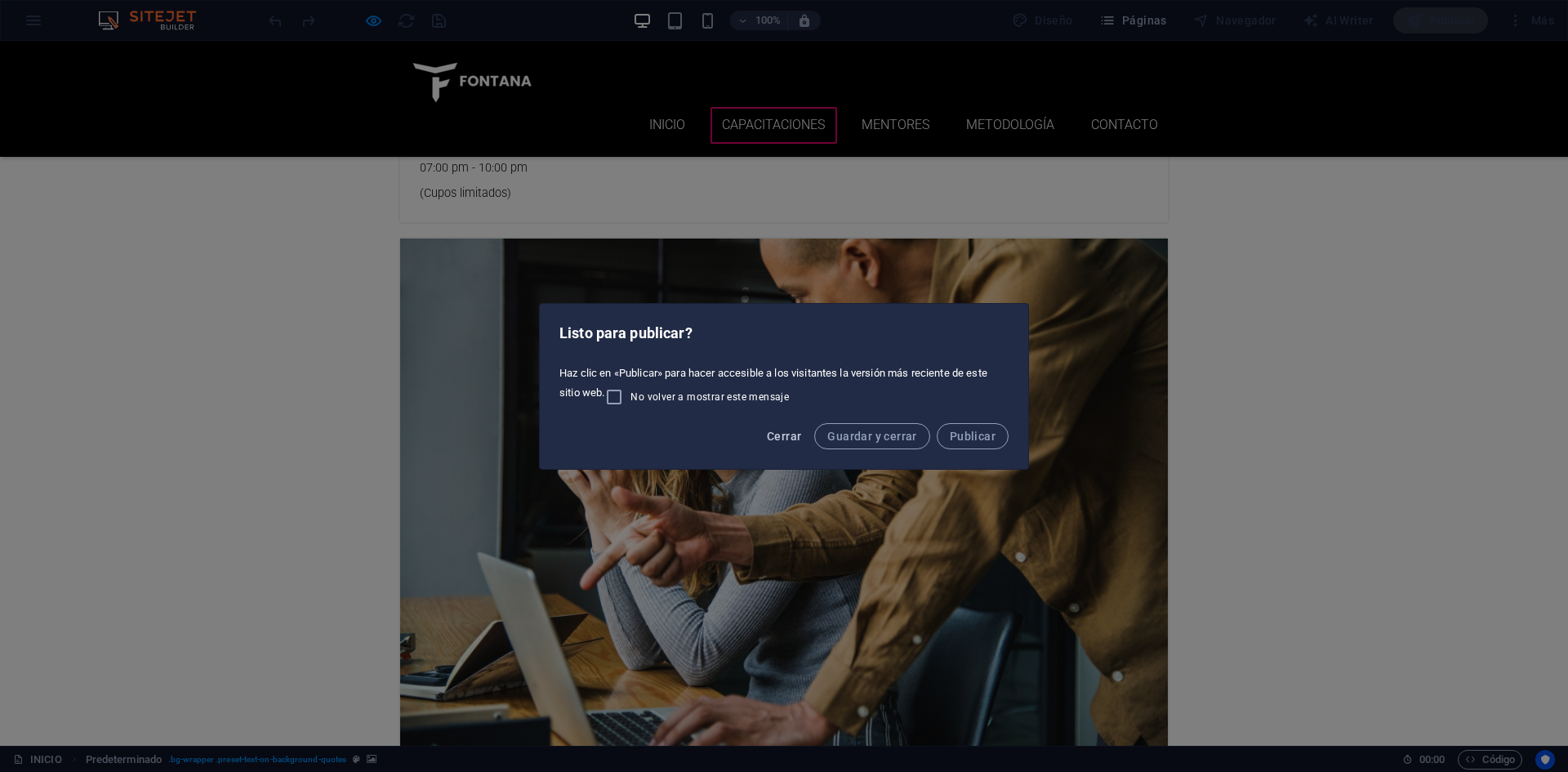
click at [796, 439] on span "Cerrar" at bounding box center [784, 436] width 34 height 14
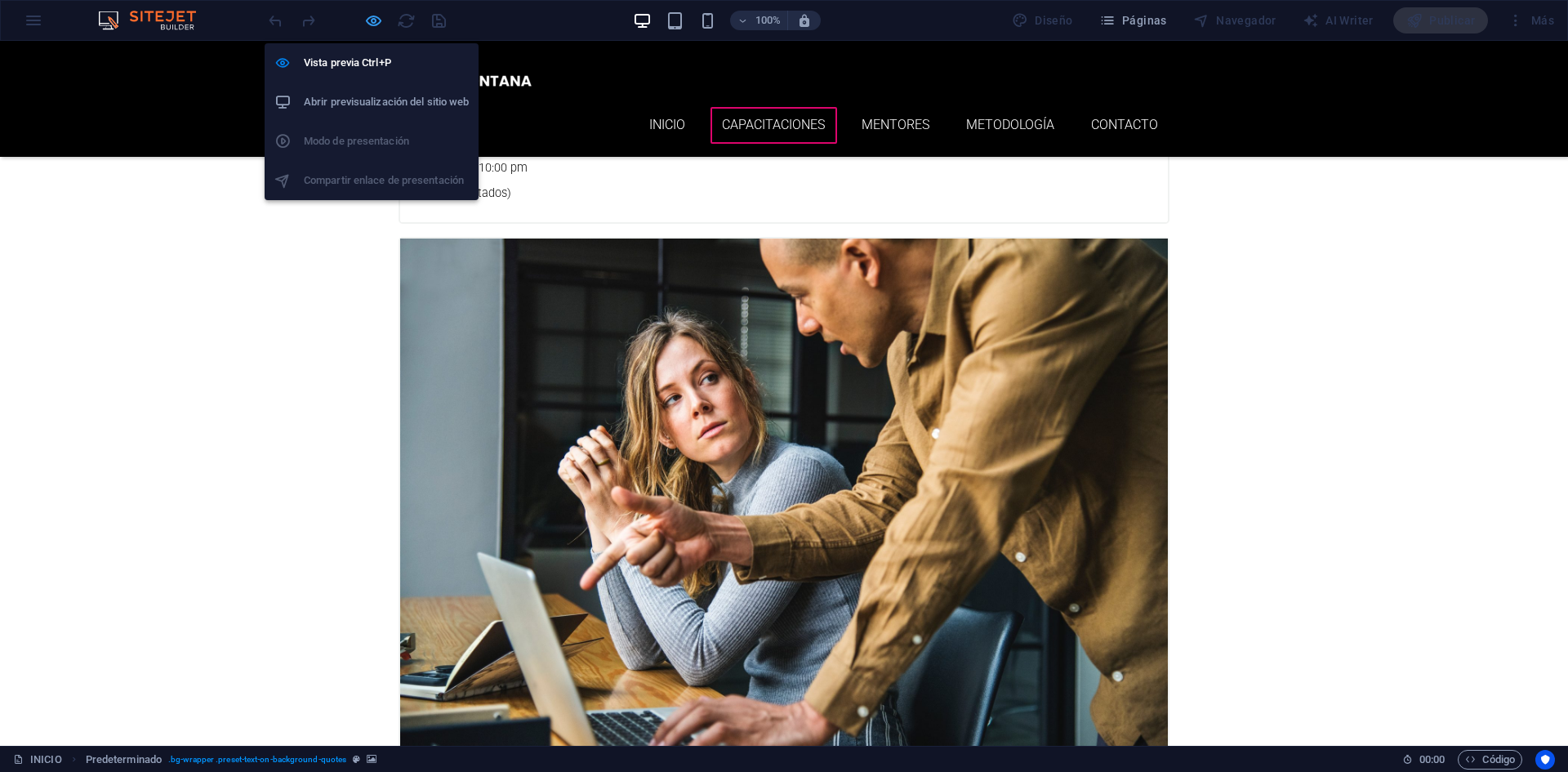
click at [376, 14] on icon "button" at bounding box center [373, 21] width 19 height 19
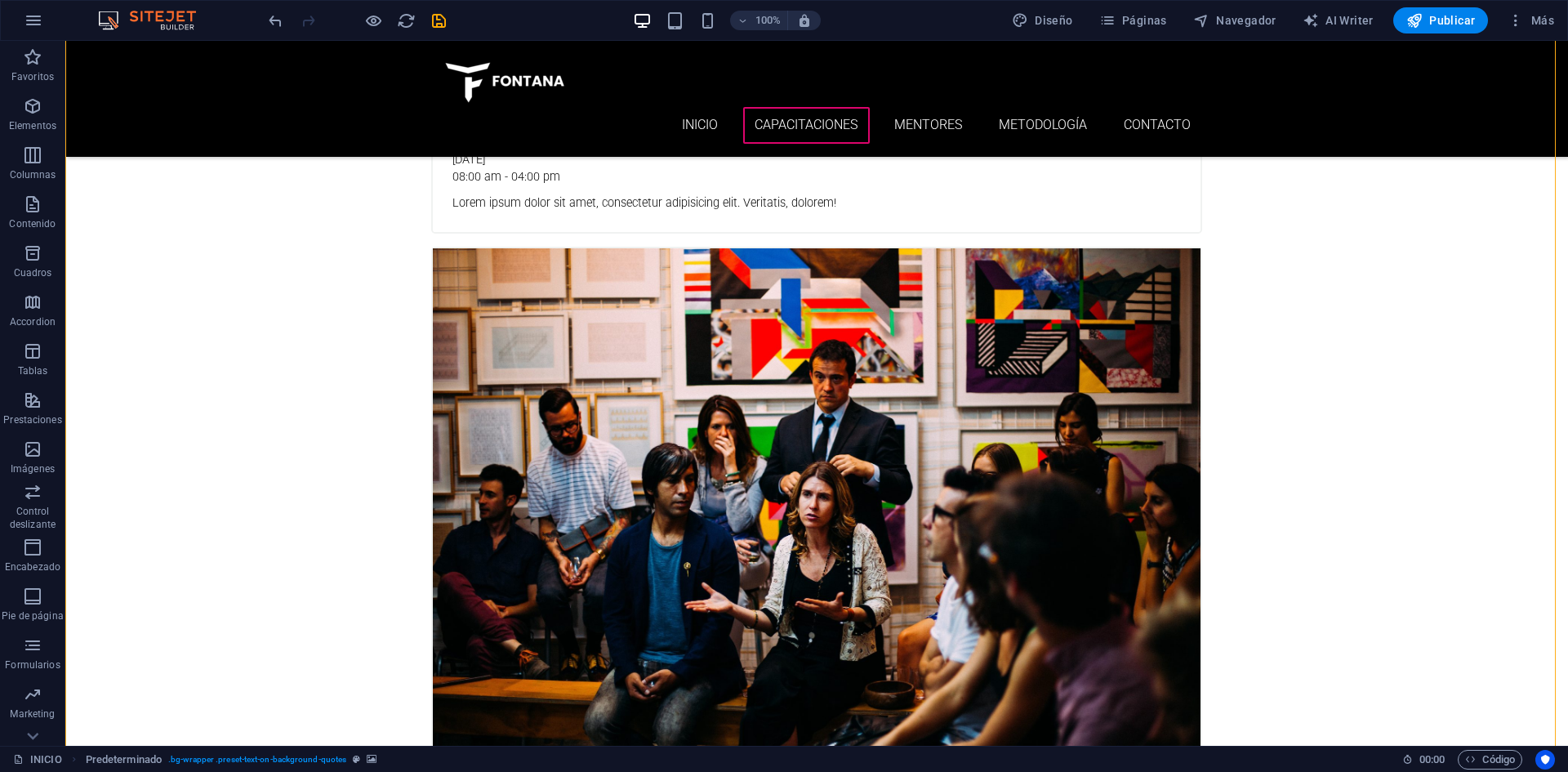
scroll to position [1852, 0]
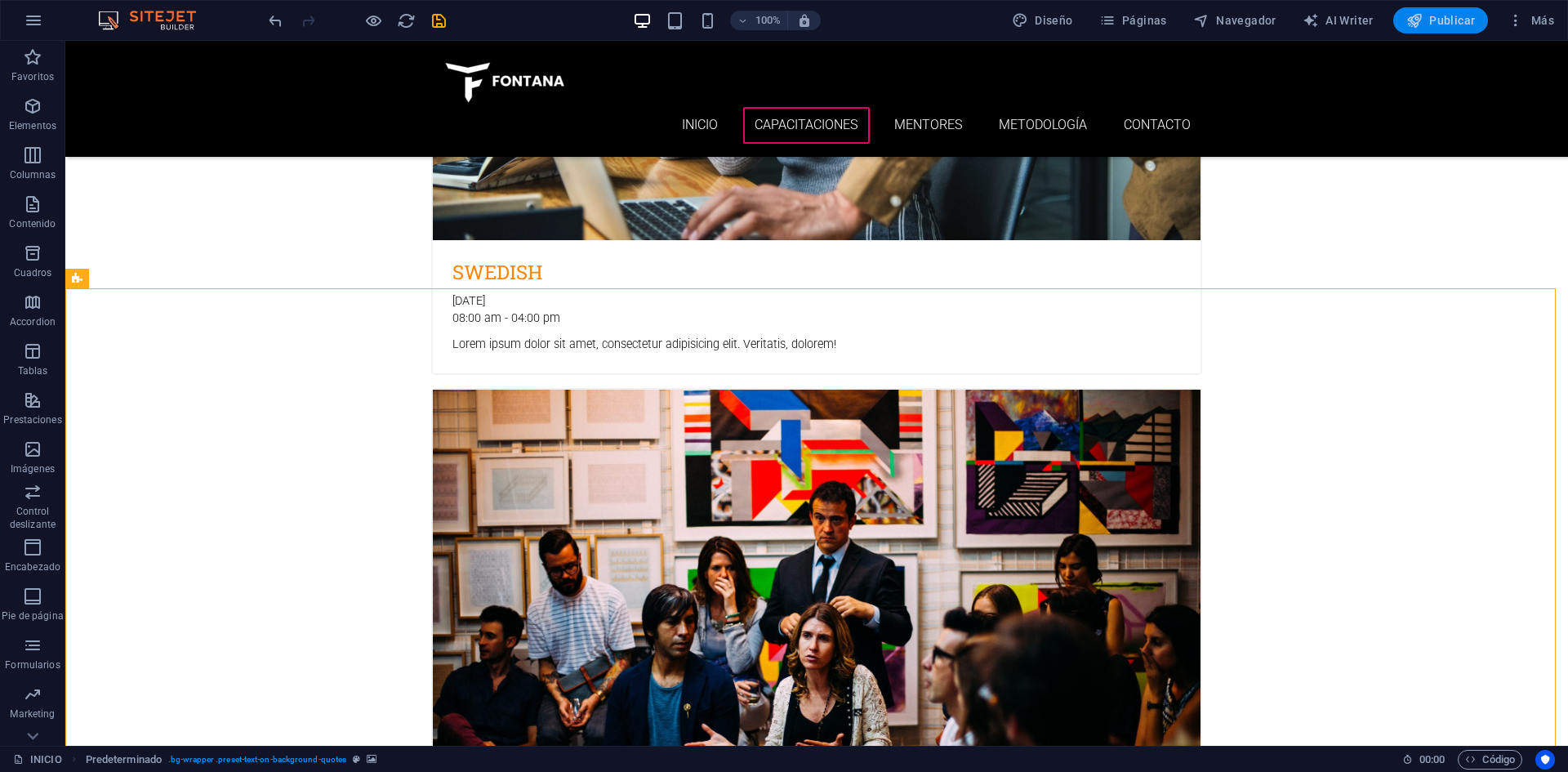
click at [1399, 20] on button "Publicar" at bounding box center [1441, 20] width 95 height 26
checkbox input "false"
